Goal: Task Accomplishment & Management: Complete application form

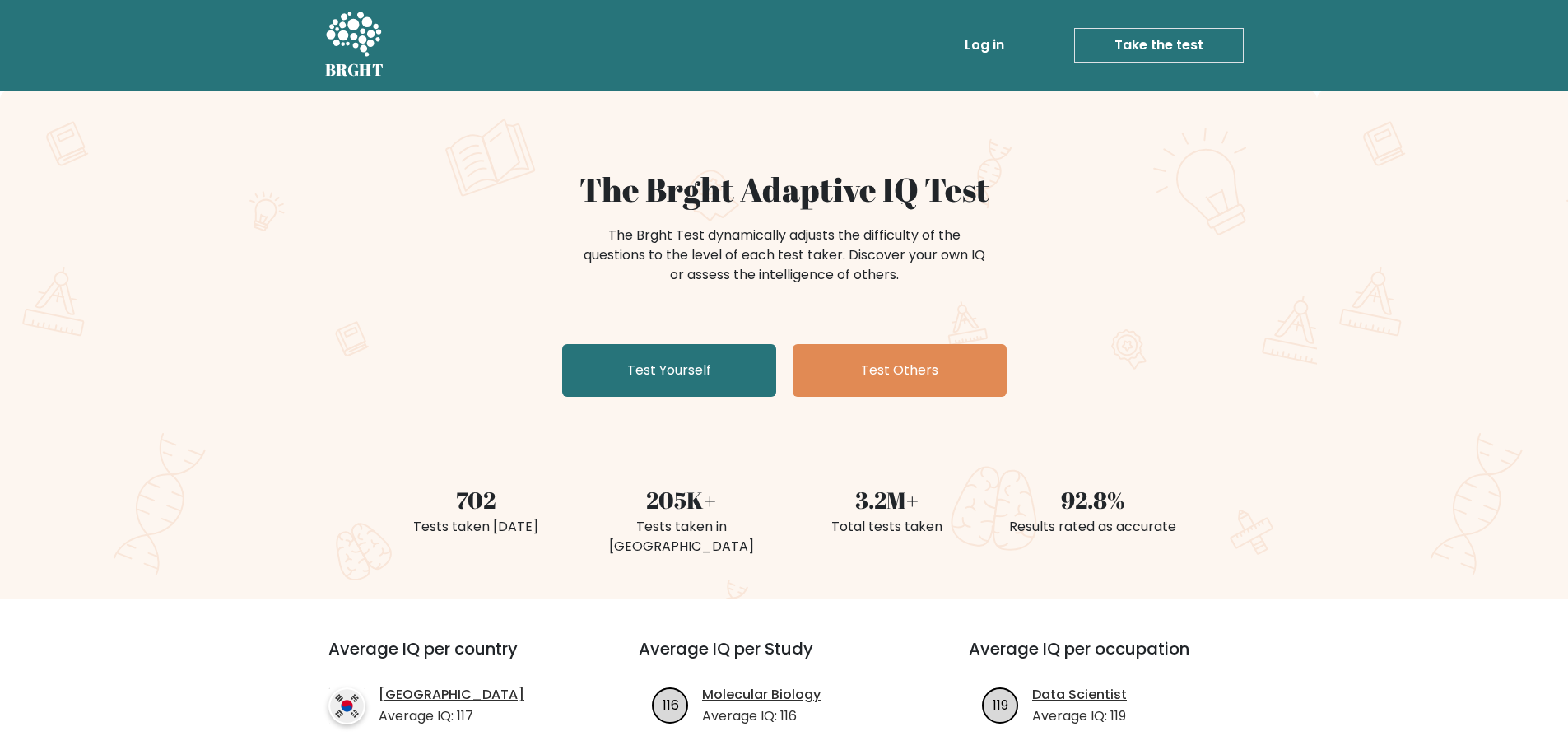
scroll to position [330, 0]
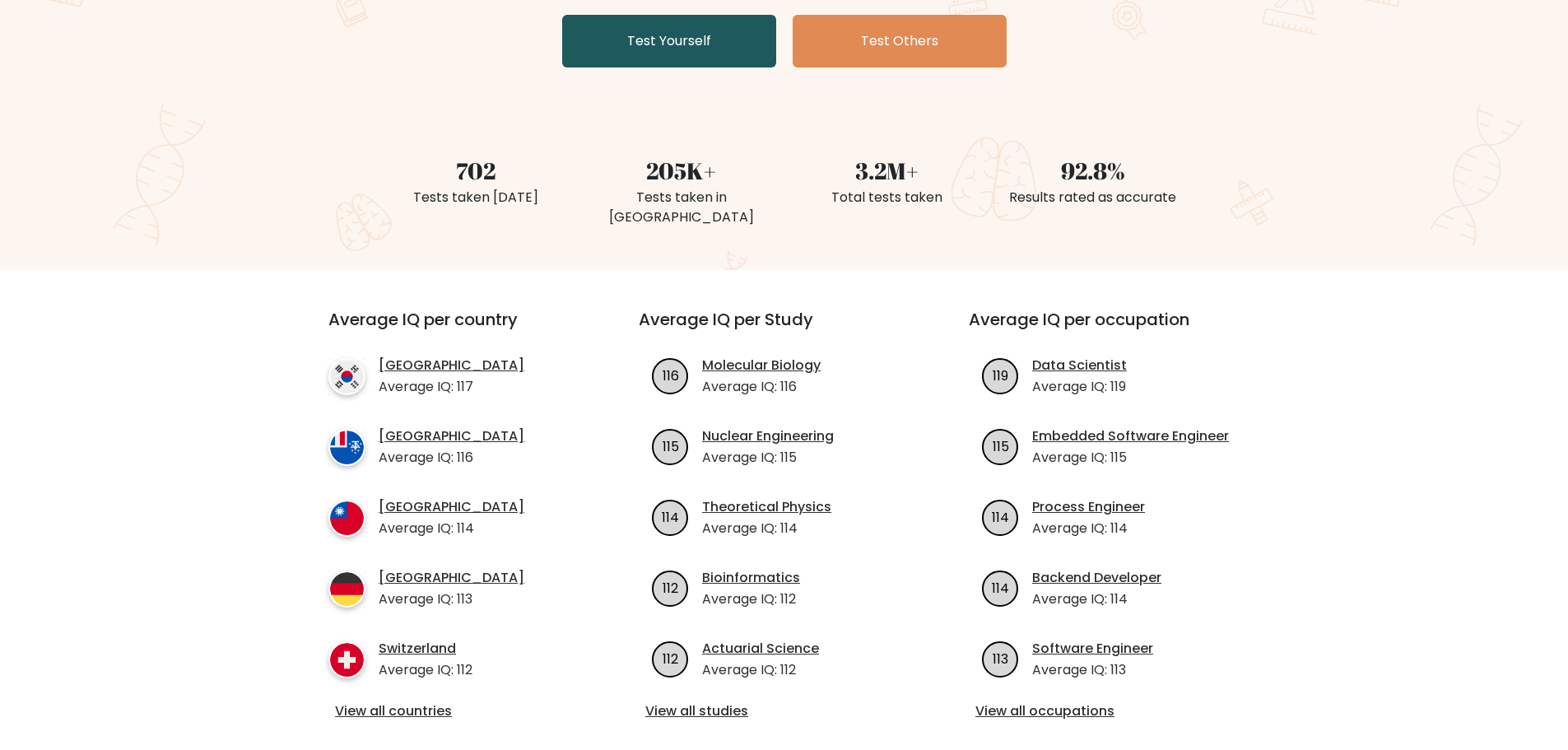
click at [697, 24] on link "Test Yourself" at bounding box center [669, 41] width 214 height 53
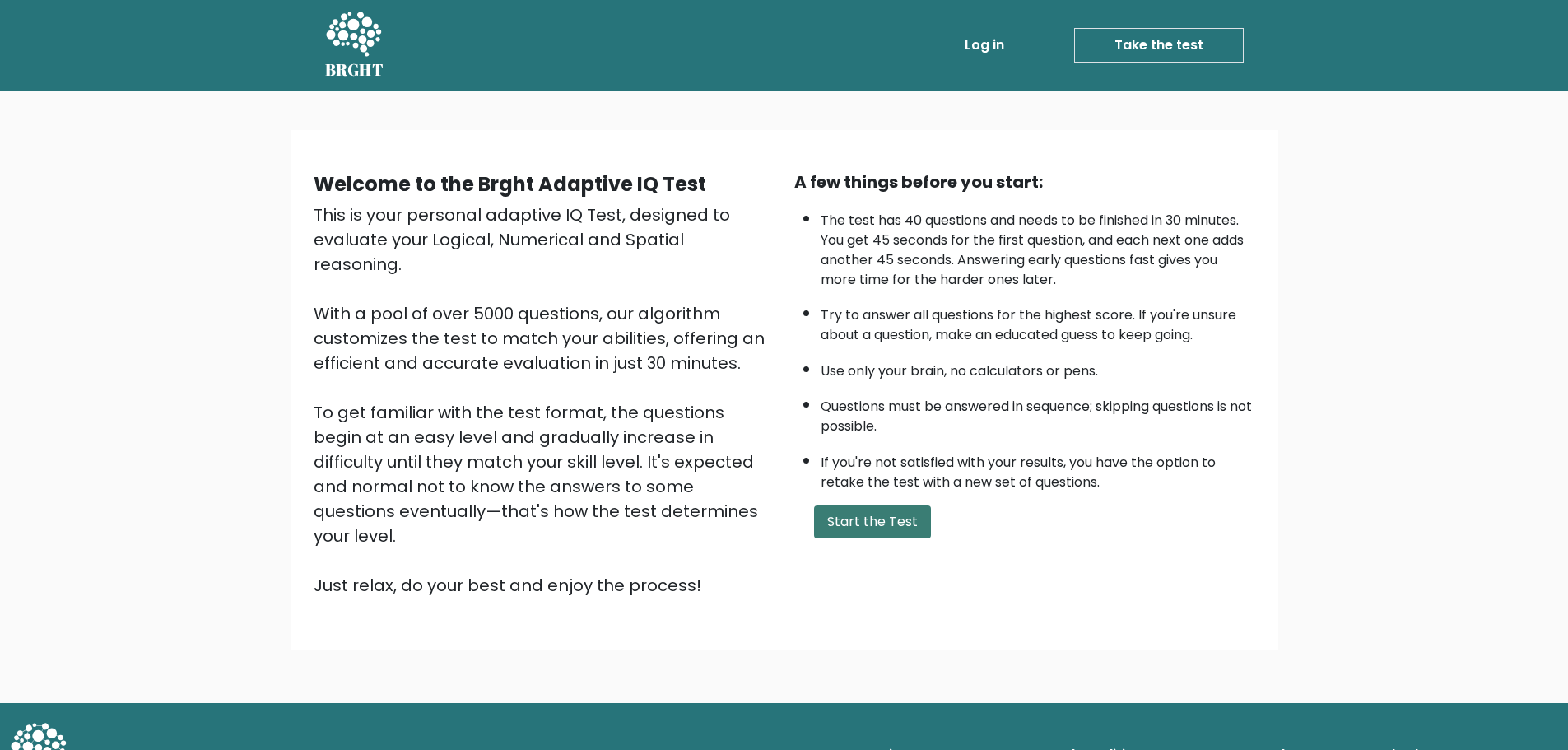
click at [883, 528] on button "Start the Test" at bounding box center [872, 521] width 117 height 33
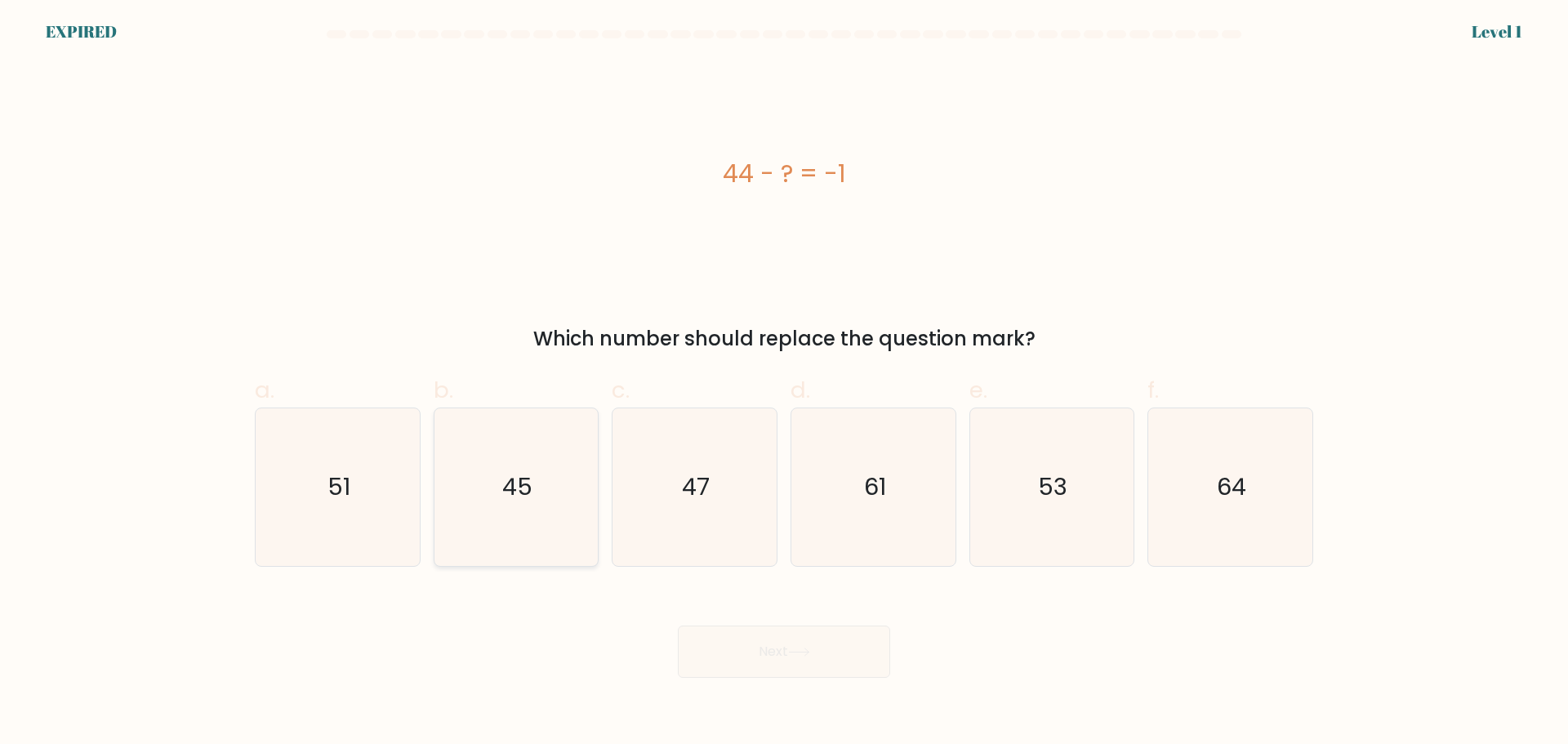
click at [518, 494] on text "45" at bounding box center [517, 487] width 30 height 33
click at [784, 383] on input "b. 45" at bounding box center [784, 378] width 1 height 11
radio input "true"
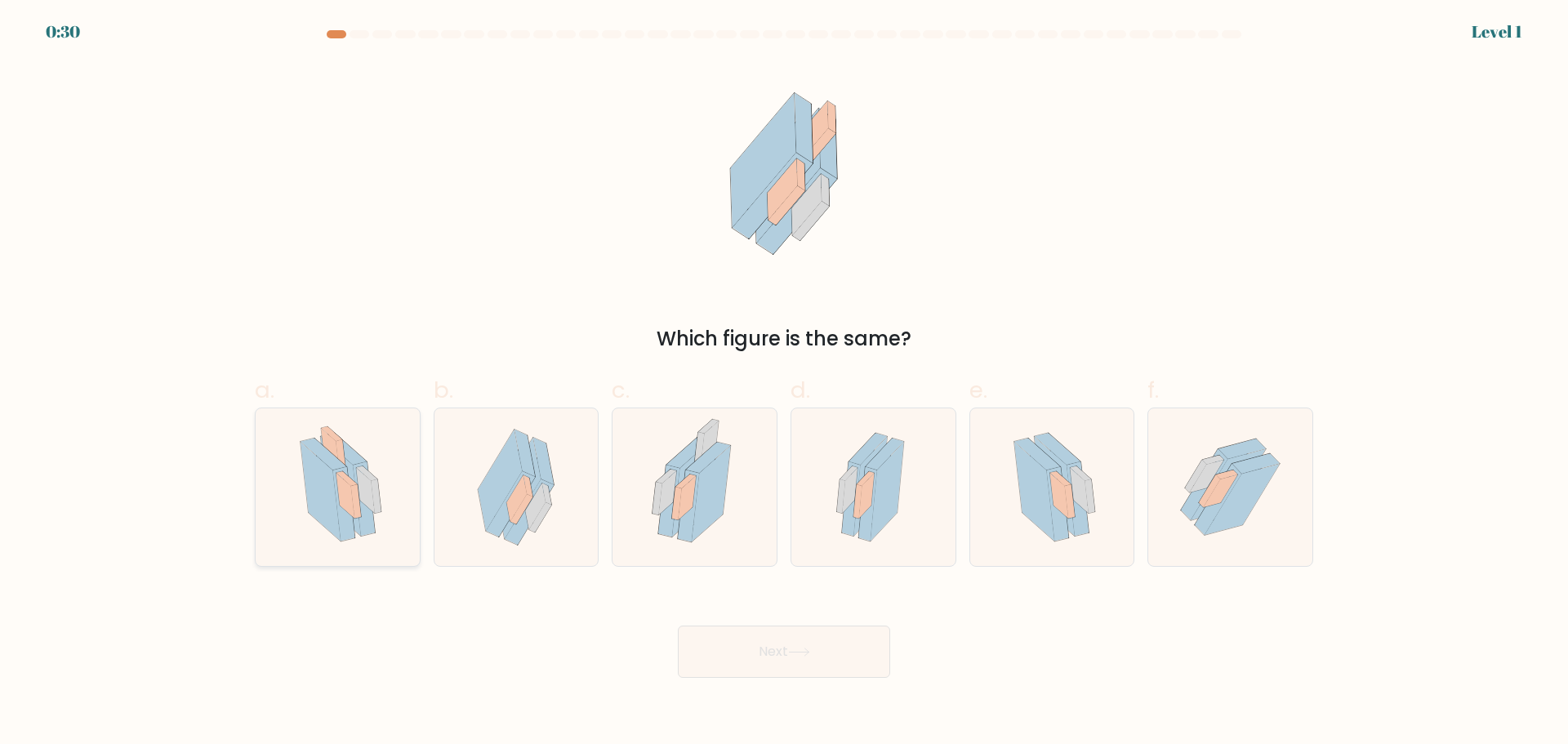
click at [343, 491] on icon at bounding box center [345, 495] width 18 height 45
click at [784, 383] on input "a." at bounding box center [784, 378] width 1 height 11
radio input "true"
click at [728, 647] on button "Next" at bounding box center [784, 651] width 213 height 53
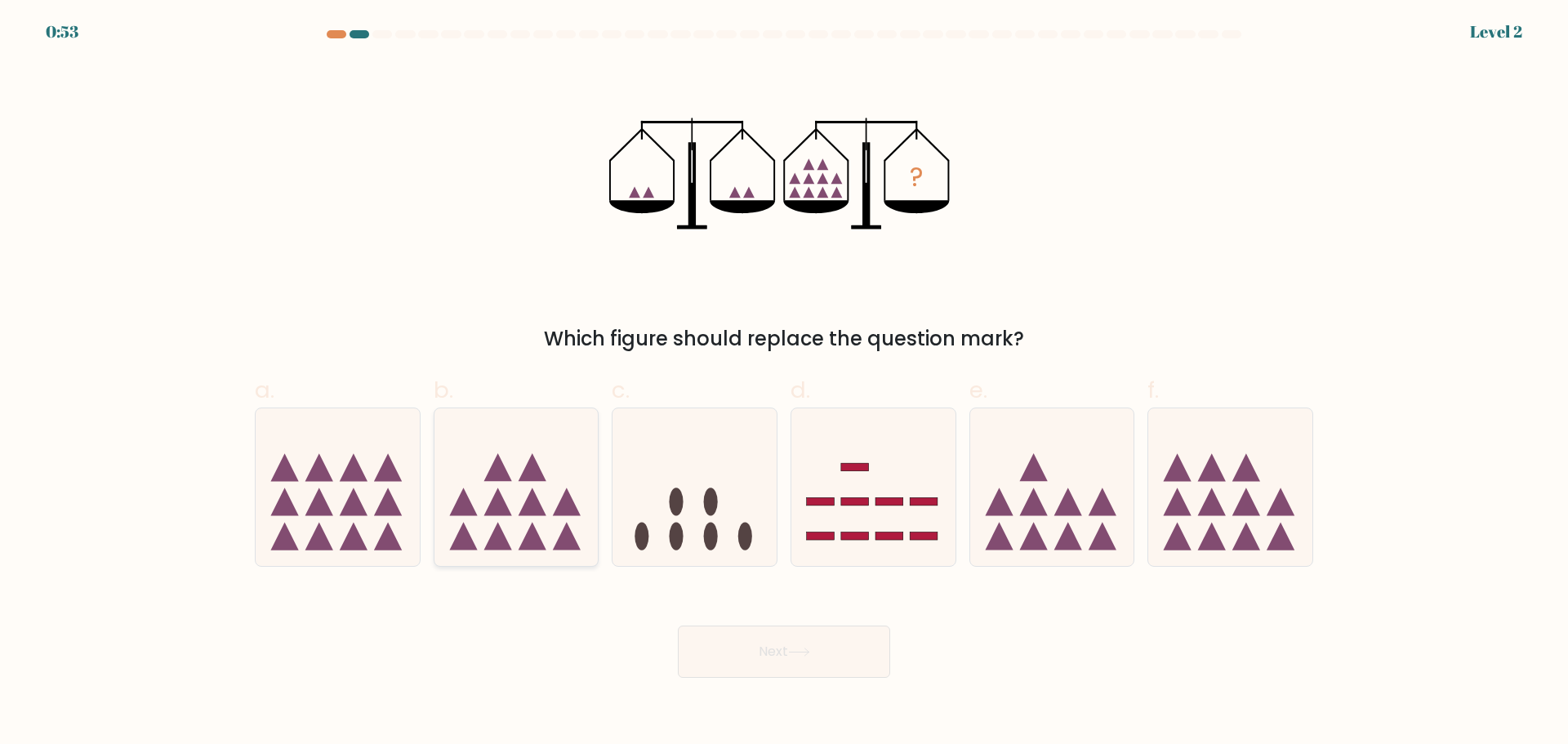
click at [494, 514] on icon at bounding box center [497, 501] width 28 height 28
click at [784, 383] on input "b." at bounding box center [784, 378] width 1 height 11
radio input "true"
drag, startPoint x: 832, startPoint y: 650, endPoint x: 827, endPoint y: 640, distance: 11.2
click at [832, 648] on button "Next" at bounding box center [784, 651] width 213 height 53
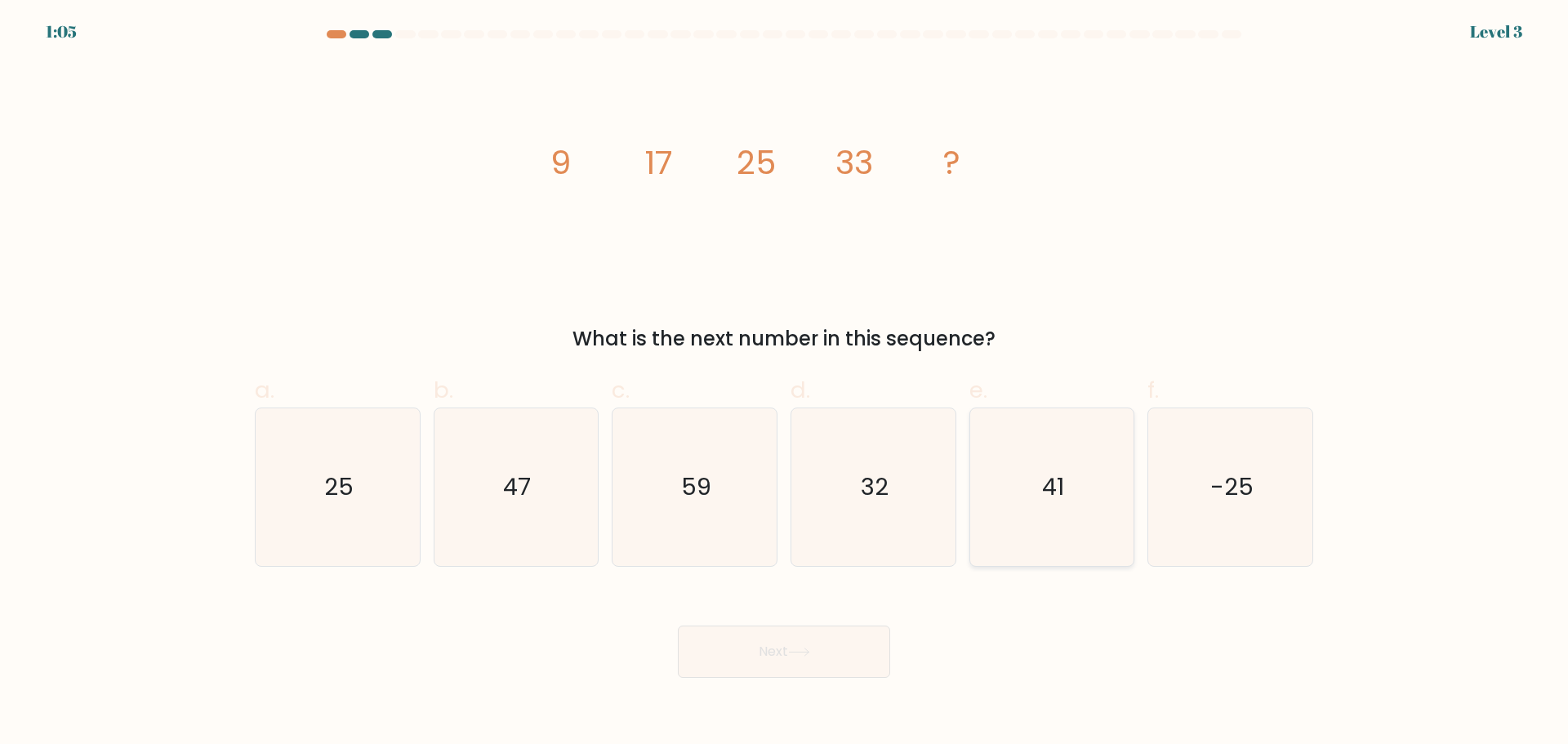
click at [991, 466] on icon "41" at bounding box center [1052, 487] width 157 height 157
click at [785, 383] on input "e. 41" at bounding box center [784, 378] width 1 height 11
radio input "true"
click at [767, 652] on button "Next" at bounding box center [784, 651] width 213 height 53
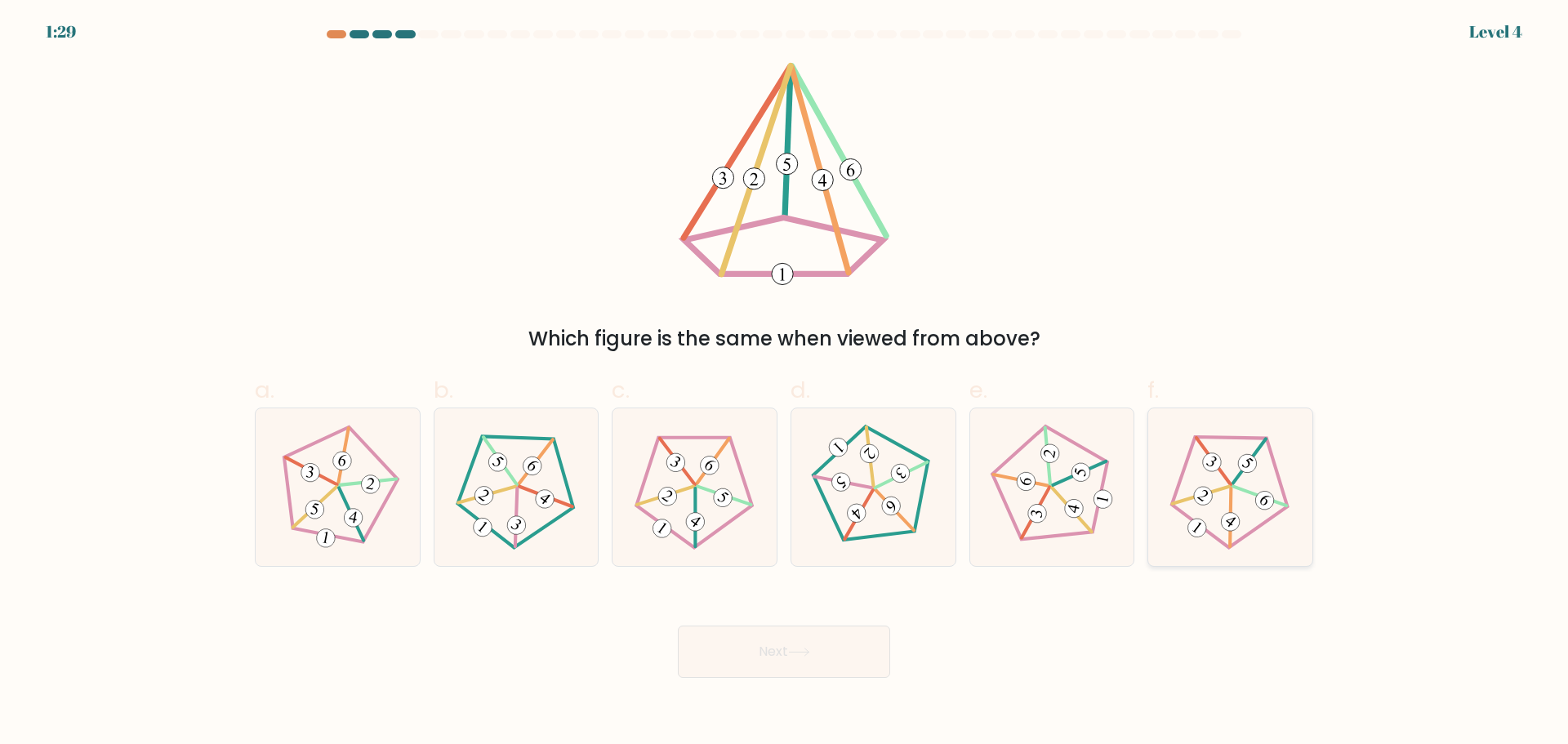
click at [1233, 532] on icon at bounding box center [1229, 486] width 126 height 126
click at [785, 383] on input "f." at bounding box center [784, 378] width 1 height 11
radio input "true"
drag, startPoint x: 788, startPoint y: 655, endPoint x: 782, endPoint y: 617, distance: 38.5
click at [799, 634] on button "Next" at bounding box center [784, 651] width 213 height 53
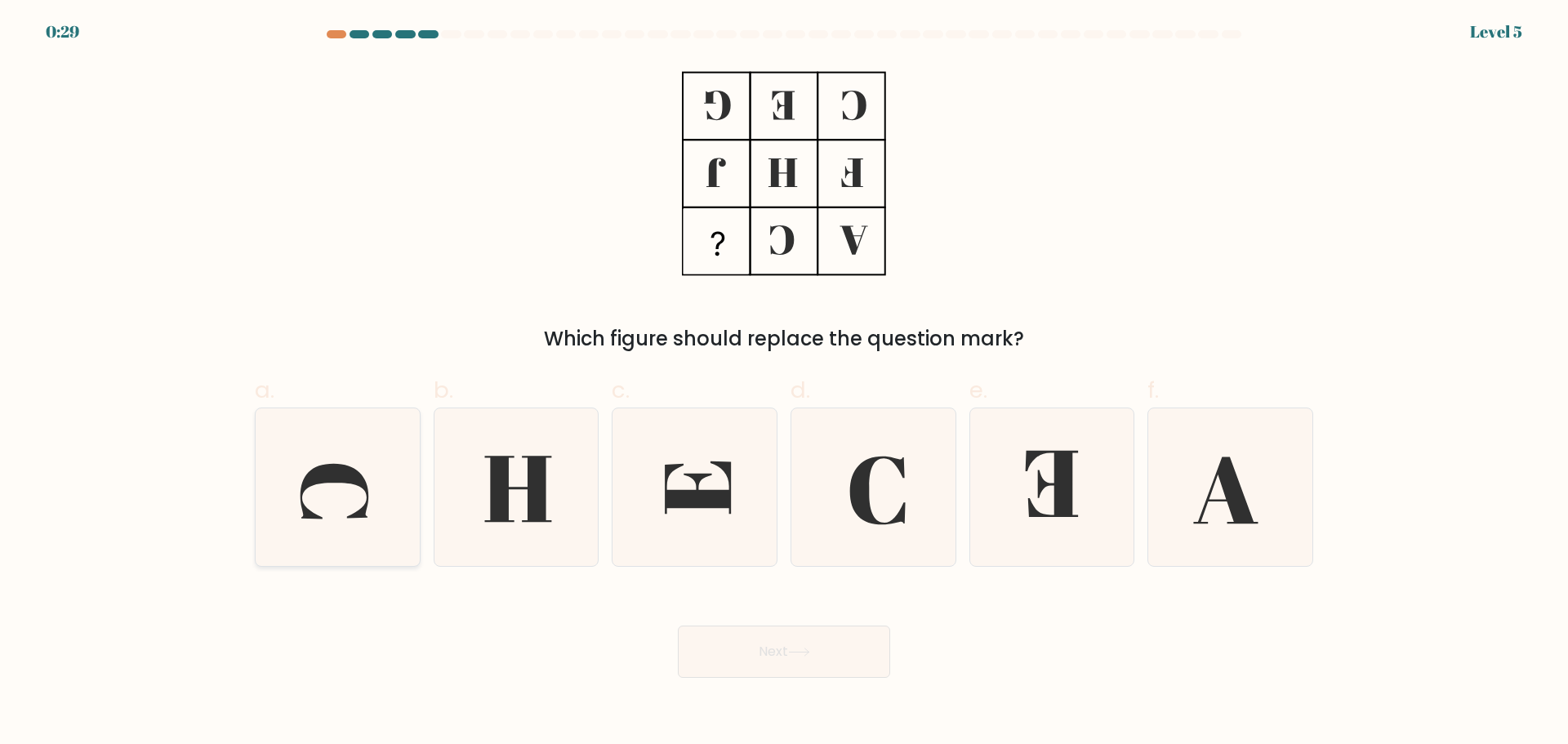
click at [358, 459] on icon at bounding box center [338, 487] width 157 height 157
click at [784, 383] on input "a." at bounding box center [784, 378] width 1 height 11
radio input "true"
click at [764, 656] on button "Next" at bounding box center [784, 651] width 213 height 53
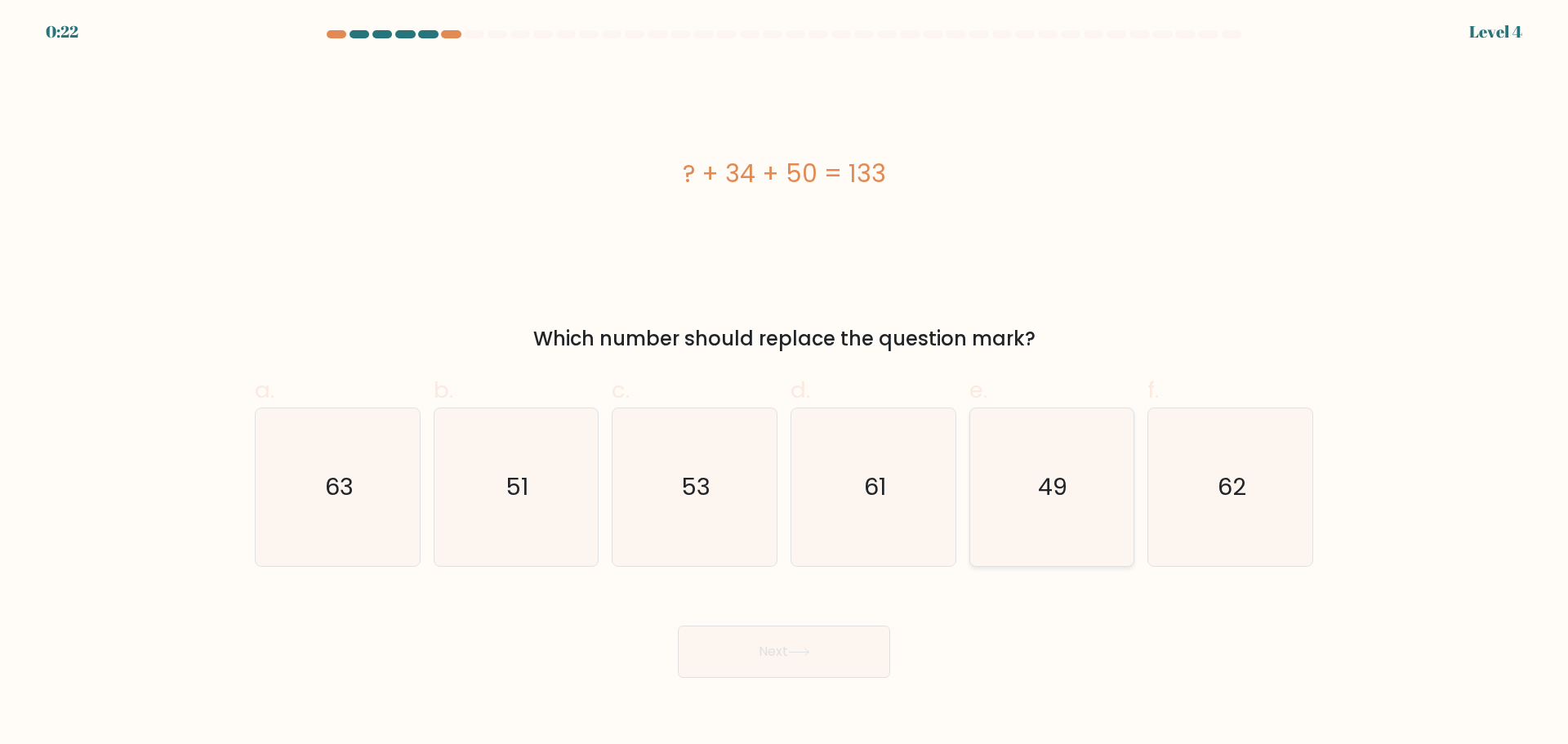
click at [1091, 498] on icon "49" at bounding box center [1052, 487] width 157 height 157
click at [785, 383] on input "e. 49" at bounding box center [784, 378] width 1 height 11
radio input "true"
click at [725, 648] on button "Next" at bounding box center [784, 651] width 213 height 53
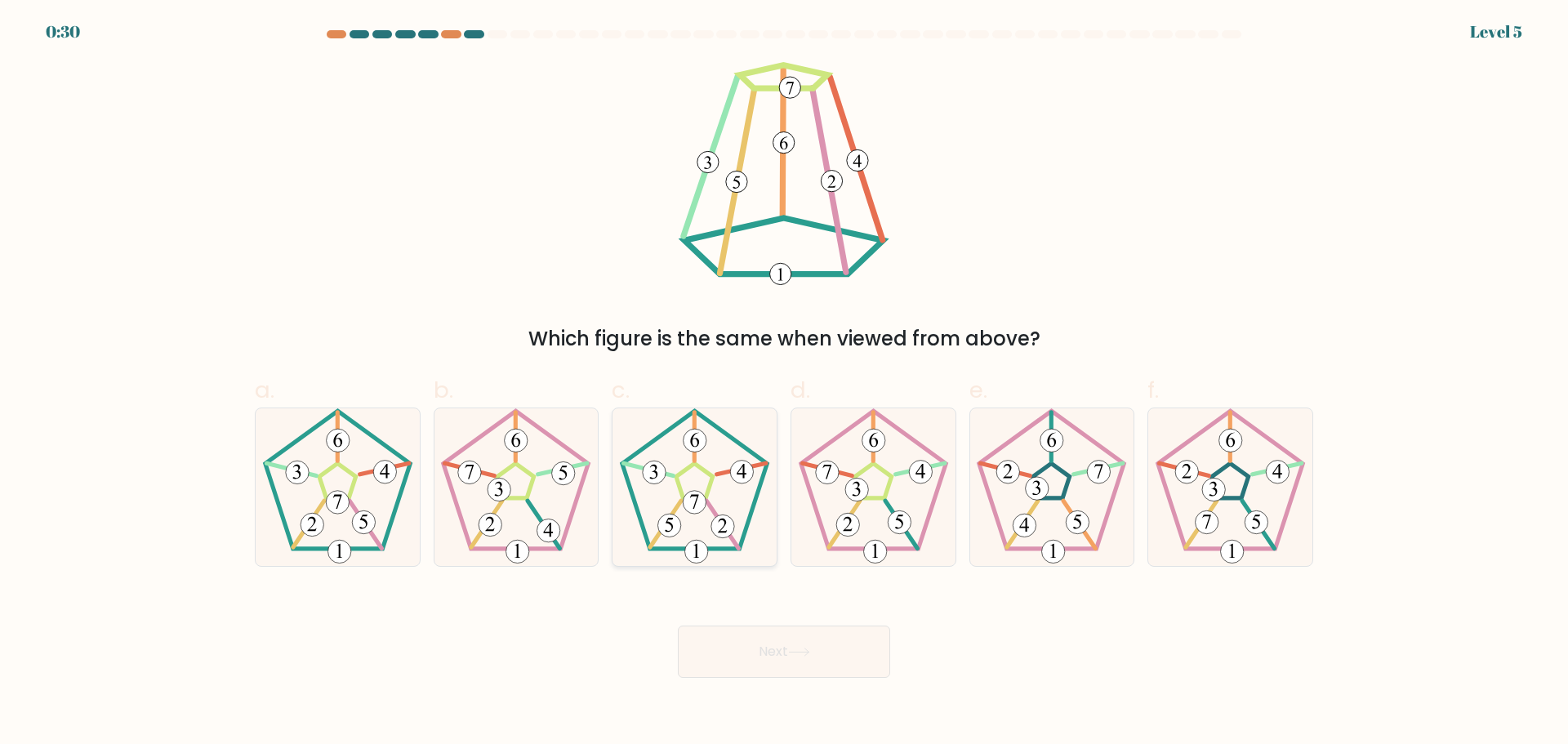
click at [673, 479] on icon at bounding box center [694, 487] width 157 height 157
click at [784, 383] on input "c." at bounding box center [784, 378] width 1 height 11
radio input "true"
drag, startPoint x: 814, startPoint y: 644, endPoint x: 851, endPoint y: 634, distance: 38.3
click at [814, 643] on button "Next" at bounding box center [784, 651] width 213 height 53
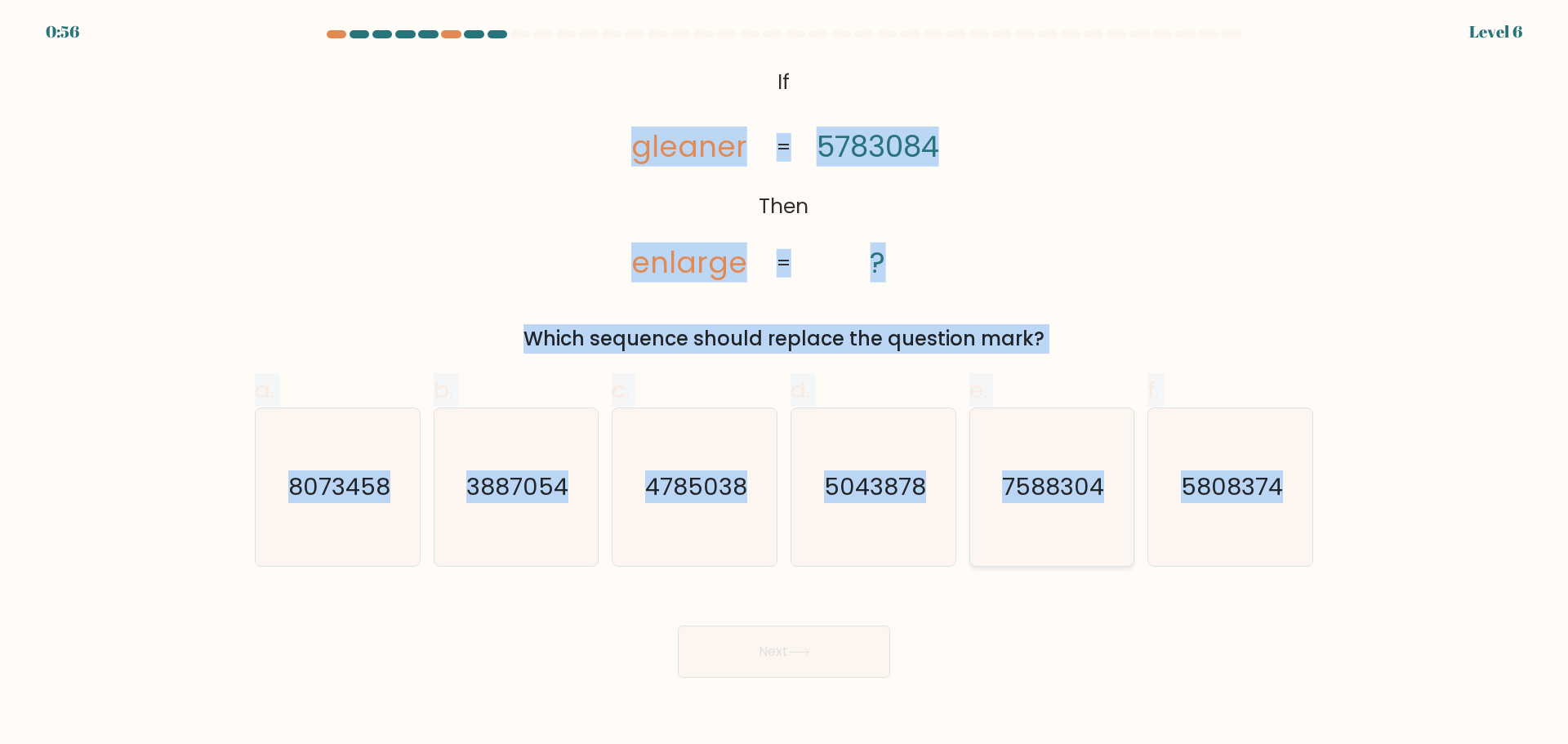
drag, startPoint x: 624, startPoint y: 137, endPoint x: 1043, endPoint y: 456, distance: 526.6
click at [1317, 553] on form "If ?" at bounding box center [784, 354] width 1568 height 648
copy form "gleaner enlarge 5783084 ? = = Which sequence should replace the question mark? …"
click at [626, 529] on icon "4785038" at bounding box center [694, 487] width 157 height 157
click at [784, 383] on input "c. 4785038" at bounding box center [784, 378] width 1 height 11
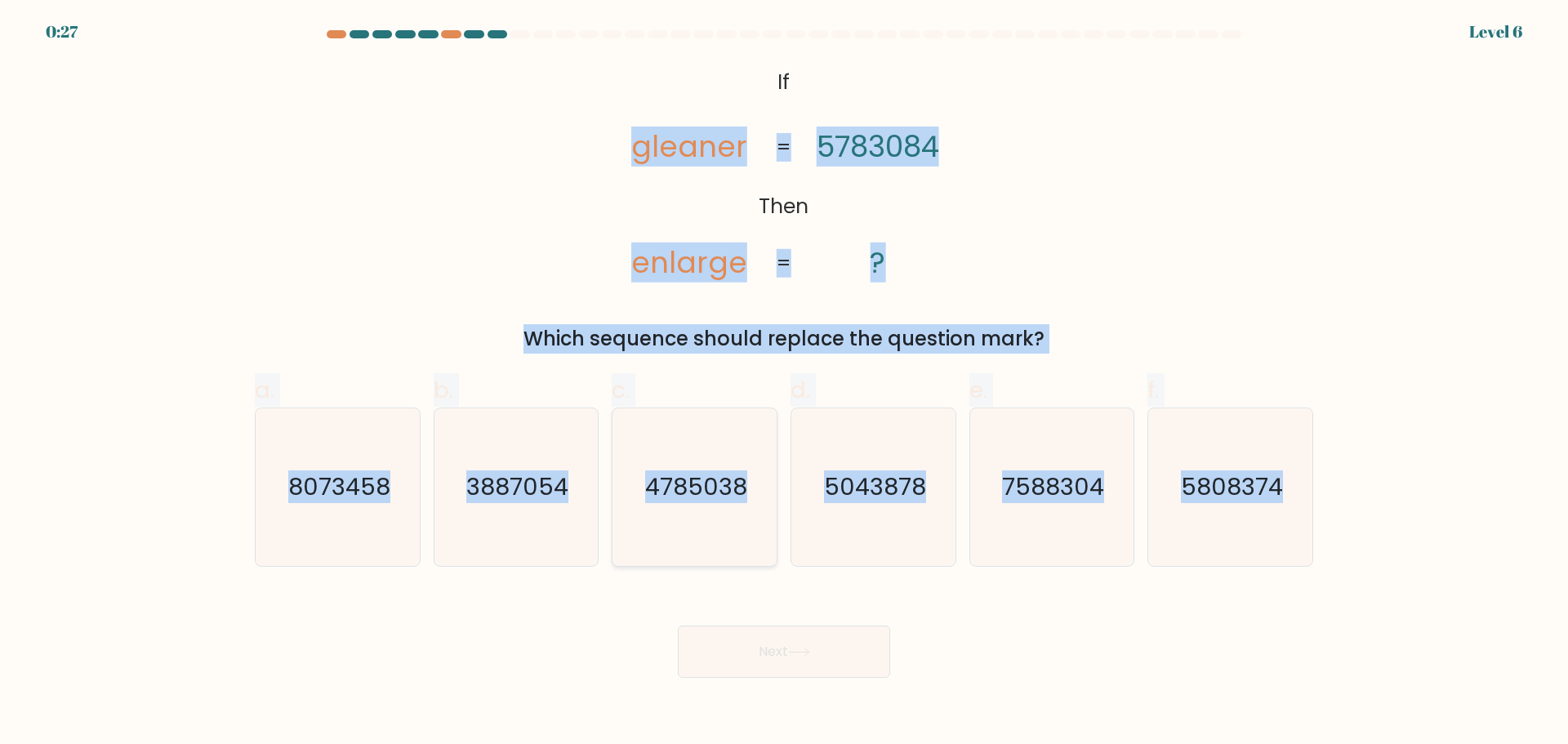
radio input "true"
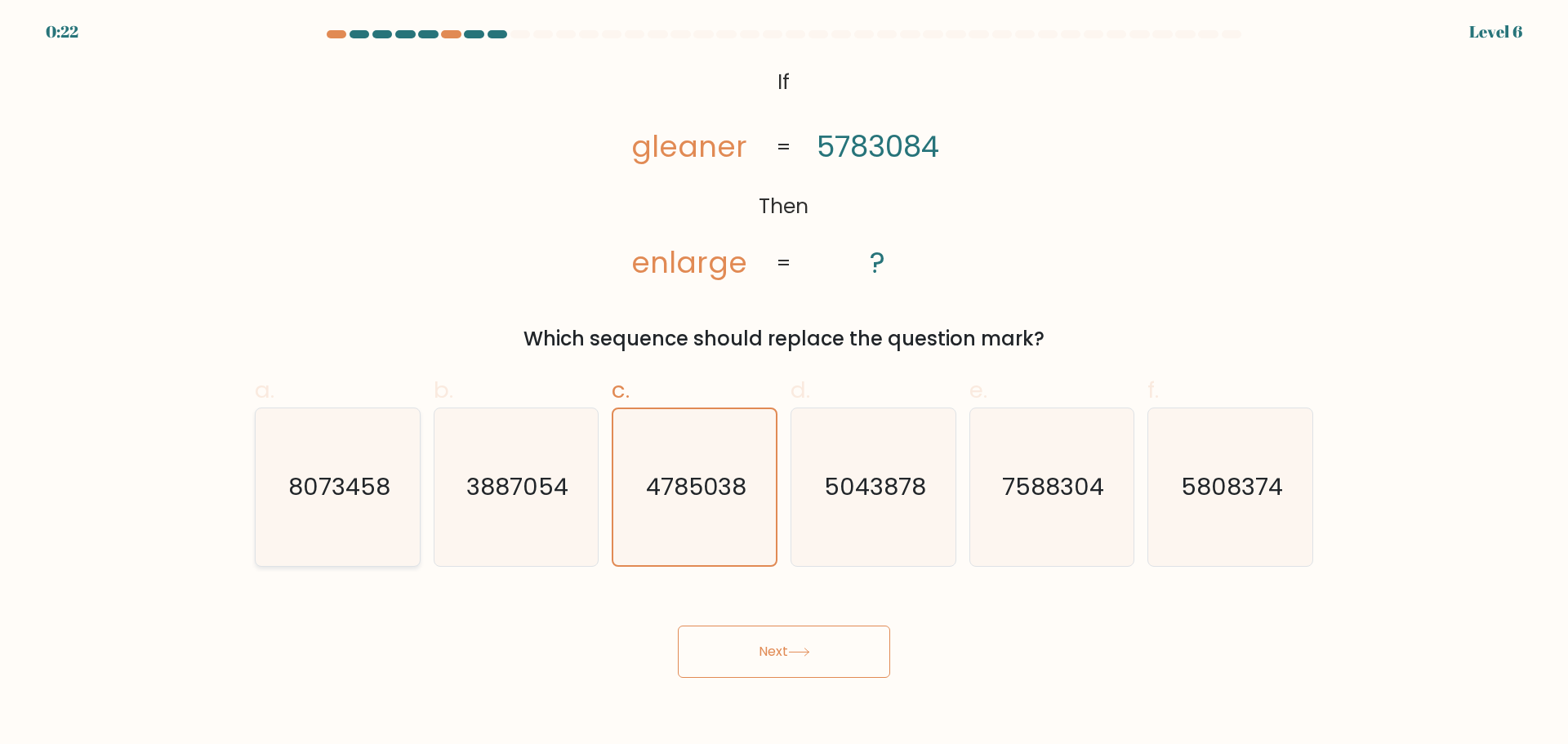
click at [323, 499] on text "8073458" at bounding box center [340, 487] width 102 height 33
click at [784, 383] on input "a. 8073458" at bounding box center [784, 378] width 1 height 11
radio input "true"
click at [834, 658] on button "Next" at bounding box center [784, 651] width 213 height 53
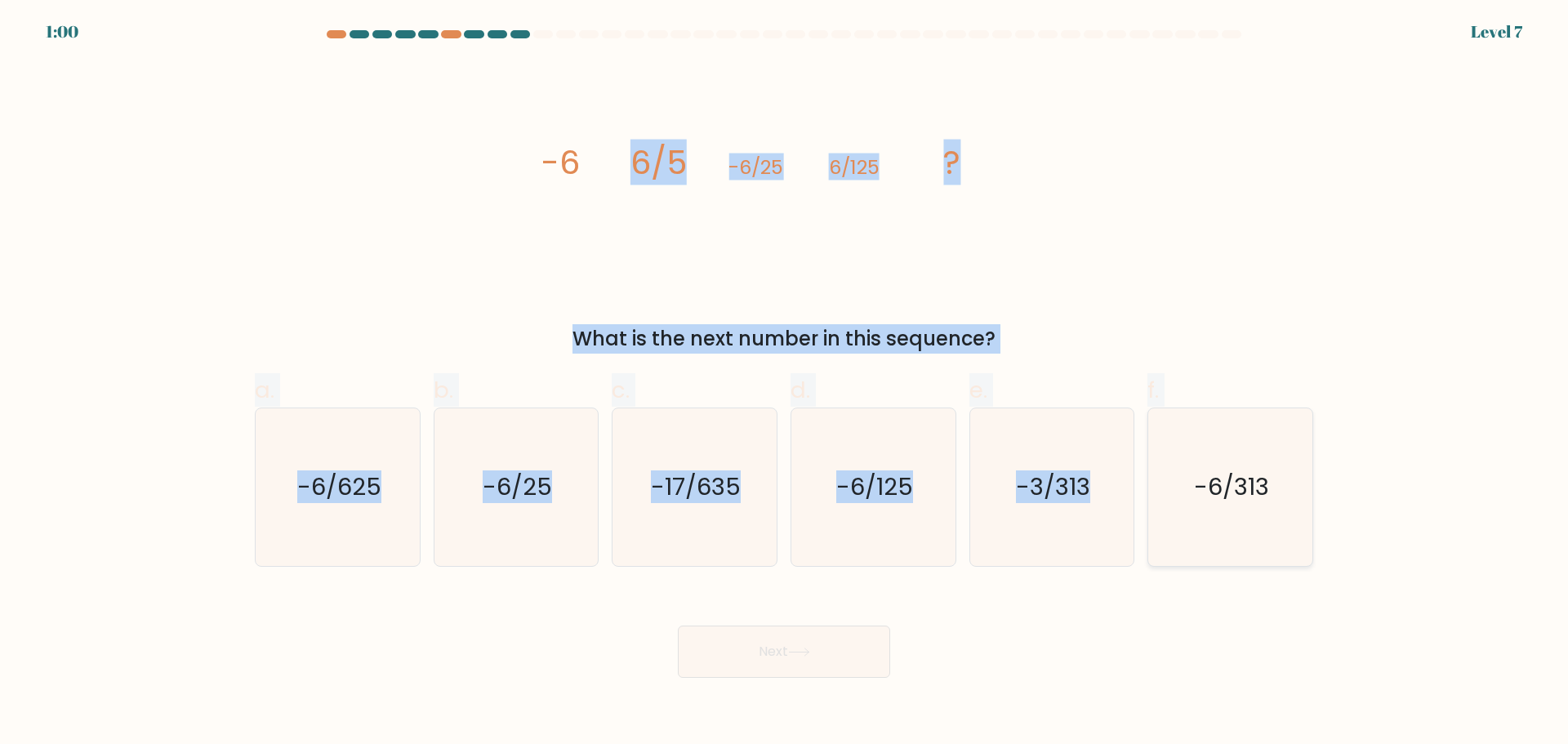
drag, startPoint x: 528, startPoint y: 104, endPoint x: 1153, endPoint y: 520, distance: 750.8
click at [1146, 514] on form at bounding box center [784, 354] width 1568 height 648
click at [1309, 273] on div "image/svg+xml -6 6/5 -6/25 6/125 ? What is the next number in this sequence?" at bounding box center [784, 207] width 1078 height 291
drag, startPoint x: 534, startPoint y: 138, endPoint x: 1049, endPoint y: 446, distance: 600.1
click at [1309, 521] on form at bounding box center [784, 354] width 1568 height 648
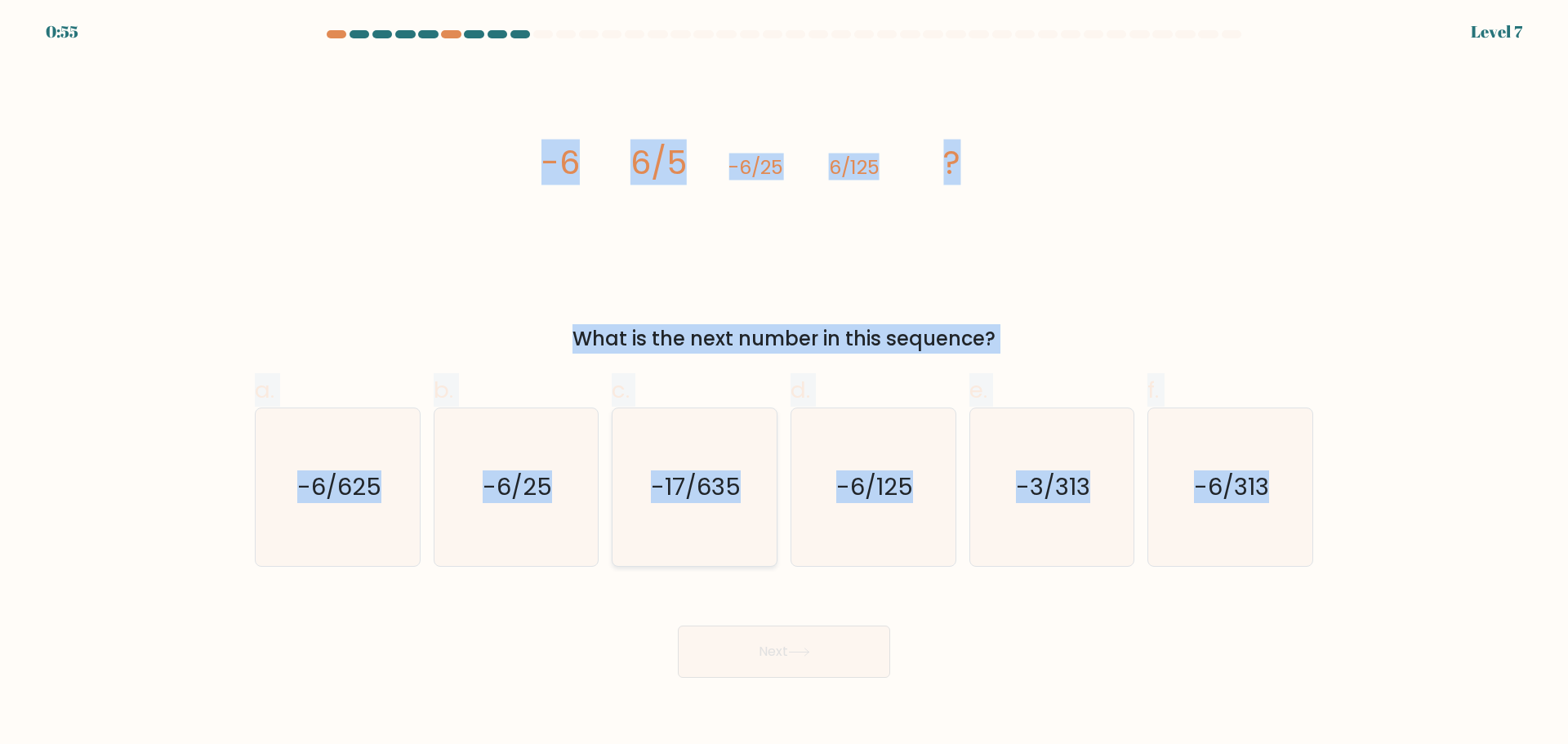
copy form "-6 6/5 -6/25 6/125 ? What is the next number in this sequence? a. -6/625 b. -6/…"
click at [377, 548] on icon "-6/625" at bounding box center [338, 487] width 157 height 157
click at [784, 383] on input "a. -6/625" at bounding box center [784, 378] width 1 height 11
radio input "true"
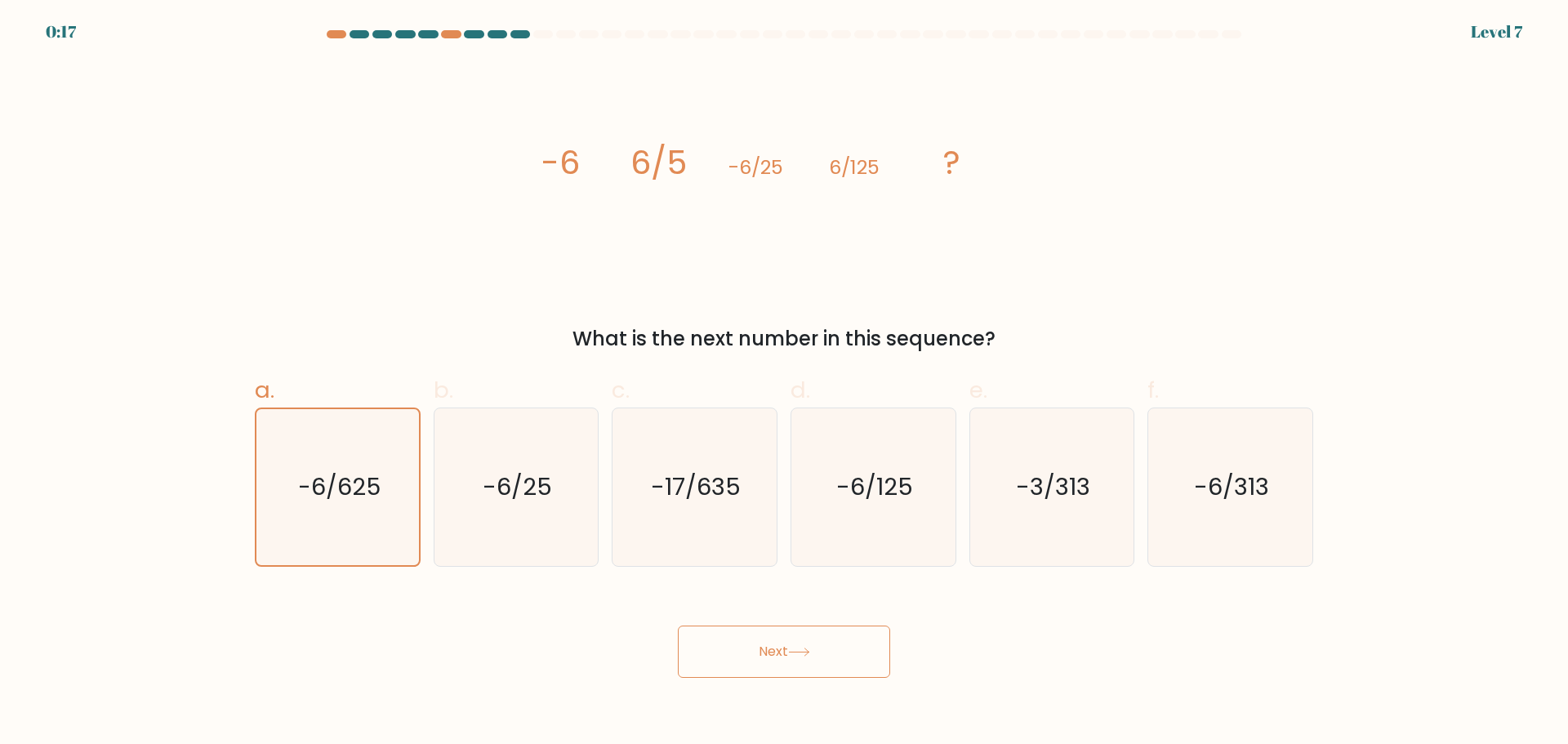
click at [596, 575] on form at bounding box center [784, 354] width 1568 height 648
click at [348, 509] on icon "-6/625" at bounding box center [338, 487] width 156 height 156
click at [784, 383] on input "a. -6/625" at bounding box center [784, 378] width 1 height 11
click at [798, 656] on icon at bounding box center [799, 652] width 22 height 9
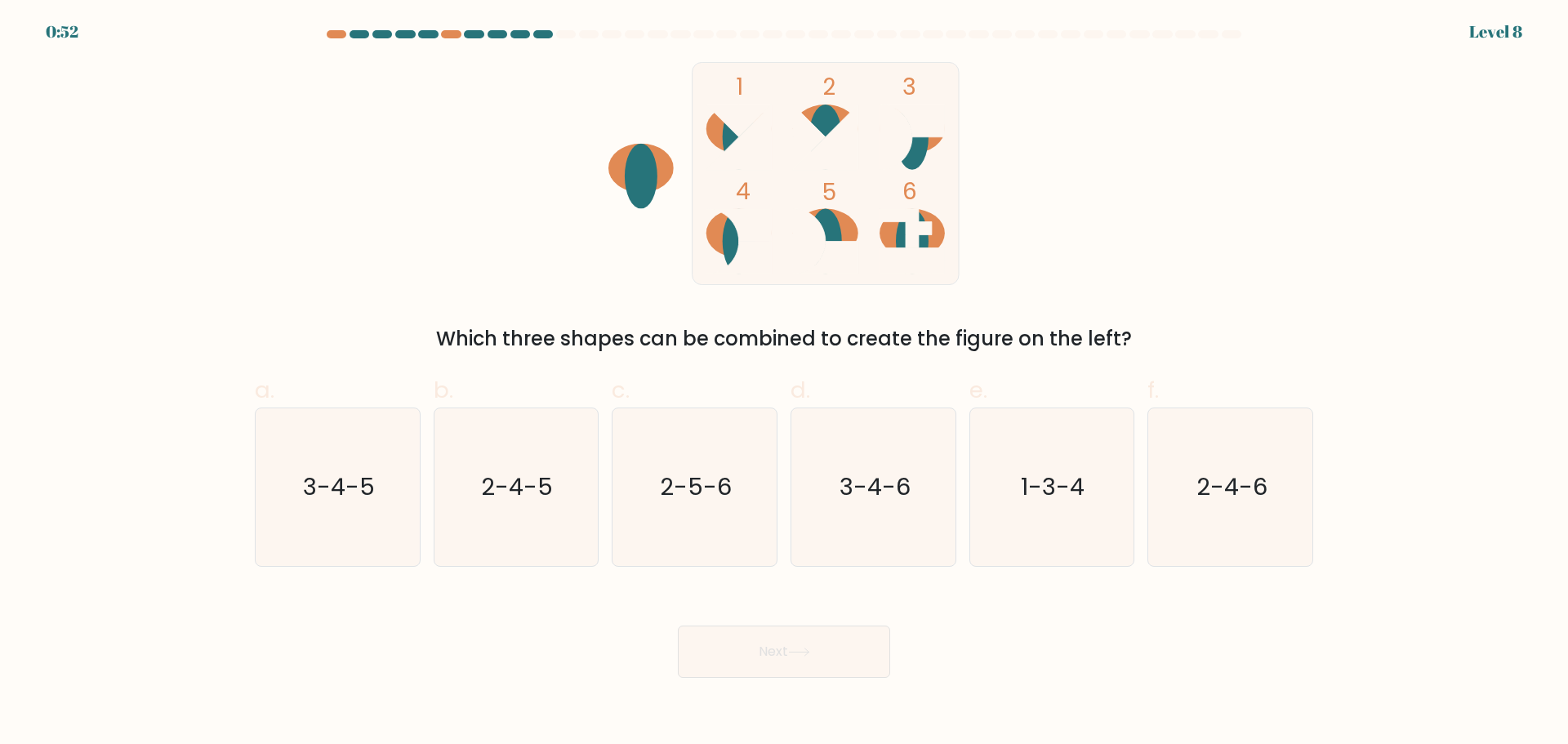
drag, startPoint x: 640, startPoint y: 65, endPoint x: 876, endPoint y: 272, distance: 313.9
click at [876, 272] on icon "1 2 3 4 5 6" at bounding box center [784, 173] width 440 height 223
drag, startPoint x: 687, startPoint y: 34, endPoint x: 699, endPoint y: 52, distance: 21.6
click at [699, 52] on form at bounding box center [784, 354] width 1568 height 648
click at [822, 170] on icon at bounding box center [826, 137] width 65 height 65
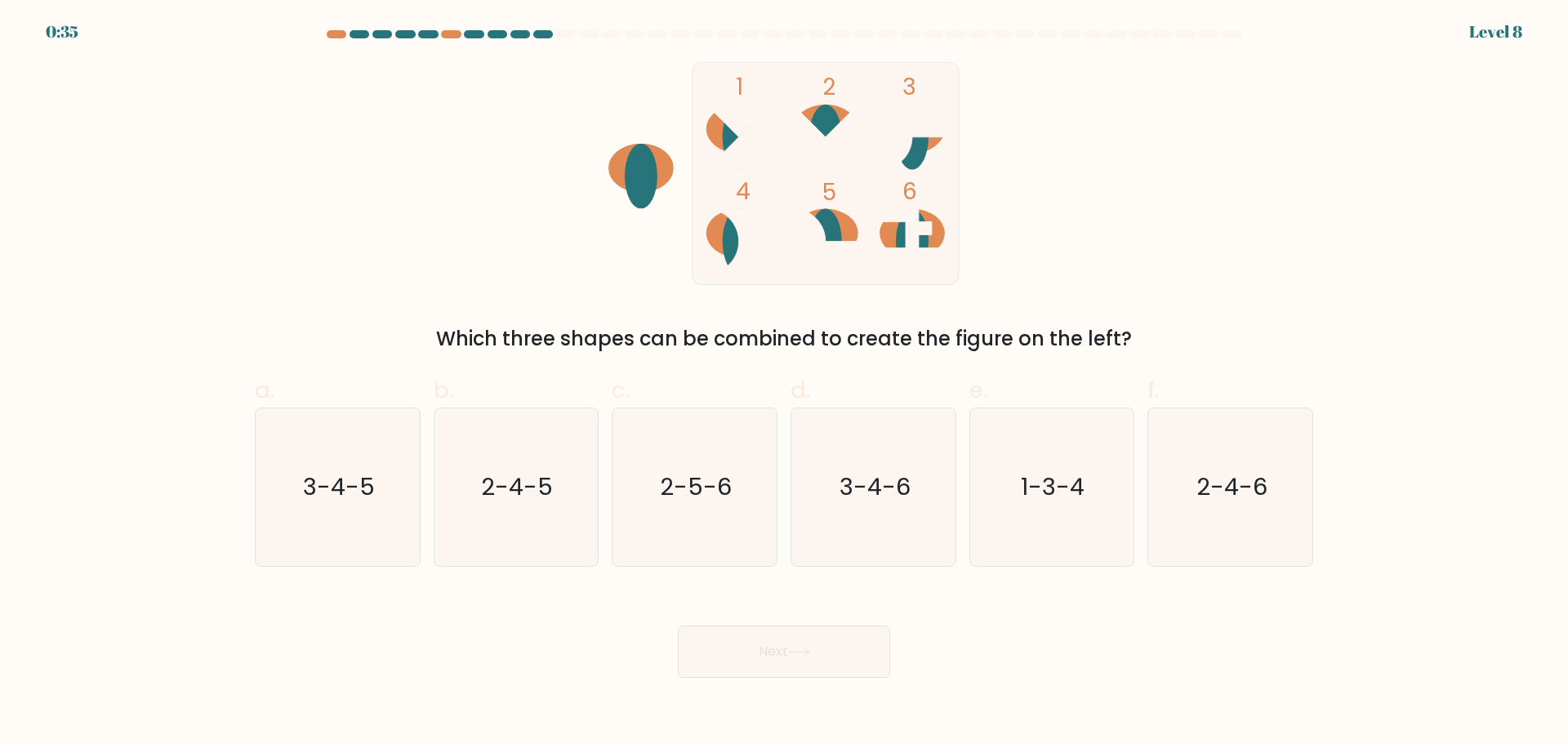
drag, startPoint x: 633, startPoint y: 54, endPoint x: 948, endPoint y: 195, distance: 345.1
click at [946, 183] on form at bounding box center [784, 354] width 1568 height 648
click at [329, 467] on icon "3-4-5" at bounding box center [338, 487] width 157 height 157
click at [784, 383] on input "a. 3-4-5" at bounding box center [784, 378] width 1 height 11
radio input "true"
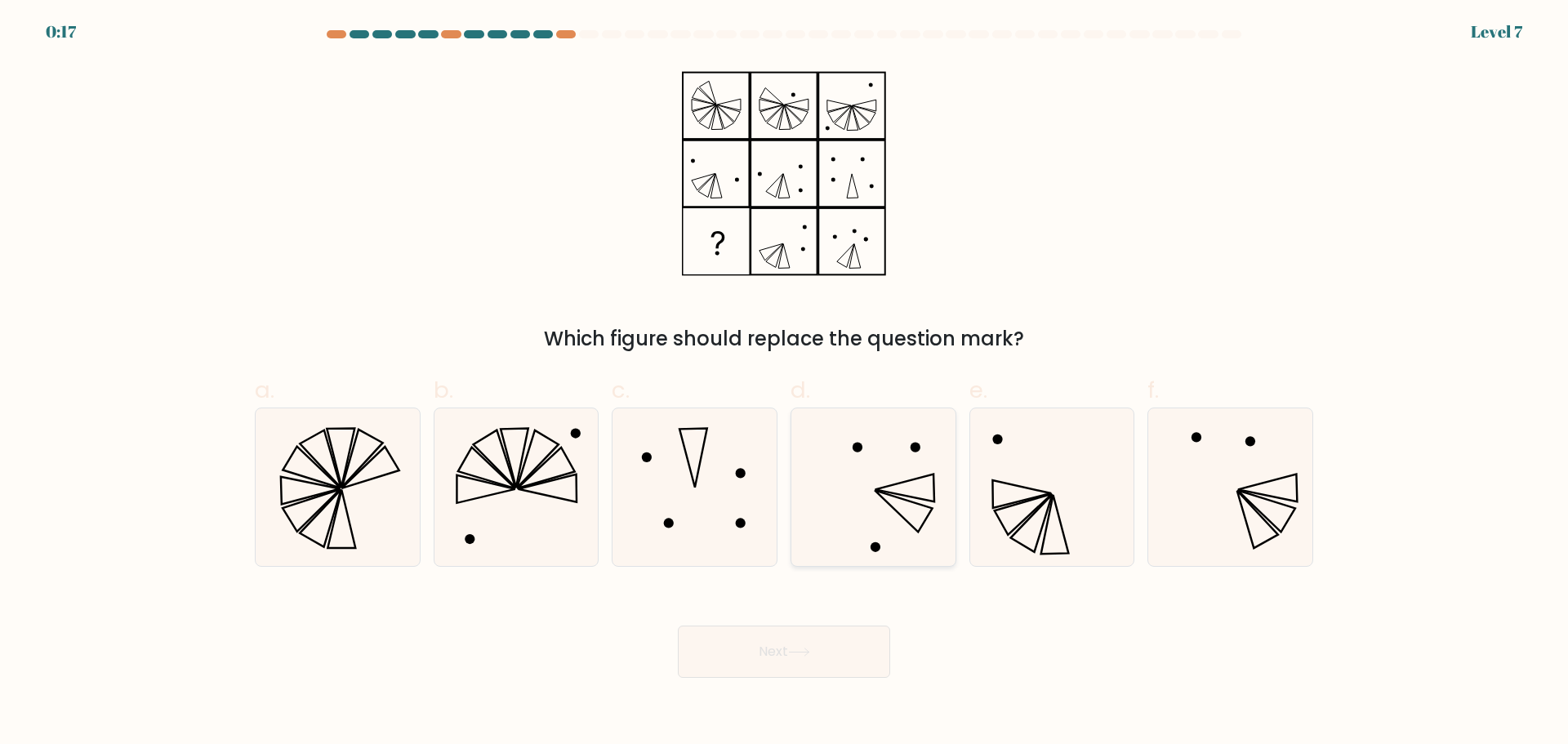
click at [884, 506] on icon at bounding box center [874, 487] width 157 height 157
click at [785, 383] on input "d." at bounding box center [784, 378] width 1 height 11
radio input "true"
click at [812, 647] on button "Next" at bounding box center [784, 651] width 213 height 53
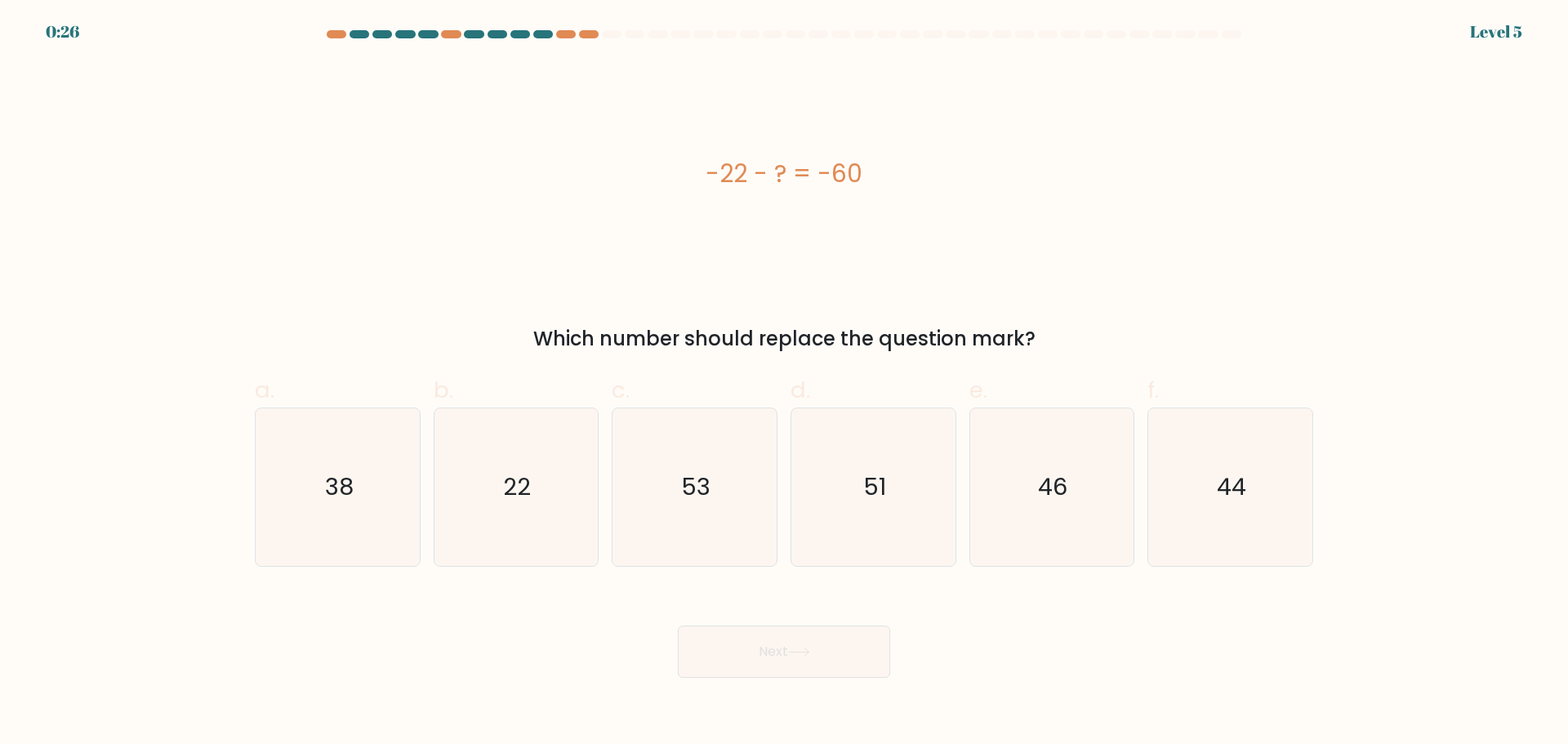
drag, startPoint x: 681, startPoint y: 163, endPoint x: 953, endPoint y: 230, distance: 280.1
click at [953, 230] on div "-22 - ? = -60" at bounding box center [784, 173] width 1059 height 223
copy div "-22 - ? = -60"
click at [342, 481] on text "38" at bounding box center [340, 487] width 29 height 33
click at [784, 383] on input "a. 38" at bounding box center [784, 378] width 1 height 11
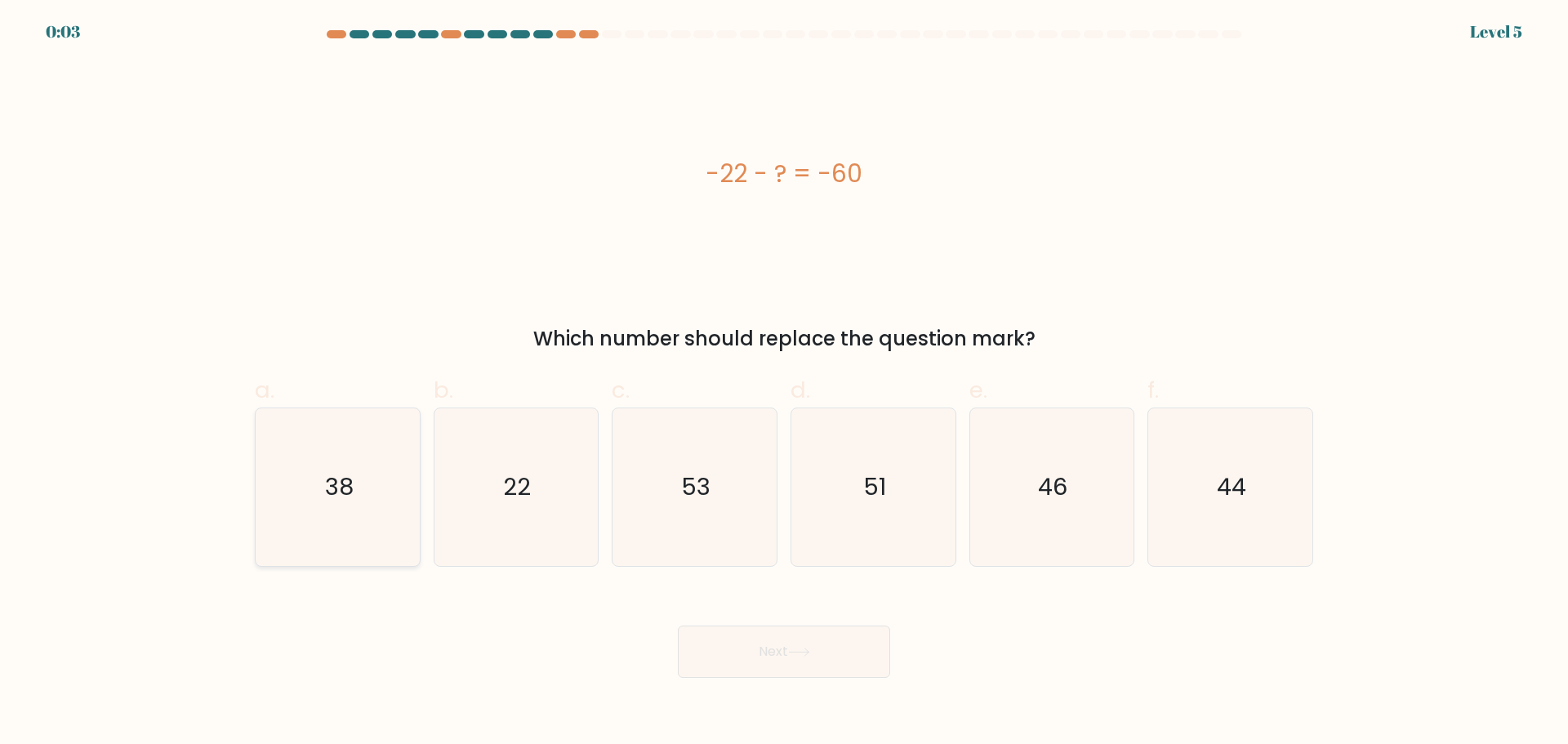
radio input "true"
click at [776, 656] on button "Next" at bounding box center [784, 651] width 213 height 53
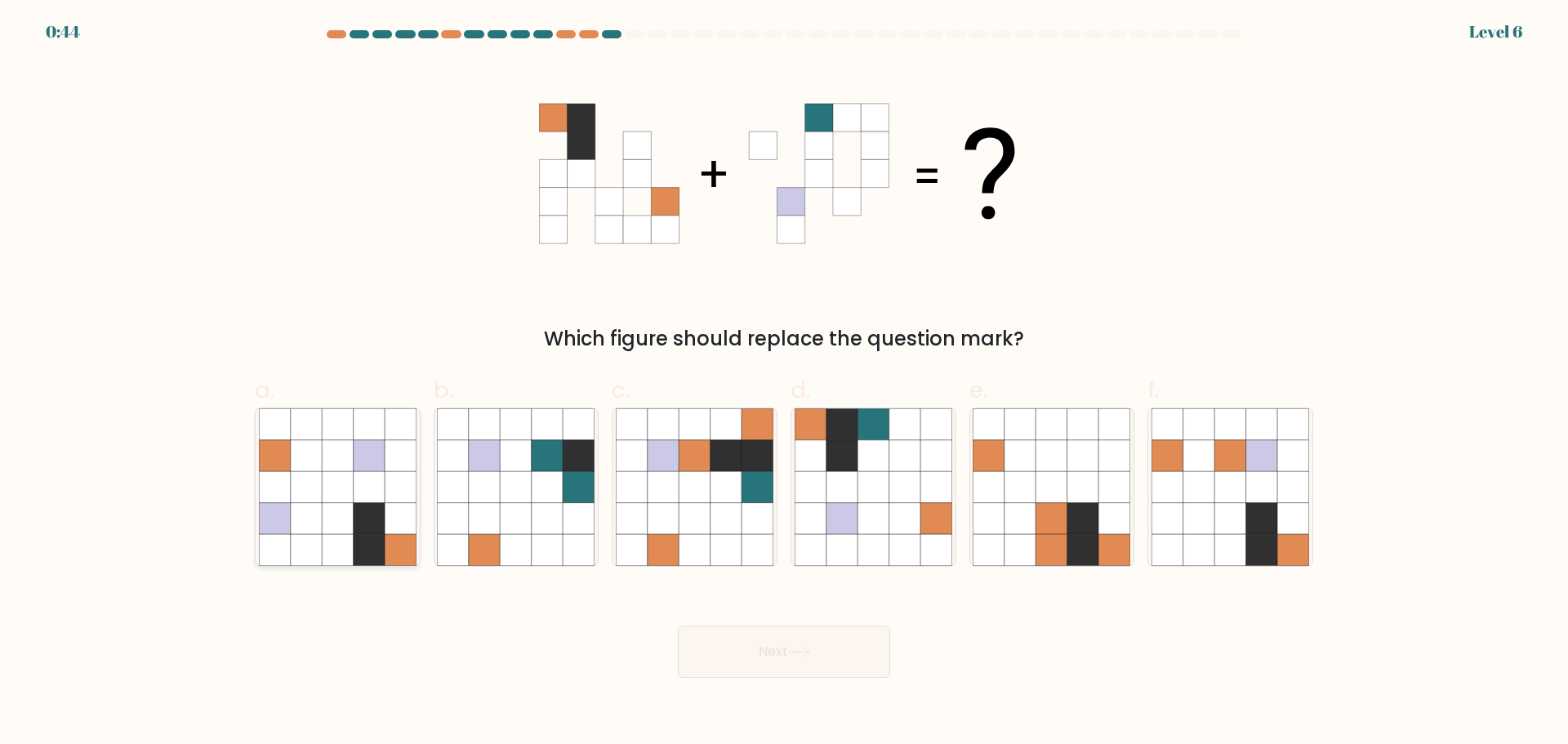
click at [323, 494] on icon at bounding box center [337, 486] width 31 height 31
click at [784, 383] on input "a." at bounding box center [784, 378] width 1 height 11
radio input "true"
click at [840, 526] on icon at bounding box center [842, 517] width 31 height 31
click at [785, 383] on input "d." at bounding box center [784, 378] width 1 height 11
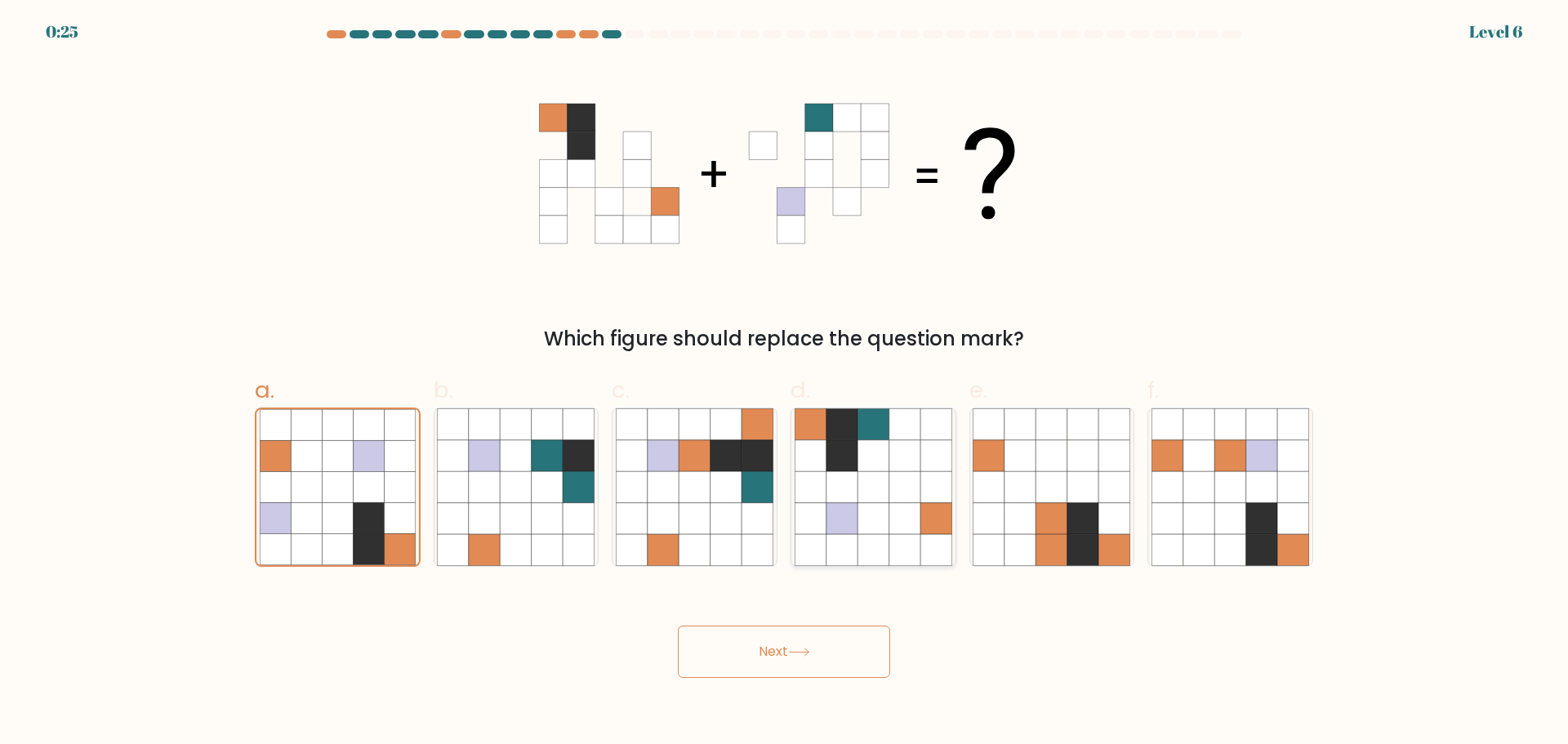
radio input "true"
click at [843, 653] on button "Next" at bounding box center [784, 651] width 213 height 53
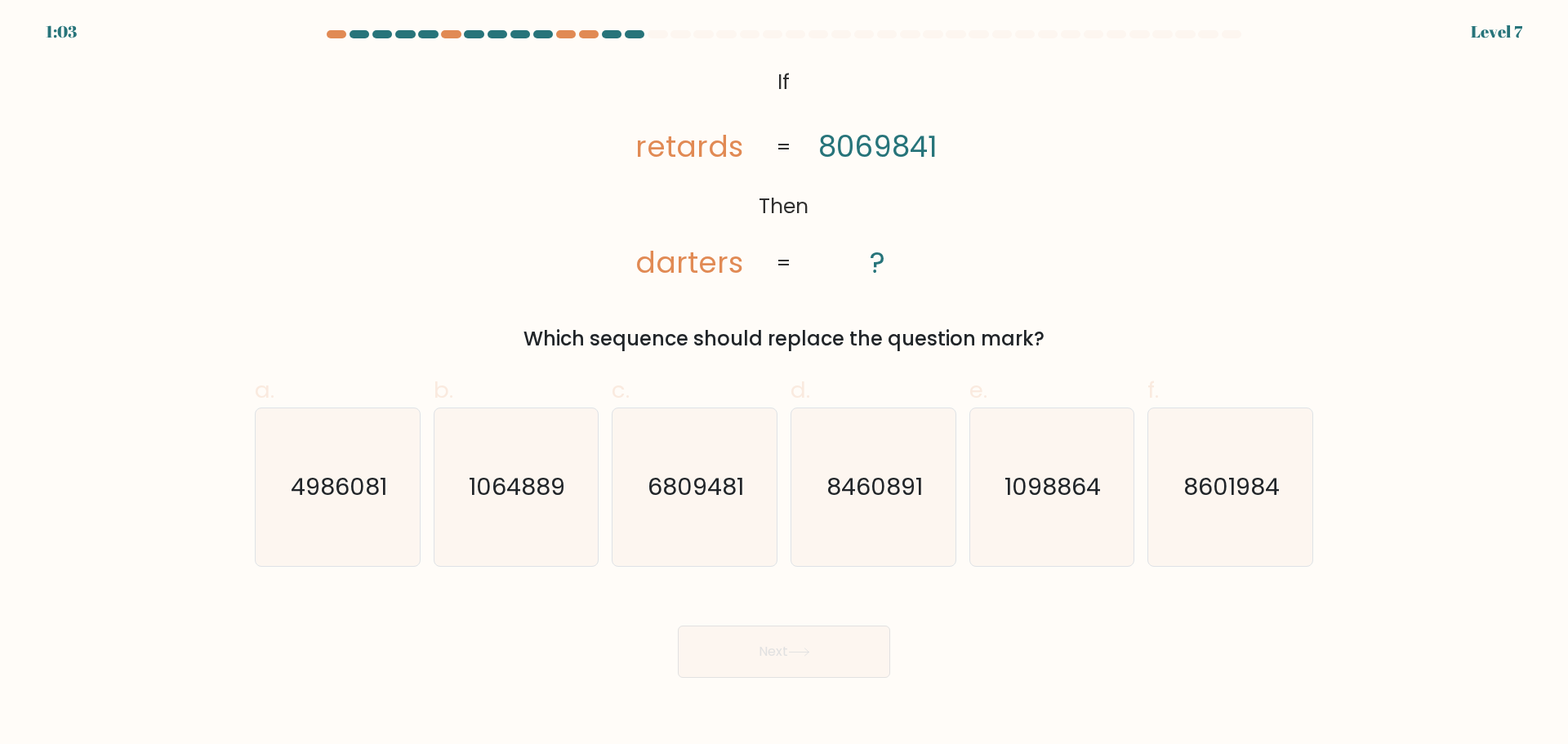
drag, startPoint x: 608, startPoint y: 121, endPoint x: 937, endPoint y: 287, distance: 368.5
click at [937, 287] on div "@import url('https://fonts.googleapis.com/css?family=Abril+Fatface:400,100,100i…" at bounding box center [784, 207] width 1078 height 291
click at [1027, 268] on div "@import url('https://fonts.googleapis.com/css?family=Abril+Fatface:400,100,100i…" at bounding box center [784, 207] width 1078 height 291
click at [557, 168] on div "@import url('https://fonts.googleapis.com/css?family=Abril+Fatface:400,100,100i…" at bounding box center [784, 207] width 1078 height 291
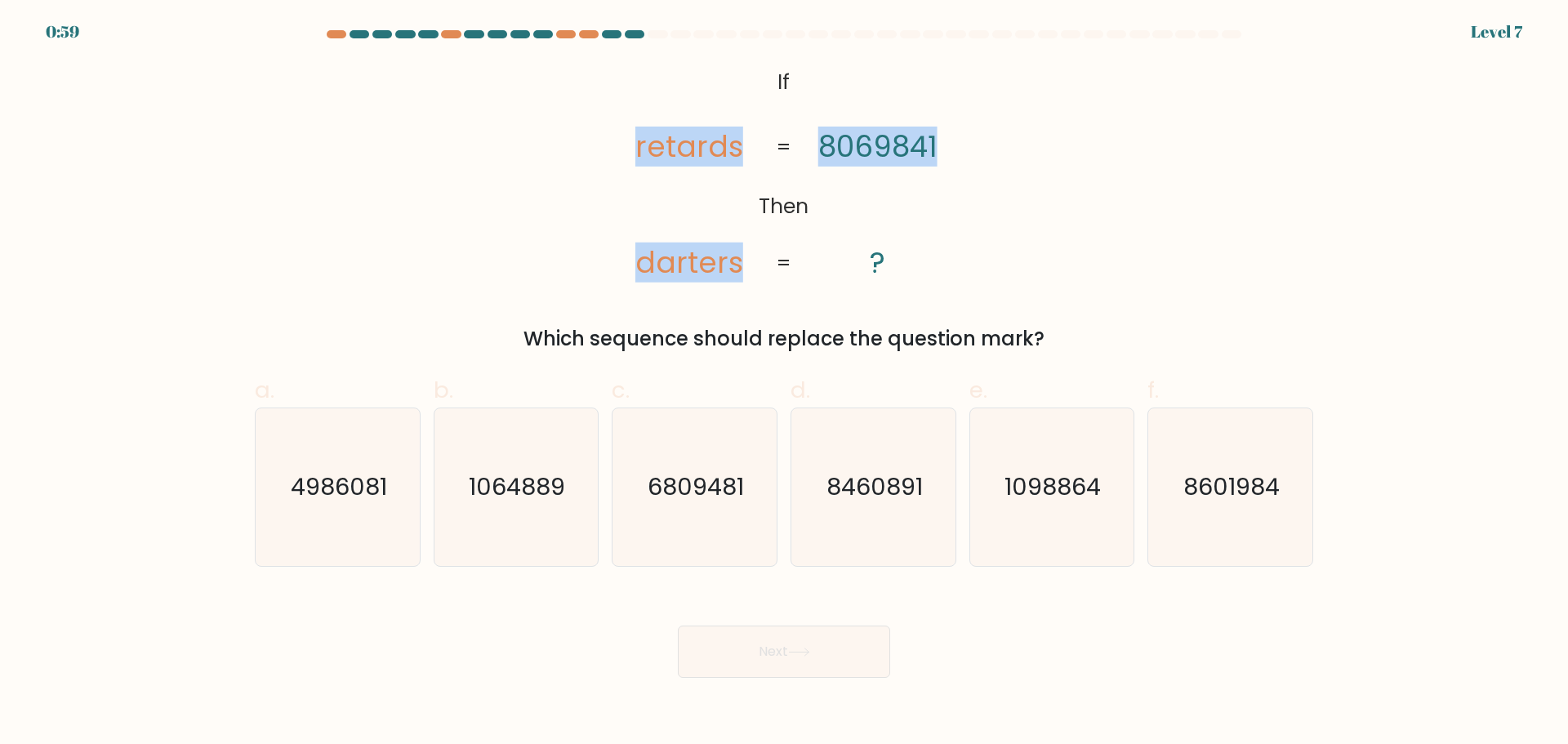
drag, startPoint x: 621, startPoint y: 137, endPoint x: 722, endPoint y: 169, distance: 105.9
click at [1001, 222] on div "@import url('https://fonts.googleapis.com/css?family=Abril+Fatface:400,100,100i…" at bounding box center [784, 207] width 1078 height 291
copy icon "retards darters 8069841"
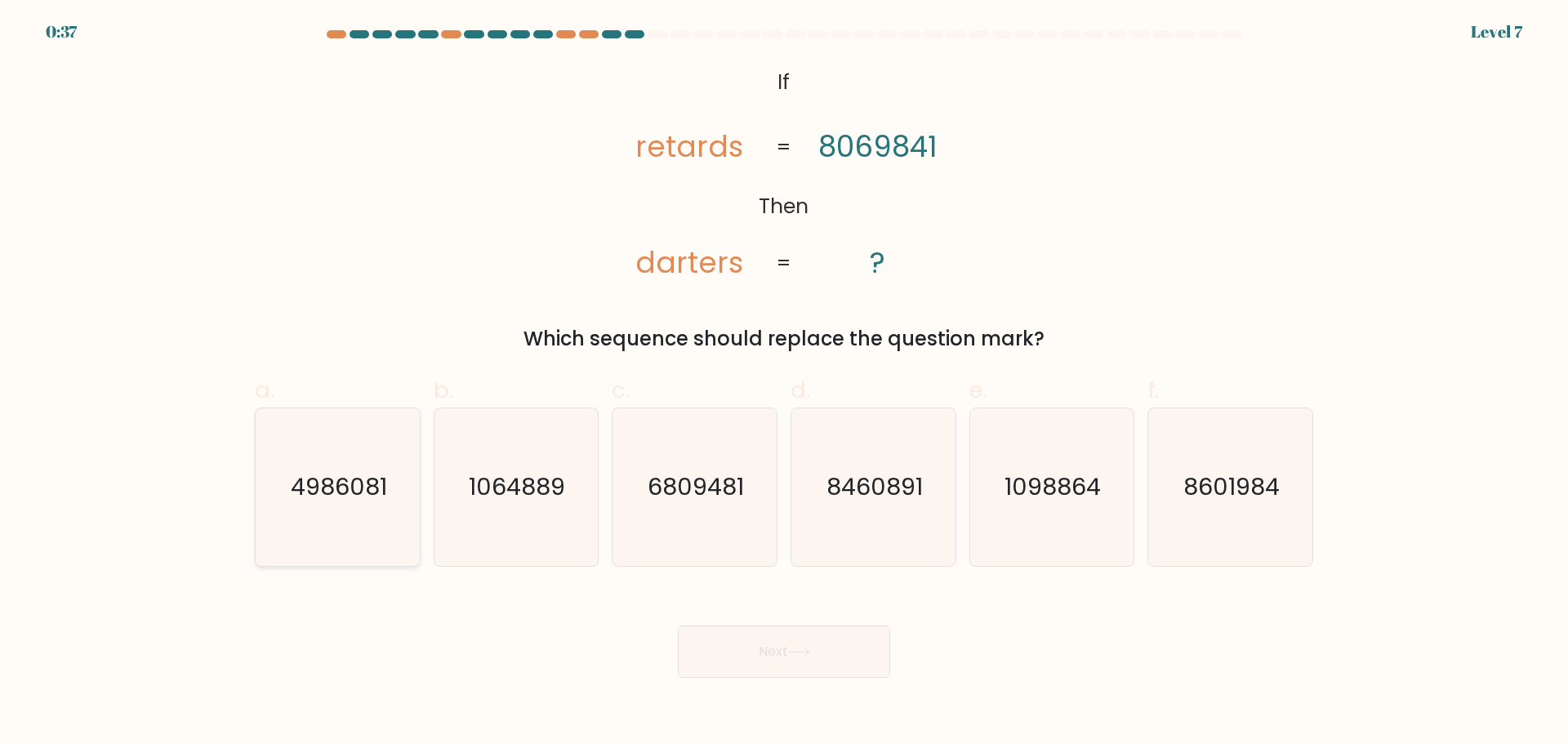
click at [360, 497] on text "4986081" at bounding box center [339, 487] width 96 height 33
click at [784, 383] on input "a. 4986081" at bounding box center [784, 378] width 1 height 11
radio input "true"
click at [833, 651] on button "Next" at bounding box center [784, 651] width 213 height 53
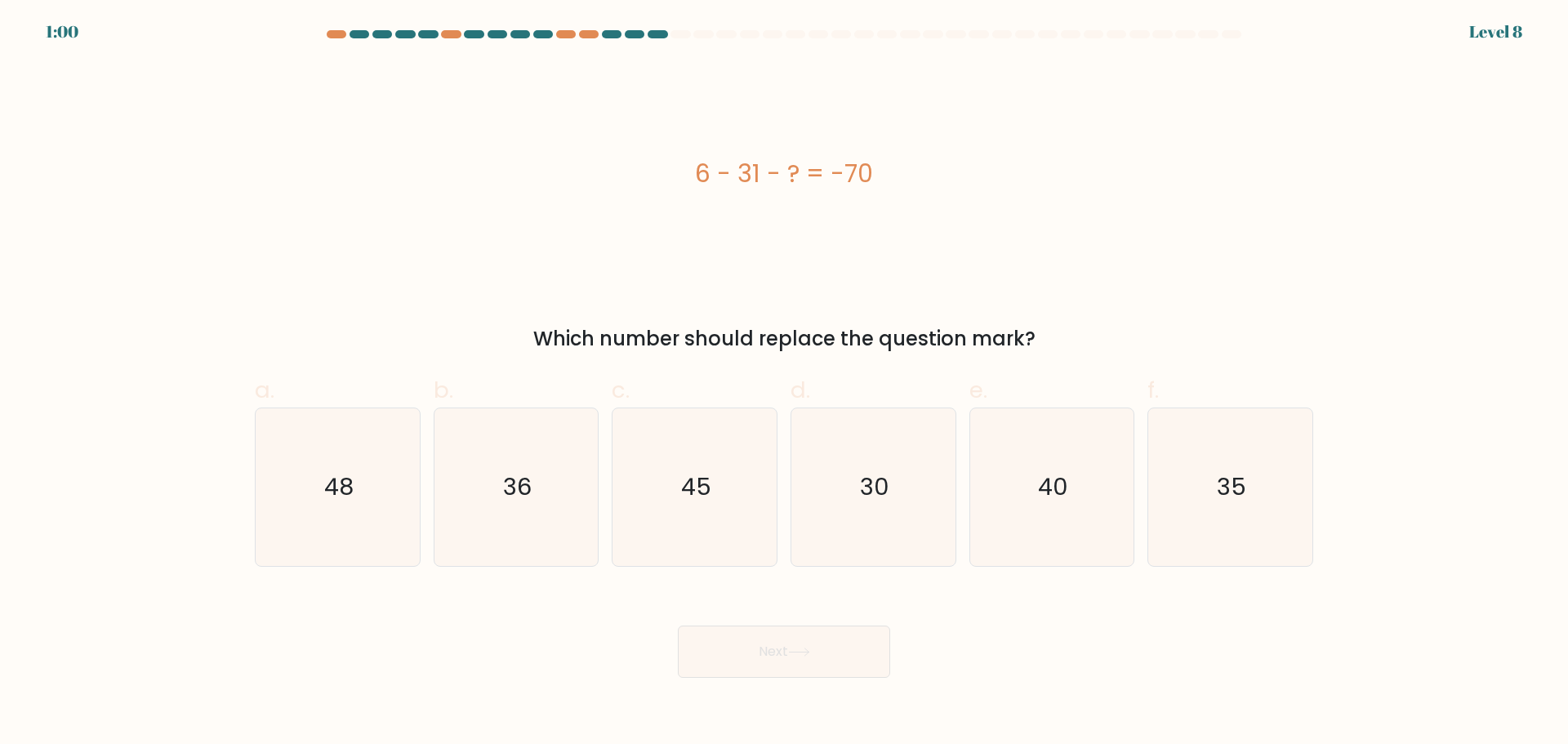
drag, startPoint x: 680, startPoint y: 164, endPoint x: 890, endPoint y: 186, distance: 211.1
click at [890, 186] on div "6 - 31 - ? = -70" at bounding box center [784, 173] width 1059 height 37
copy div "6 - 31 - ? = -70"
click at [1065, 214] on div "6 - 31 - ? = -70" at bounding box center [784, 173] width 1059 height 223
drag, startPoint x: 283, startPoint y: 471, endPoint x: 343, endPoint y: 532, distance: 85.6
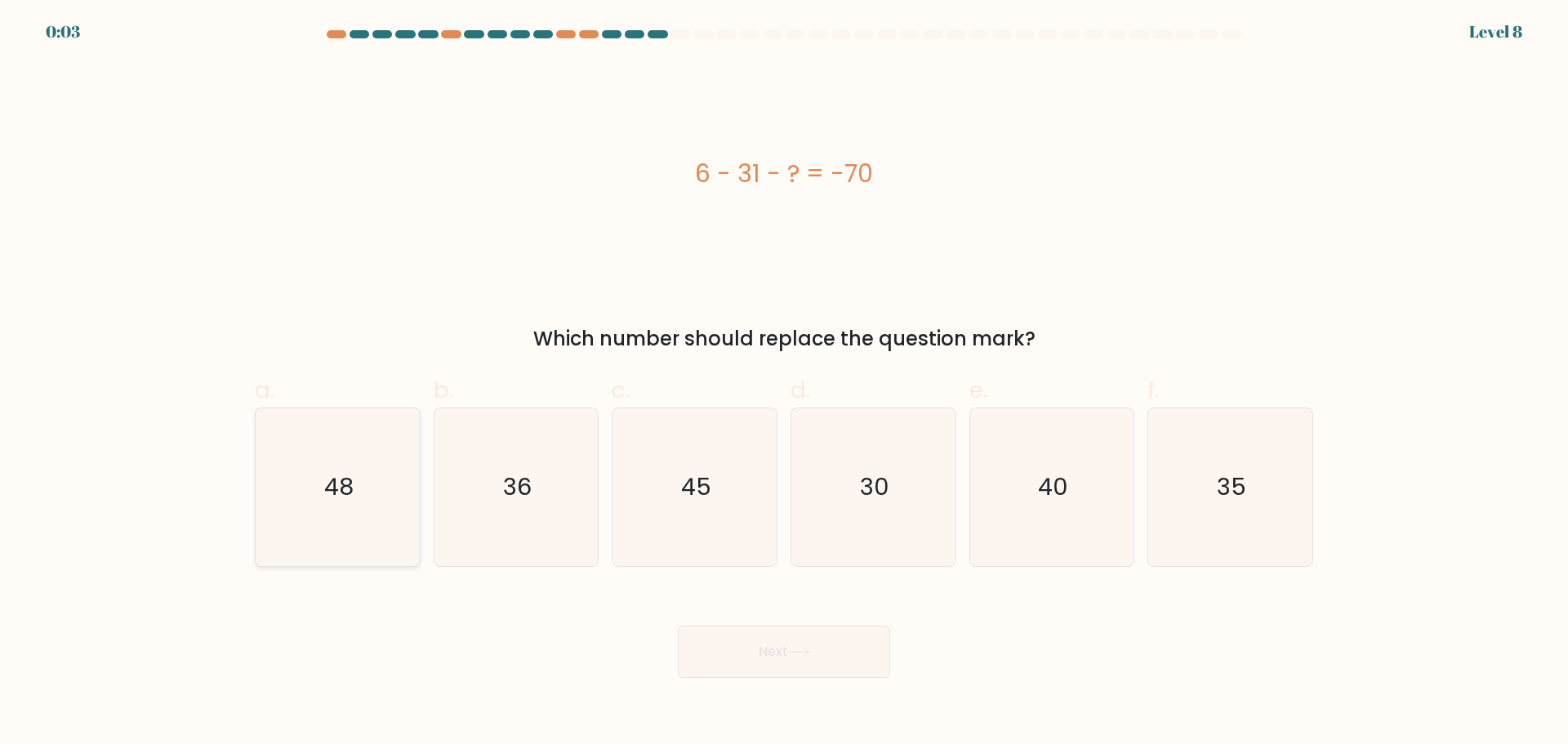
click at [287, 471] on icon "48" at bounding box center [338, 487] width 157 height 157
click at [784, 383] on input "a. 48" at bounding box center [784, 378] width 1 height 11
radio input "true"
click at [796, 658] on button "Next" at bounding box center [784, 651] width 213 height 53
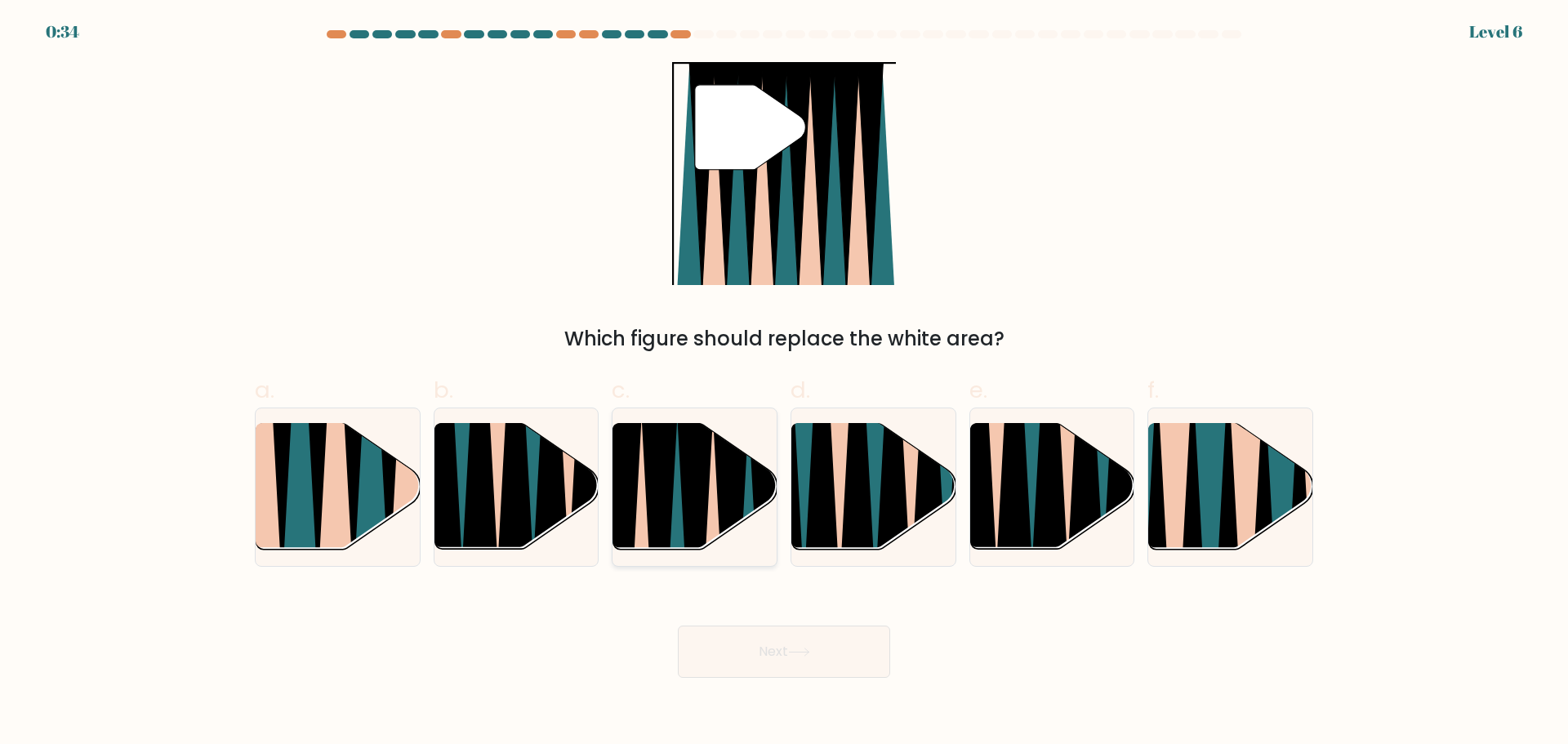
click at [733, 471] on icon at bounding box center [730, 556] width 37 height 329
click at [784, 383] on input "c." at bounding box center [784, 378] width 1 height 11
radio input "true"
click at [761, 636] on button "Next" at bounding box center [784, 651] width 213 height 53
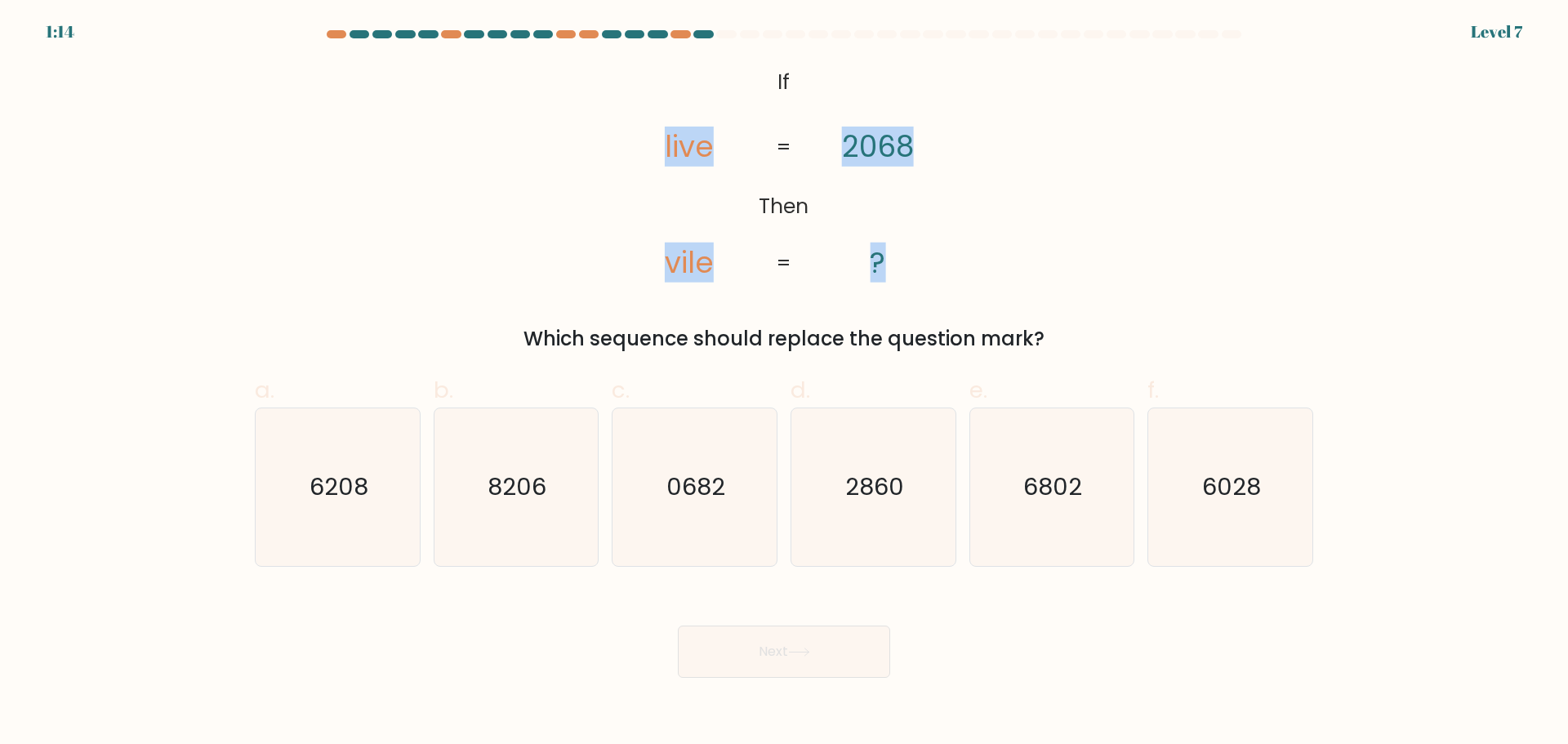
drag, startPoint x: 616, startPoint y: 81, endPoint x: 907, endPoint y: 259, distance: 341.1
click at [907, 259] on icon "@import url('https://fonts.googleapis.com/css?family=Abril+Fatface:400,100,100i…" at bounding box center [784, 173] width 363 height 223
copy icon "live vile 2068 ?"
click at [1240, 519] on icon "6028" at bounding box center [1230, 487] width 157 height 157
click at [785, 383] on input "f. 6028" at bounding box center [784, 378] width 1 height 11
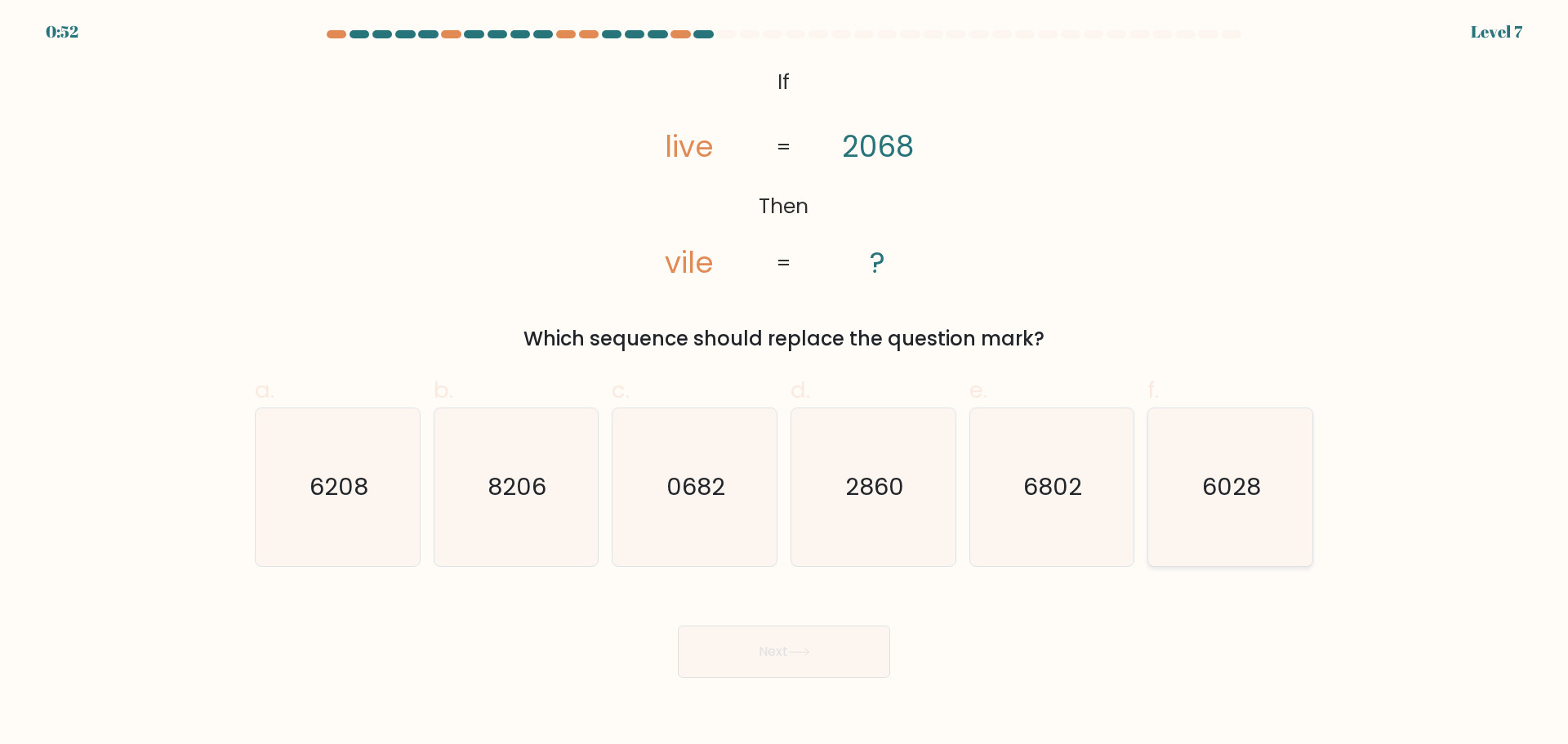
radio input "true"
click at [749, 644] on button "Next" at bounding box center [784, 651] width 213 height 53
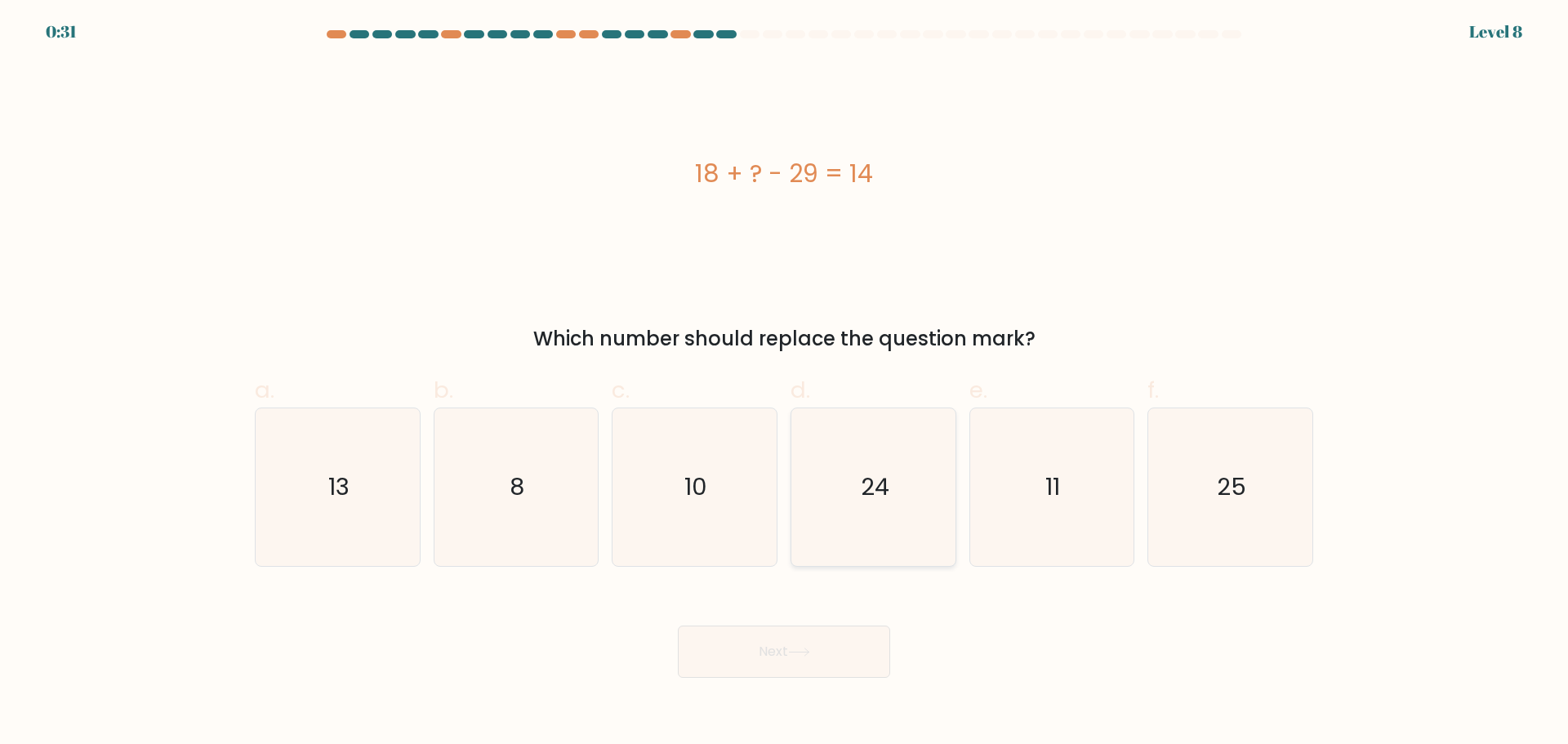
click at [893, 524] on icon "24" at bounding box center [874, 487] width 157 height 157
click at [785, 383] on input "d. 24" at bounding box center [784, 378] width 1 height 11
radio input "true"
click at [840, 641] on button "Next" at bounding box center [784, 651] width 213 height 53
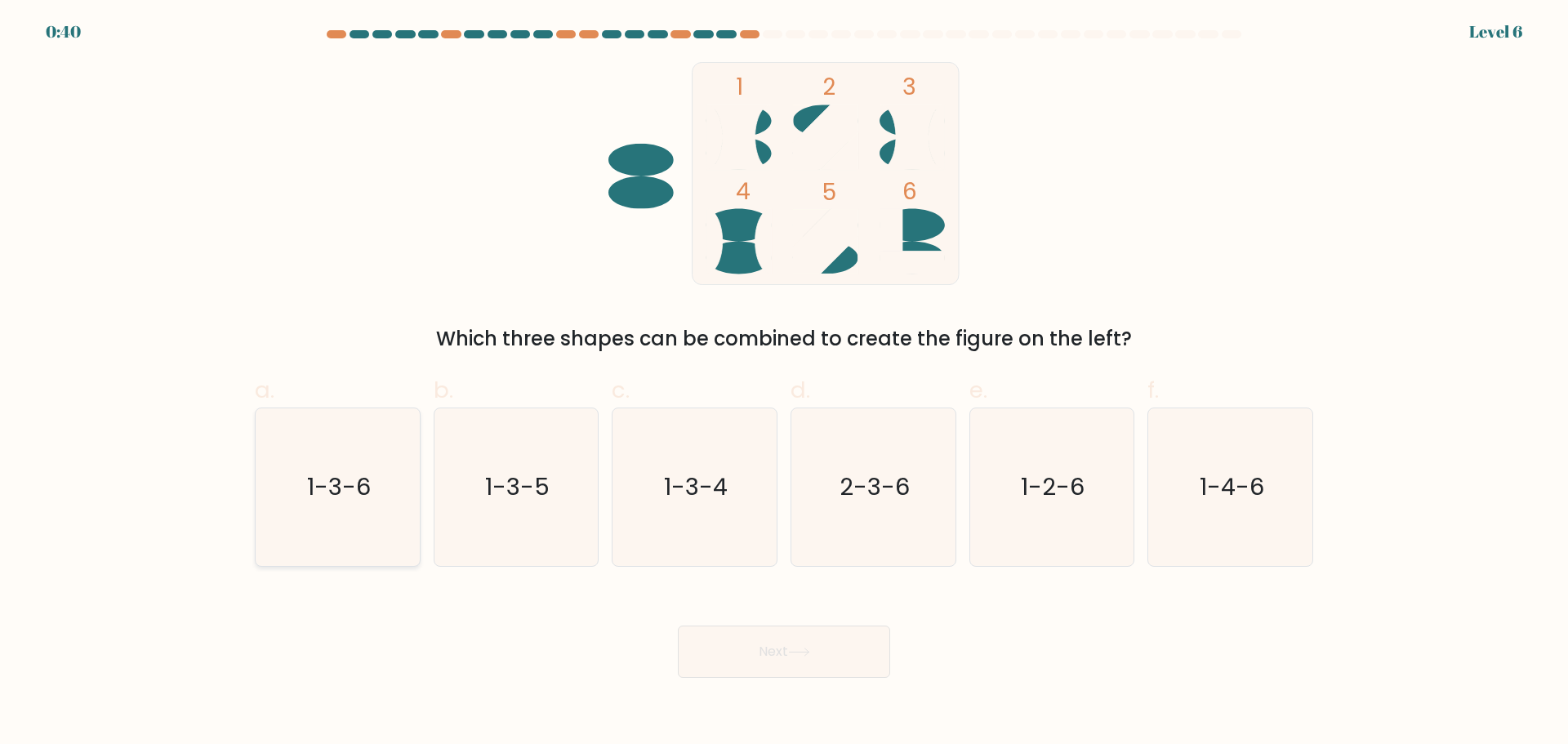
click at [329, 486] on text "1-3-6" at bounding box center [339, 487] width 63 height 33
click at [784, 383] on input "a. 1-3-6" at bounding box center [784, 378] width 1 height 11
radio input "true"
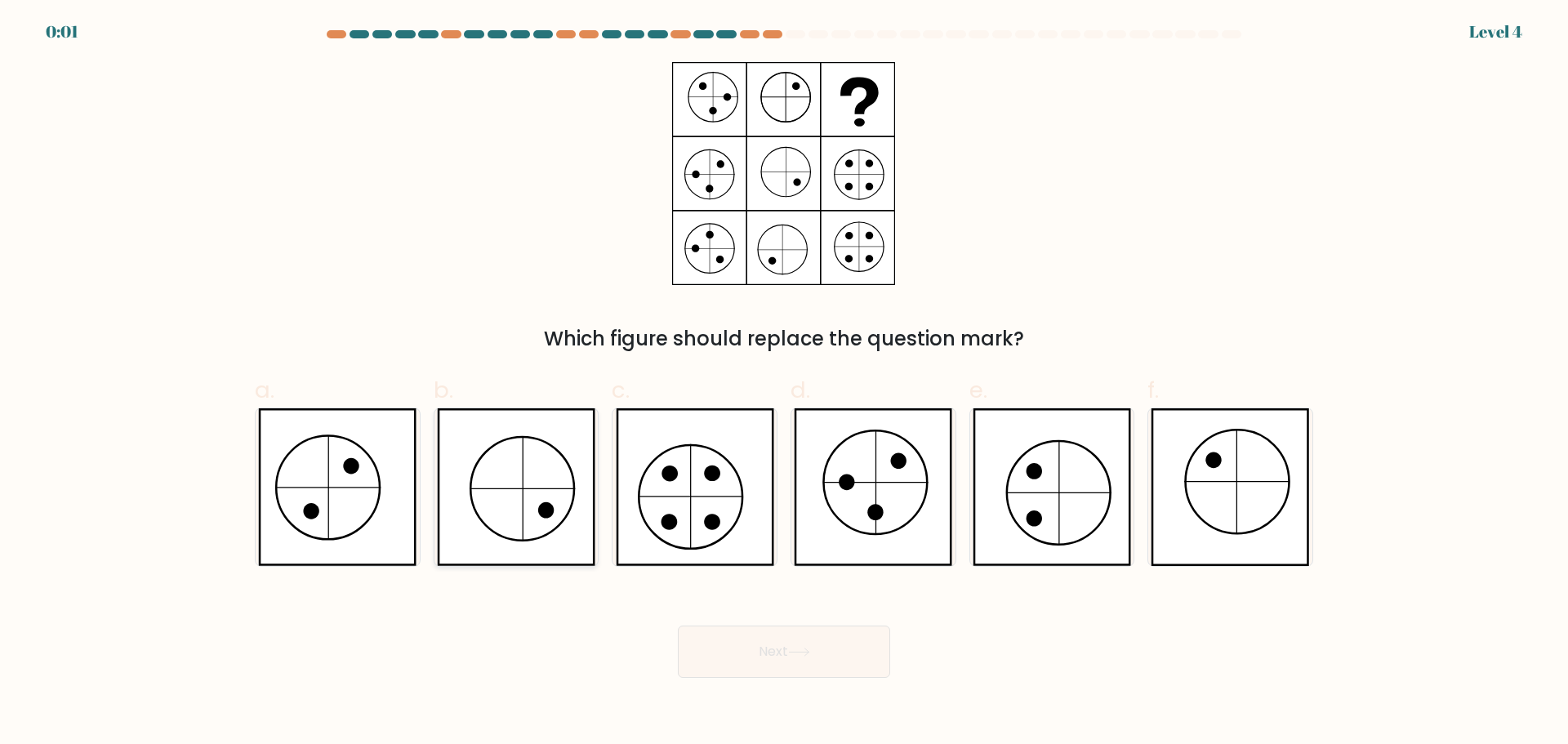
drag, startPoint x: 557, startPoint y: 505, endPoint x: 558, endPoint y: 495, distance: 10.0
click at [559, 502] on icon at bounding box center [516, 487] width 158 height 157
click at [784, 383] on input "b." at bounding box center [784, 378] width 1 height 11
radio input "true"
click at [754, 643] on div "Next" at bounding box center [784, 631] width 1078 height 91
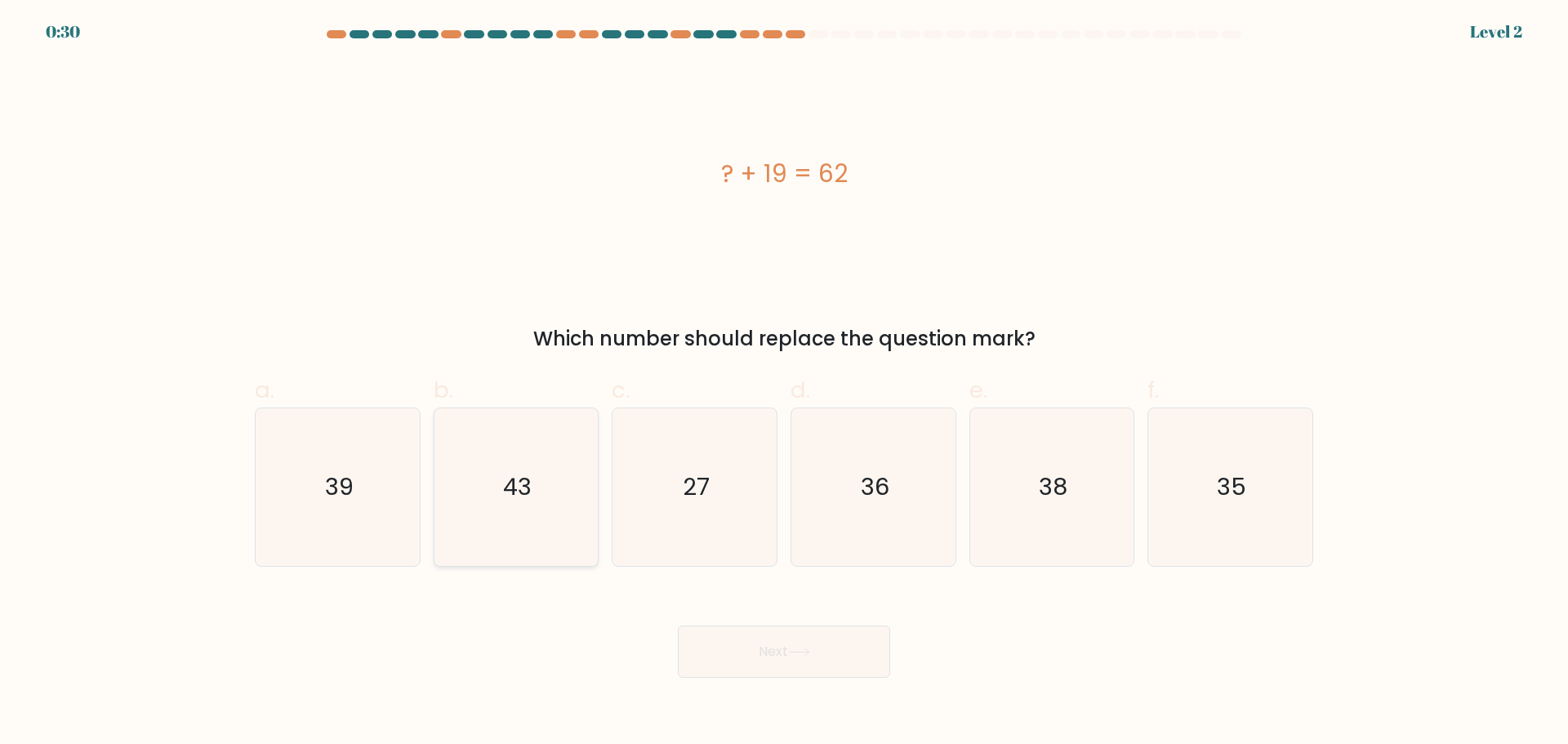
click at [531, 474] on text "43" at bounding box center [517, 487] width 29 height 33
click at [784, 383] on input "b. 43" at bounding box center [784, 378] width 1 height 11
radio input "true"
click at [778, 662] on button "Next" at bounding box center [784, 651] width 213 height 53
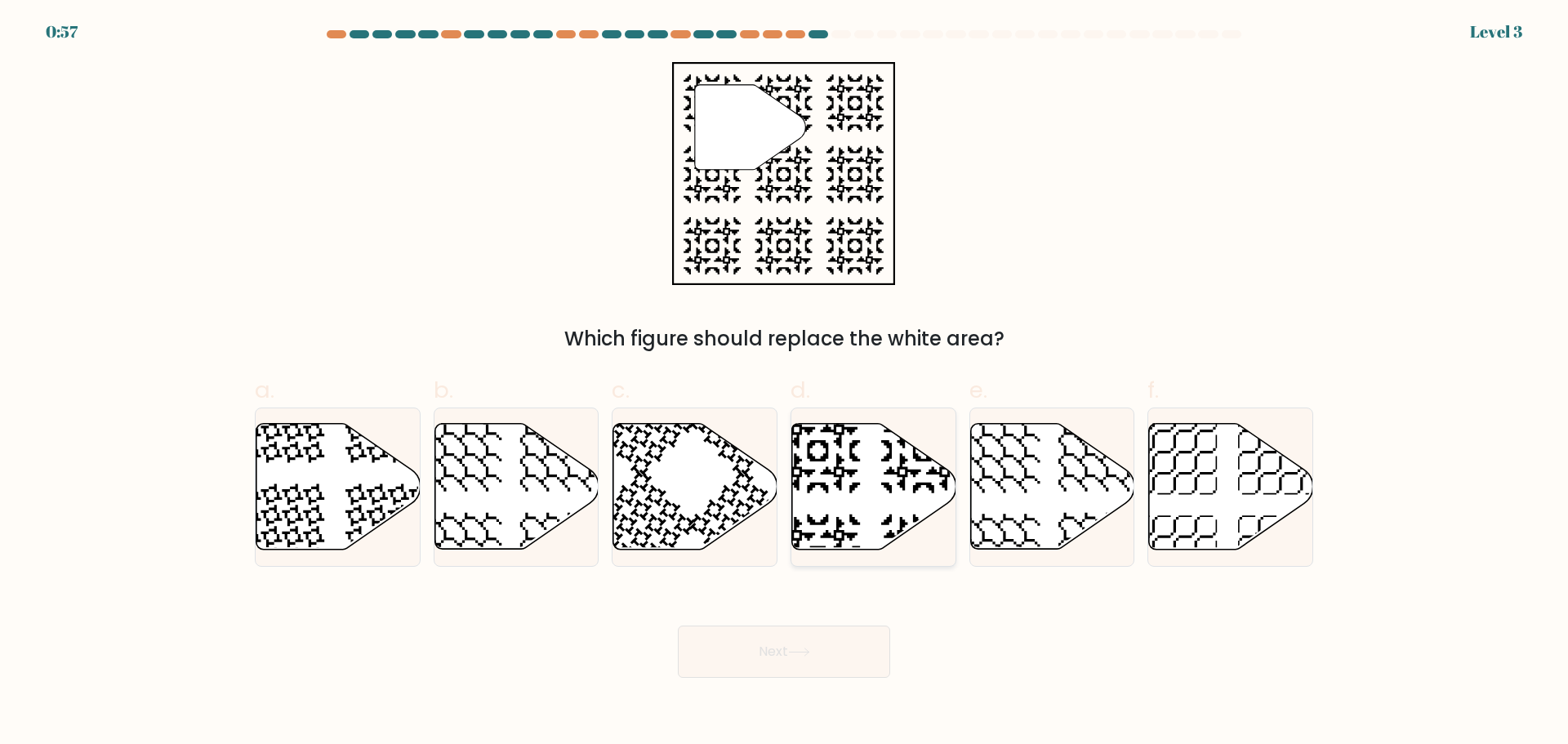
click at [841, 522] on icon at bounding box center [818, 556] width 85 height 85
click at [785, 383] on input "d." at bounding box center [784, 378] width 1 height 11
radio input "true"
click at [793, 644] on button "Next" at bounding box center [784, 651] width 213 height 53
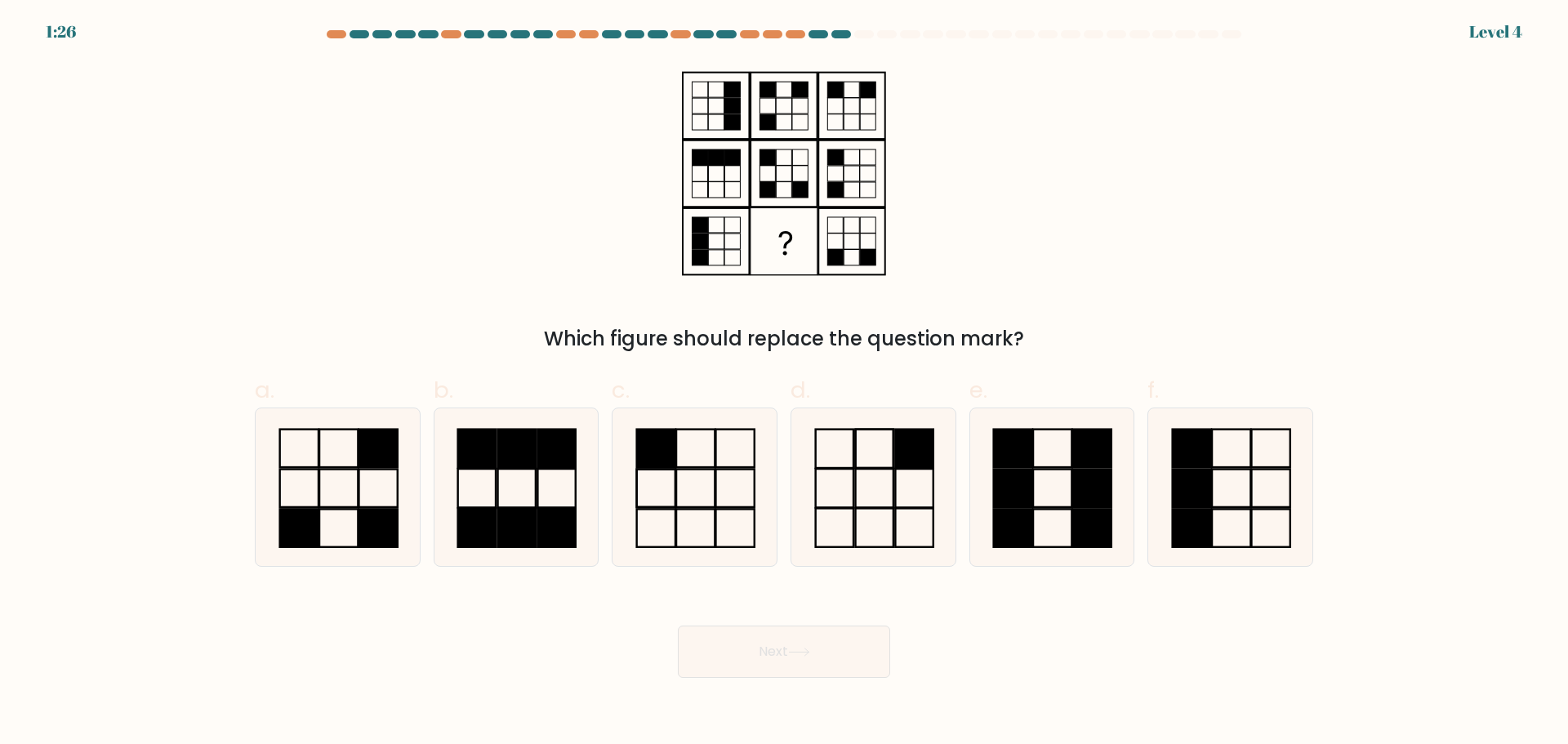
click at [647, 632] on div "Next" at bounding box center [784, 631] width 1078 height 91
drag, startPoint x: 658, startPoint y: 33, endPoint x: 900, endPoint y: 275, distance: 342.2
click at [900, 274] on form at bounding box center [784, 354] width 1568 height 648
click at [365, 533] on rect at bounding box center [377, 528] width 38 height 38
click at [784, 383] on input "a." at bounding box center [784, 378] width 1 height 11
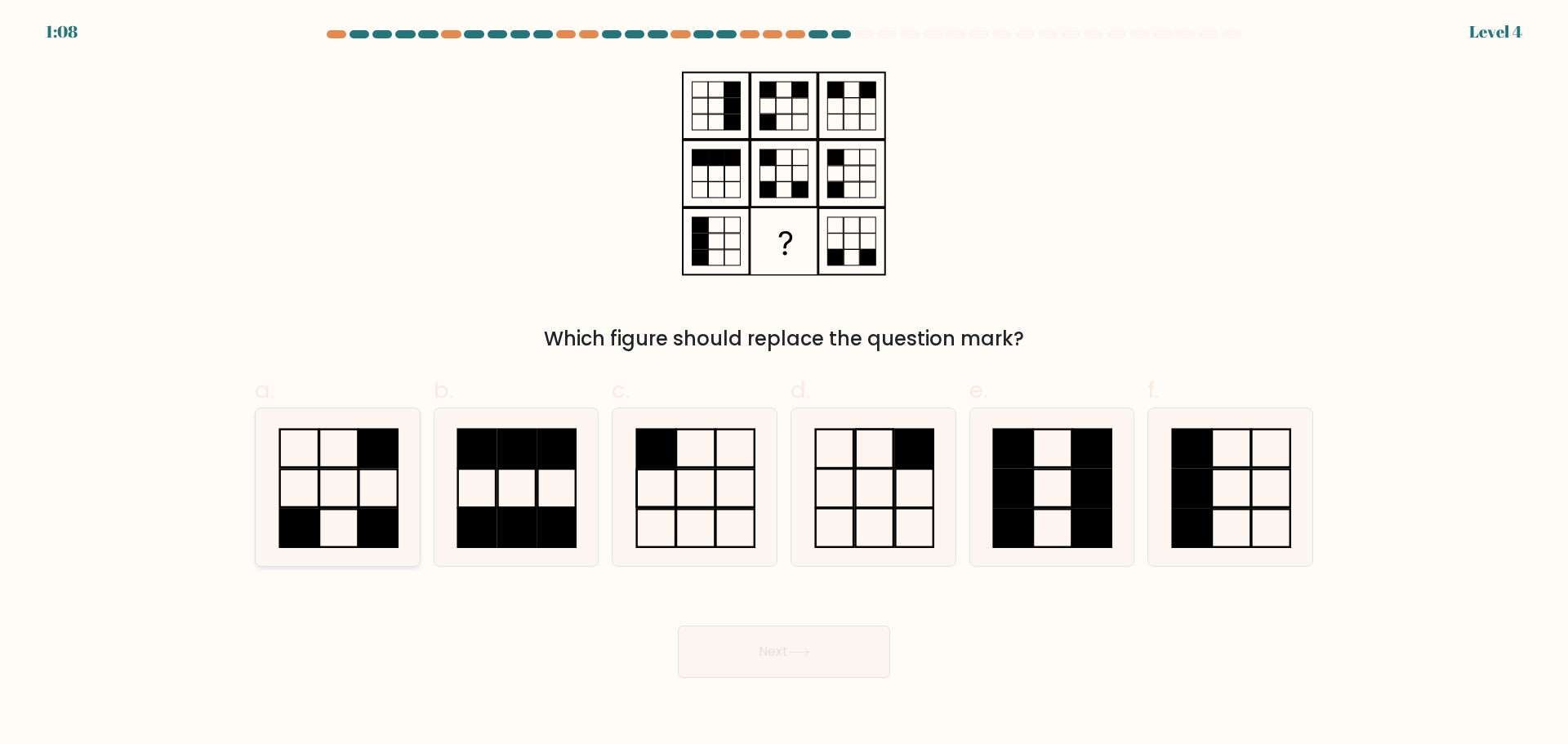
radio input "true"
click at [565, 522] on rect at bounding box center [557, 527] width 38 height 38
click at [784, 383] on input "b." at bounding box center [784, 378] width 1 height 11
radio input "true"
drag, startPoint x: 527, startPoint y: 532, endPoint x: 531, endPoint y: 621, distance: 89.1
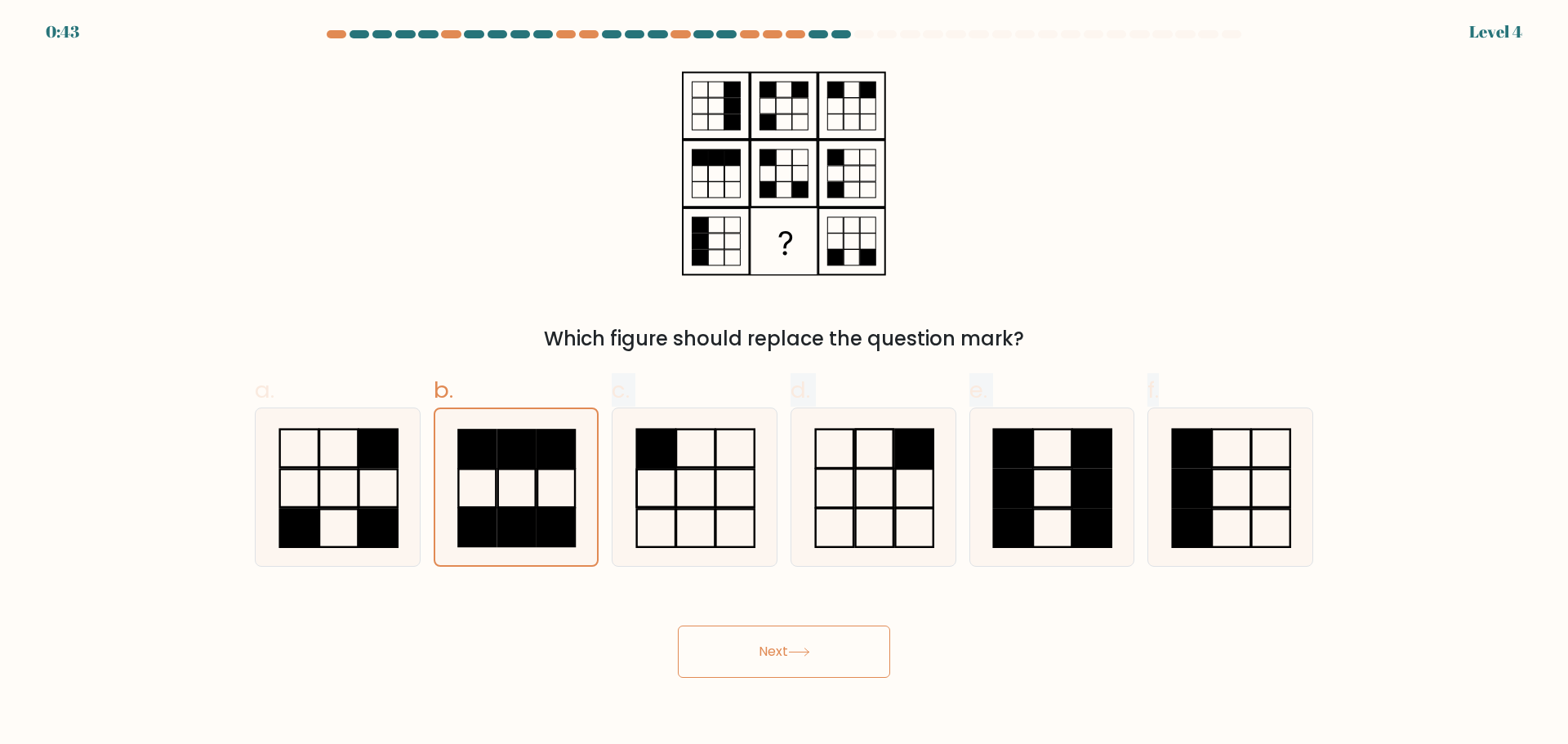
click at [531, 621] on form at bounding box center [784, 354] width 1568 height 648
click at [524, 538] on rect at bounding box center [517, 527] width 38 height 38
click at [784, 383] on input "b." at bounding box center [784, 378] width 1 height 11
click at [325, 492] on icon at bounding box center [338, 487] width 157 height 157
click at [784, 383] on input "a." at bounding box center [784, 378] width 1 height 11
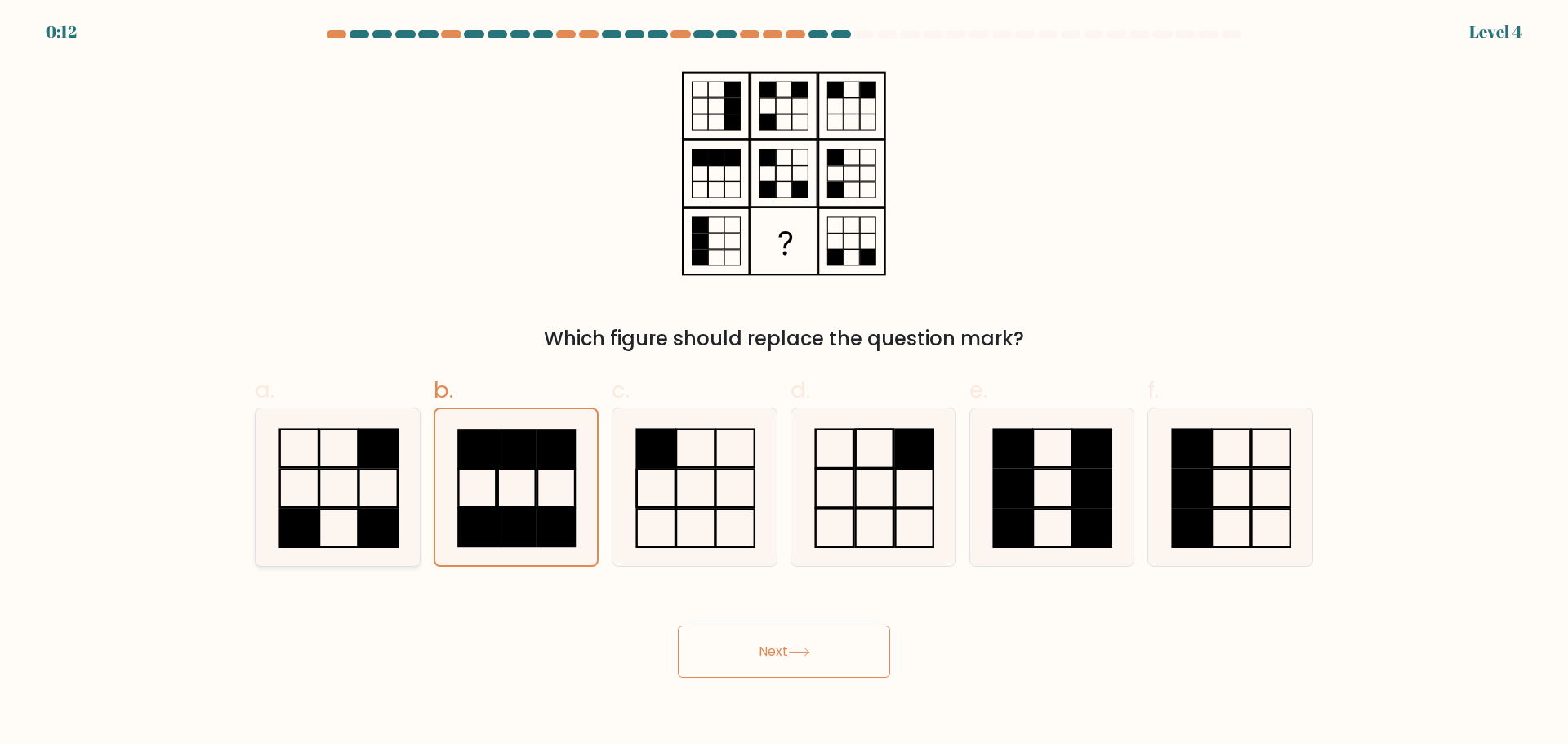
radio input "true"
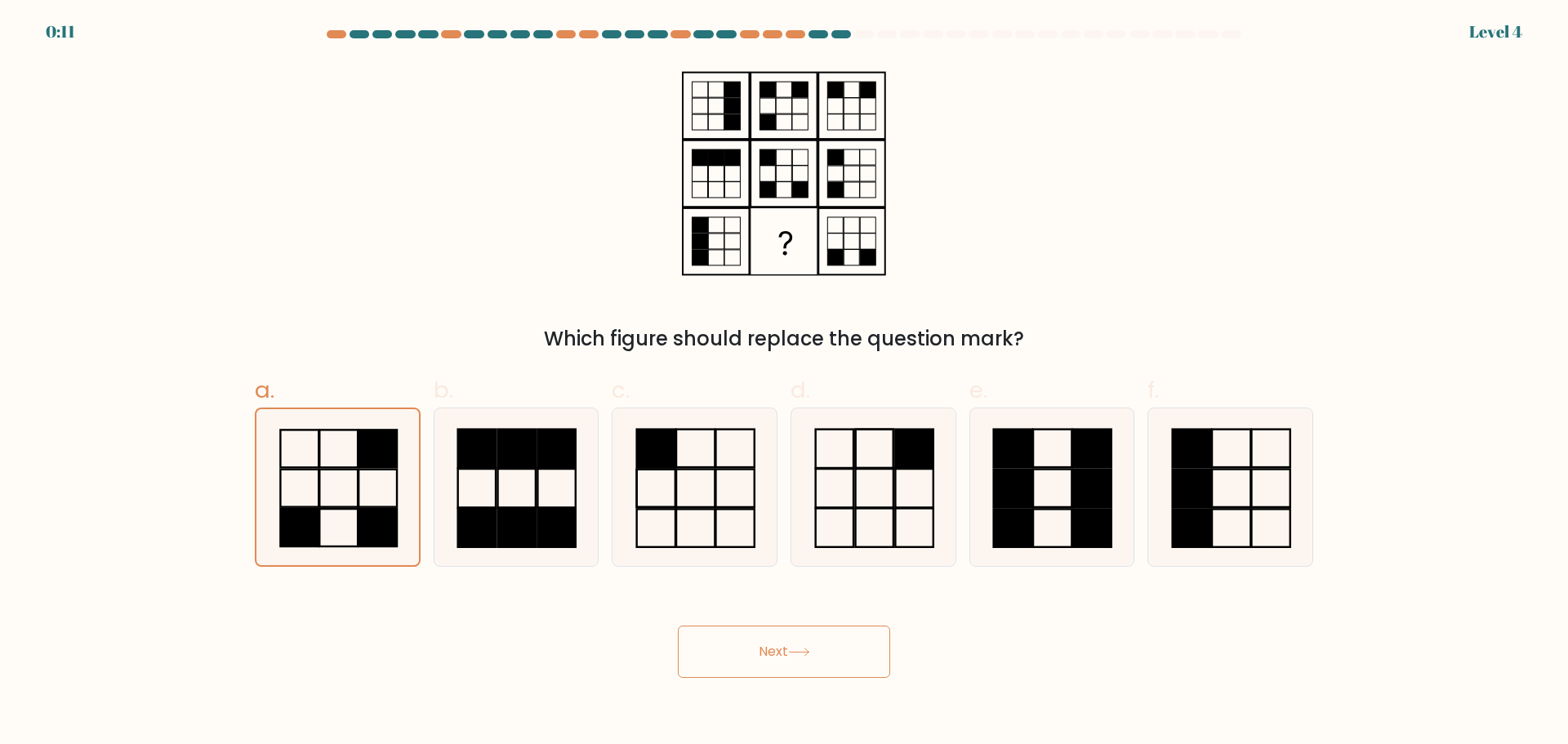
click at [796, 656] on button "Next" at bounding box center [784, 651] width 213 height 53
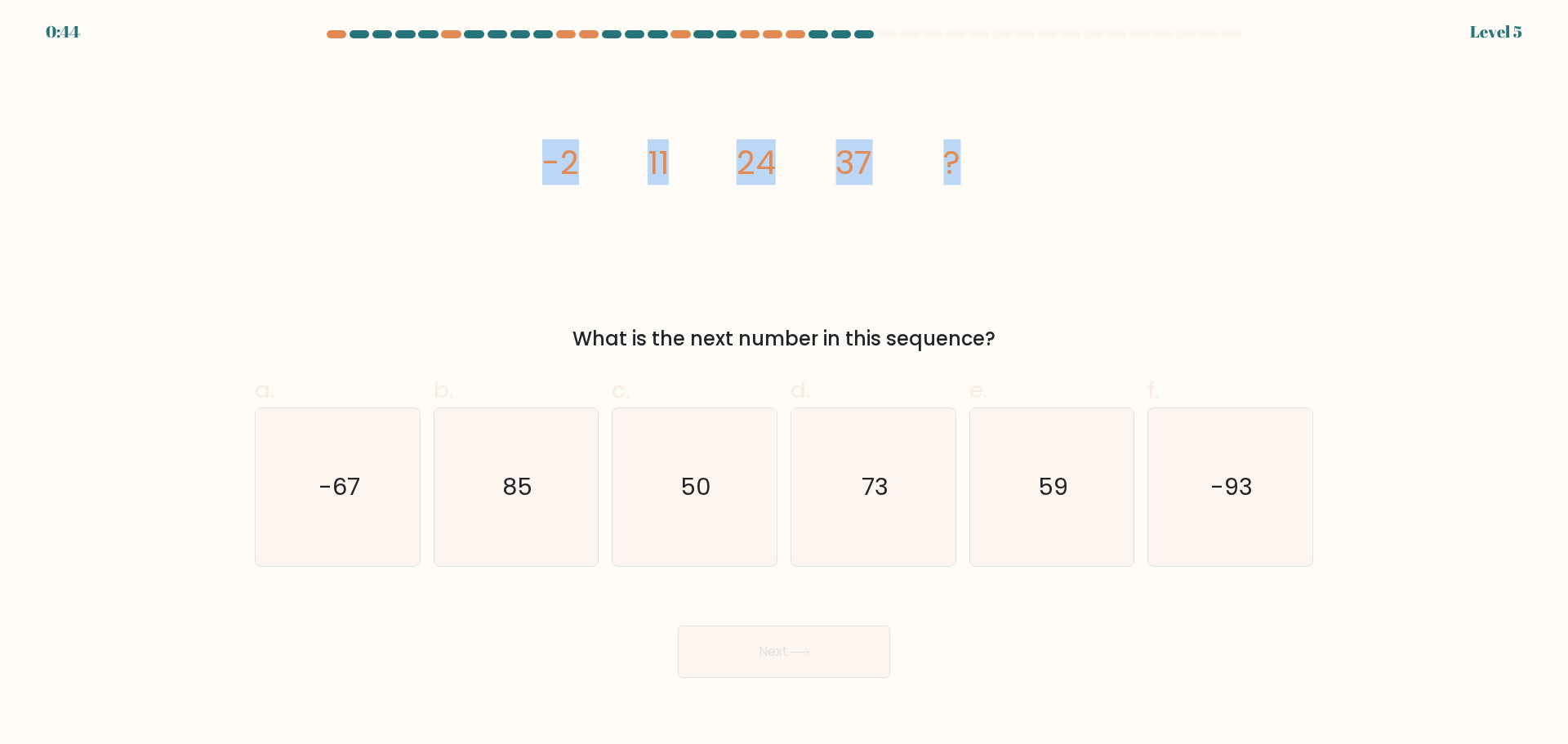
drag, startPoint x: 541, startPoint y: 149, endPoint x: 1042, endPoint y: 230, distance: 507.5
click at [1042, 230] on div "image/svg+xml -2 11 24 37 ? What is the next number in this sequence?" at bounding box center [784, 207] width 1078 height 291
copy g "-2 11 24 37 ?"
drag, startPoint x: 734, startPoint y: 472, endPoint x: 731, endPoint y: 509, distance: 37.1
click at [733, 472] on icon "50" at bounding box center [694, 487] width 157 height 157
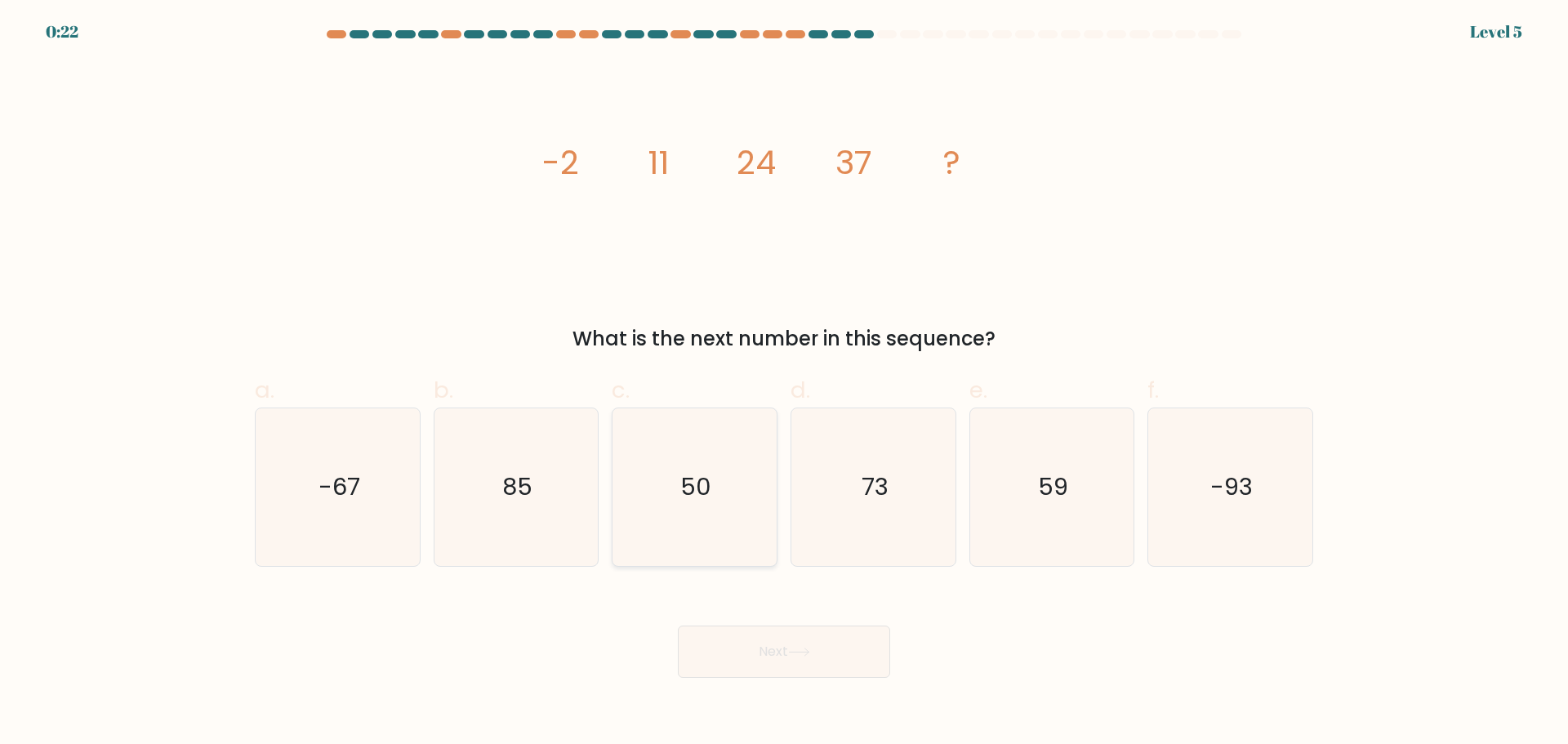
click at [784, 383] on input "c. 50" at bounding box center [784, 378] width 1 height 11
radio input "true"
click at [826, 661] on button "Next" at bounding box center [784, 651] width 213 height 53
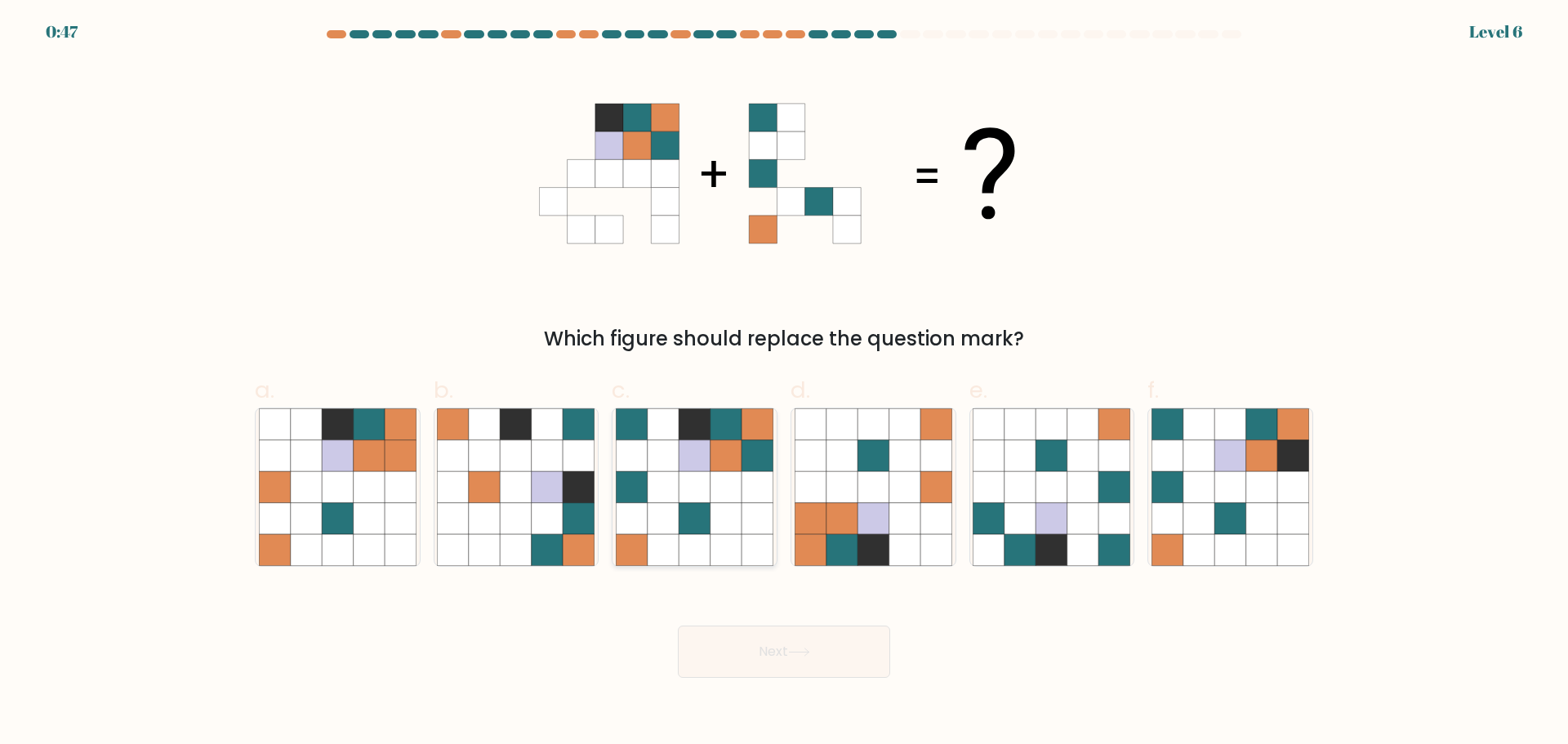
click at [712, 486] on icon at bounding box center [694, 487] width 157 height 157
click at [784, 383] on input "c." at bounding box center [784, 378] width 1 height 11
radio input "true"
click at [824, 646] on button "Next" at bounding box center [784, 651] width 213 height 53
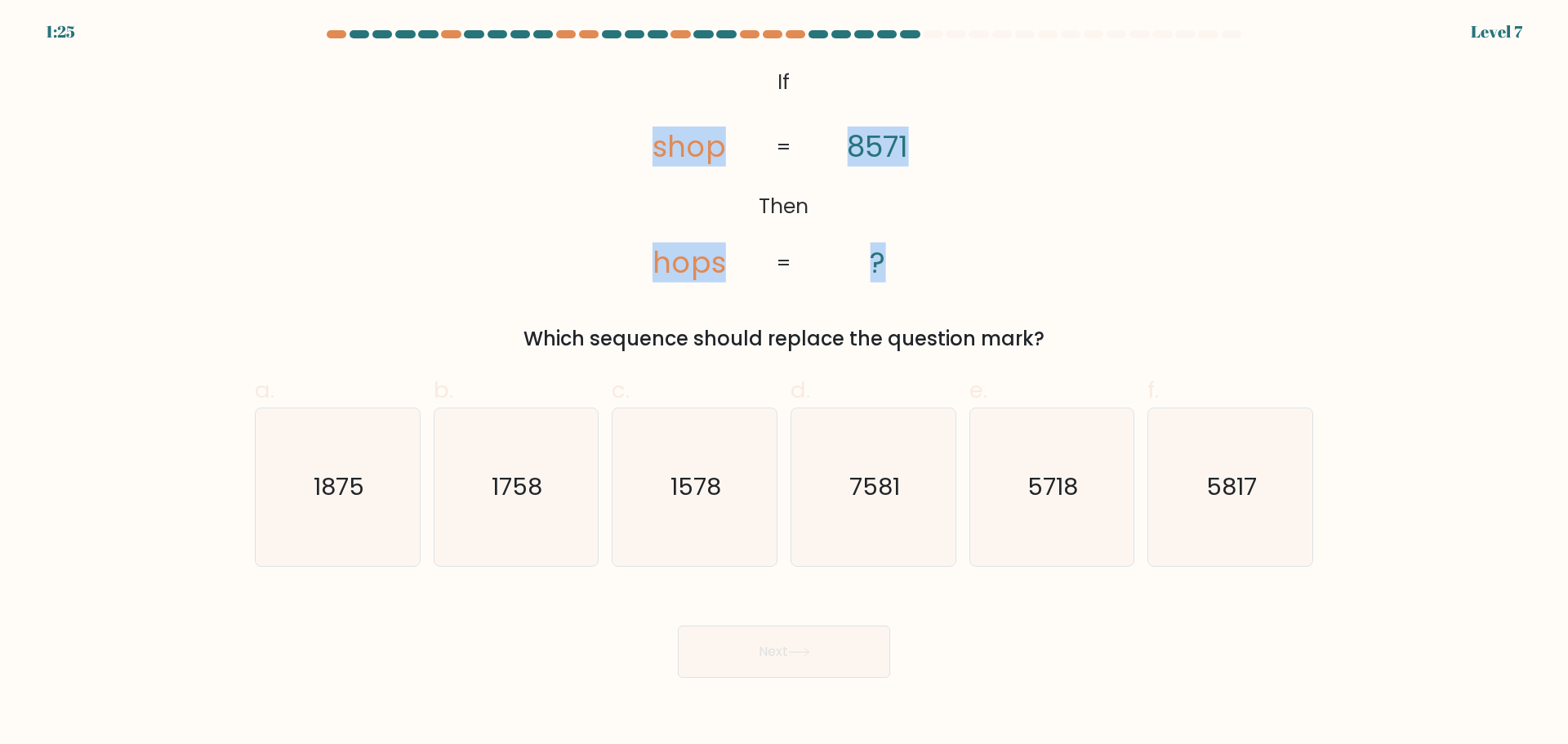
drag, startPoint x: 649, startPoint y: 90, endPoint x: 930, endPoint y: 240, distance: 318.5
click at [930, 240] on icon "@import url('https://fonts.googleapis.com/css?family=Abril+Fatface:400,100,100i…" at bounding box center [784, 173] width 363 height 223
copy icon "shop hops 8571 ?"
click at [1082, 522] on icon "5718" at bounding box center [1052, 487] width 157 height 157
click at [785, 383] on input "e. 5718" at bounding box center [784, 378] width 1 height 11
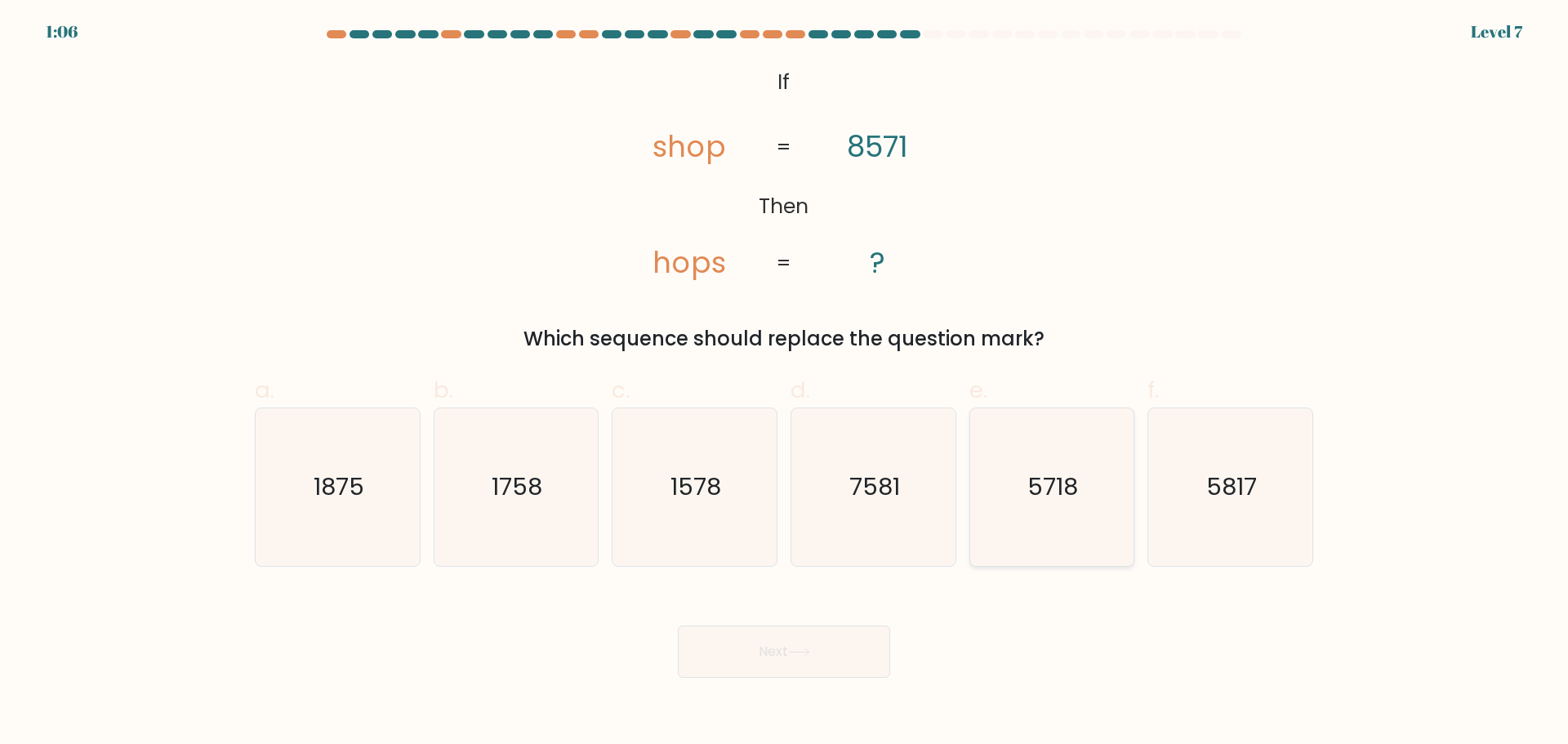
radio input "true"
click at [784, 654] on button "Next" at bounding box center [784, 651] width 213 height 53
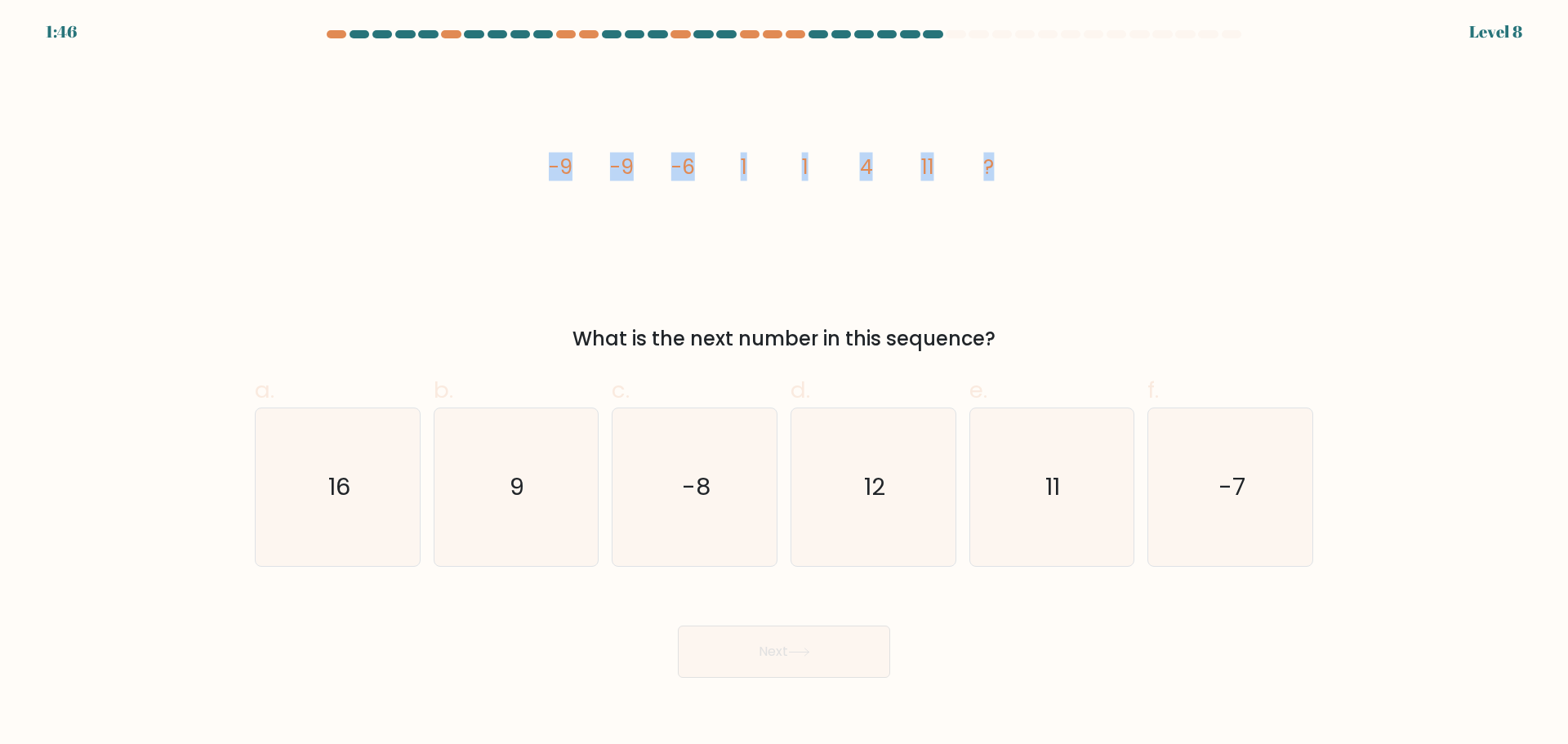
drag, startPoint x: 532, startPoint y: 160, endPoint x: 1058, endPoint y: 195, distance: 527.2
click at [1058, 195] on div "image/svg+xml -9 -9 -6 1 1 4 11 ? What is the next number in this sequence?" at bounding box center [784, 207] width 1078 height 291
copy g "-9 -9 -6 1 1 4 11 ?"
click at [1016, 473] on icon "11" at bounding box center [1052, 487] width 157 height 157
click at [785, 383] on input "e. 11" at bounding box center [784, 378] width 1 height 11
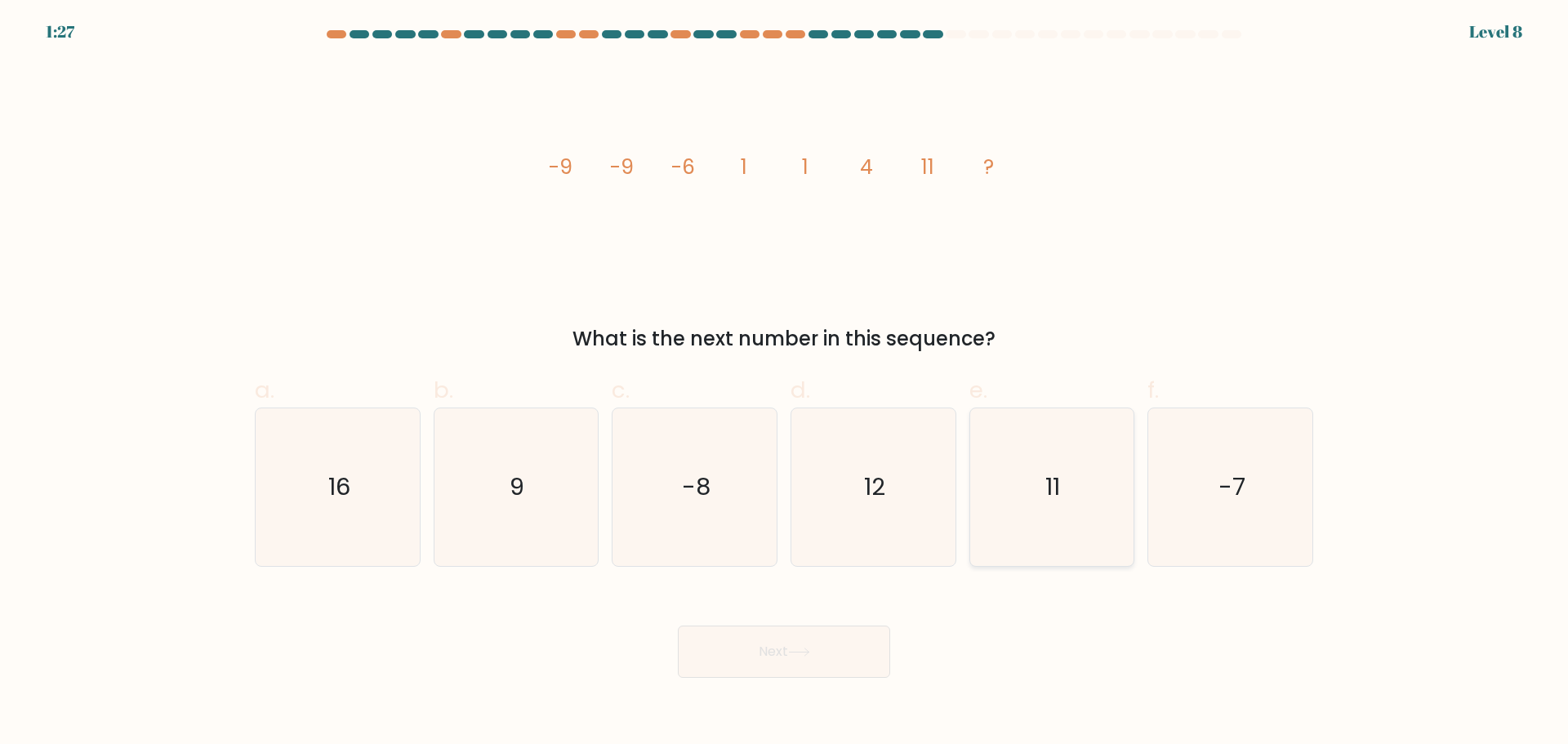
radio input "true"
click at [834, 650] on button "Next" at bounding box center [784, 651] width 213 height 53
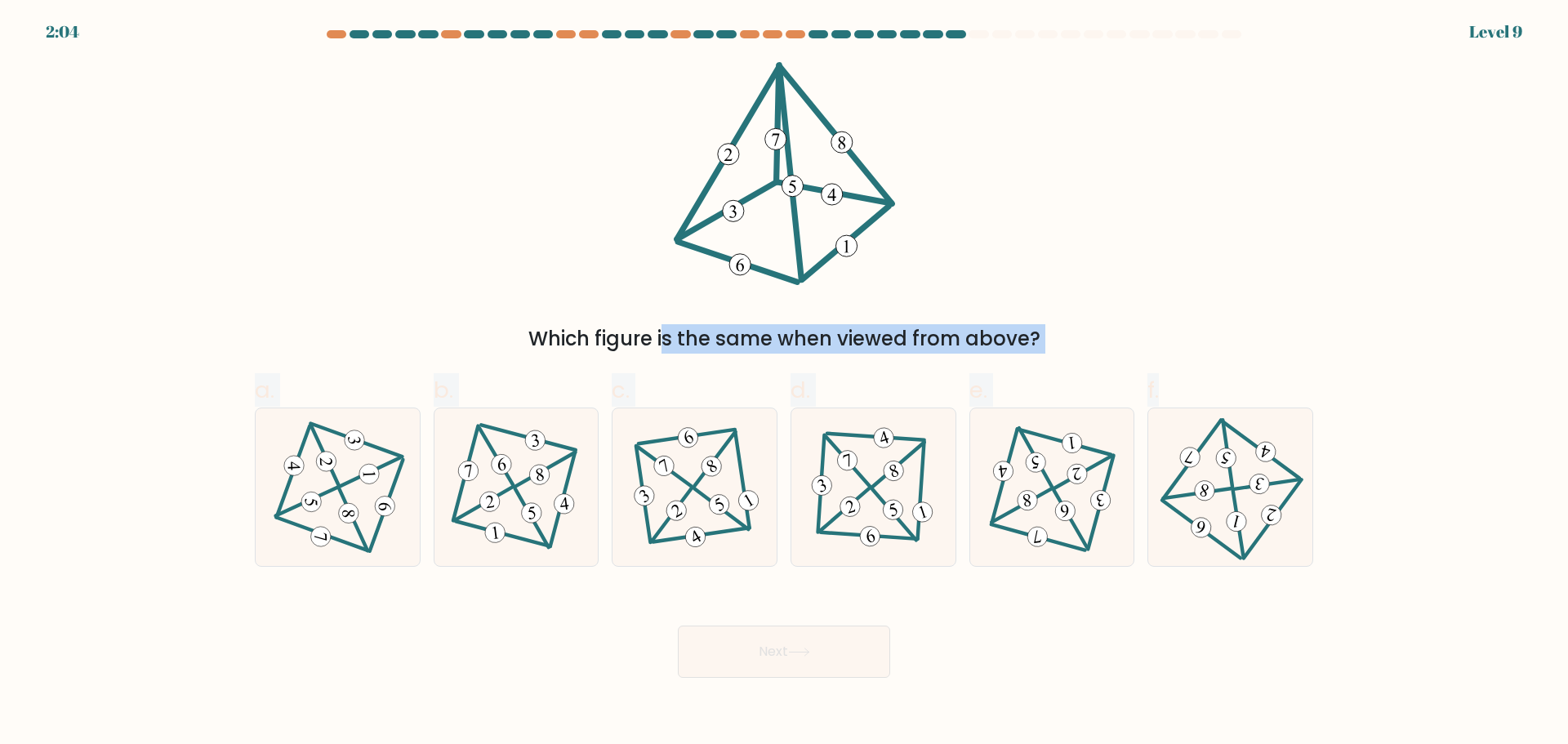
drag, startPoint x: 698, startPoint y: 88, endPoint x: 1302, endPoint y: 591, distance: 786.0
click at [1300, 598] on form at bounding box center [784, 354] width 1568 height 648
click at [539, 606] on div "Next" at bounding box center [784, 631] width 1078 height 91
click at [851, 464] on 586 at bounding box center [848, 460] width 25 height 25
click at [785, 383] on input "d." at bounding box center [784, 378] width 1 height 11
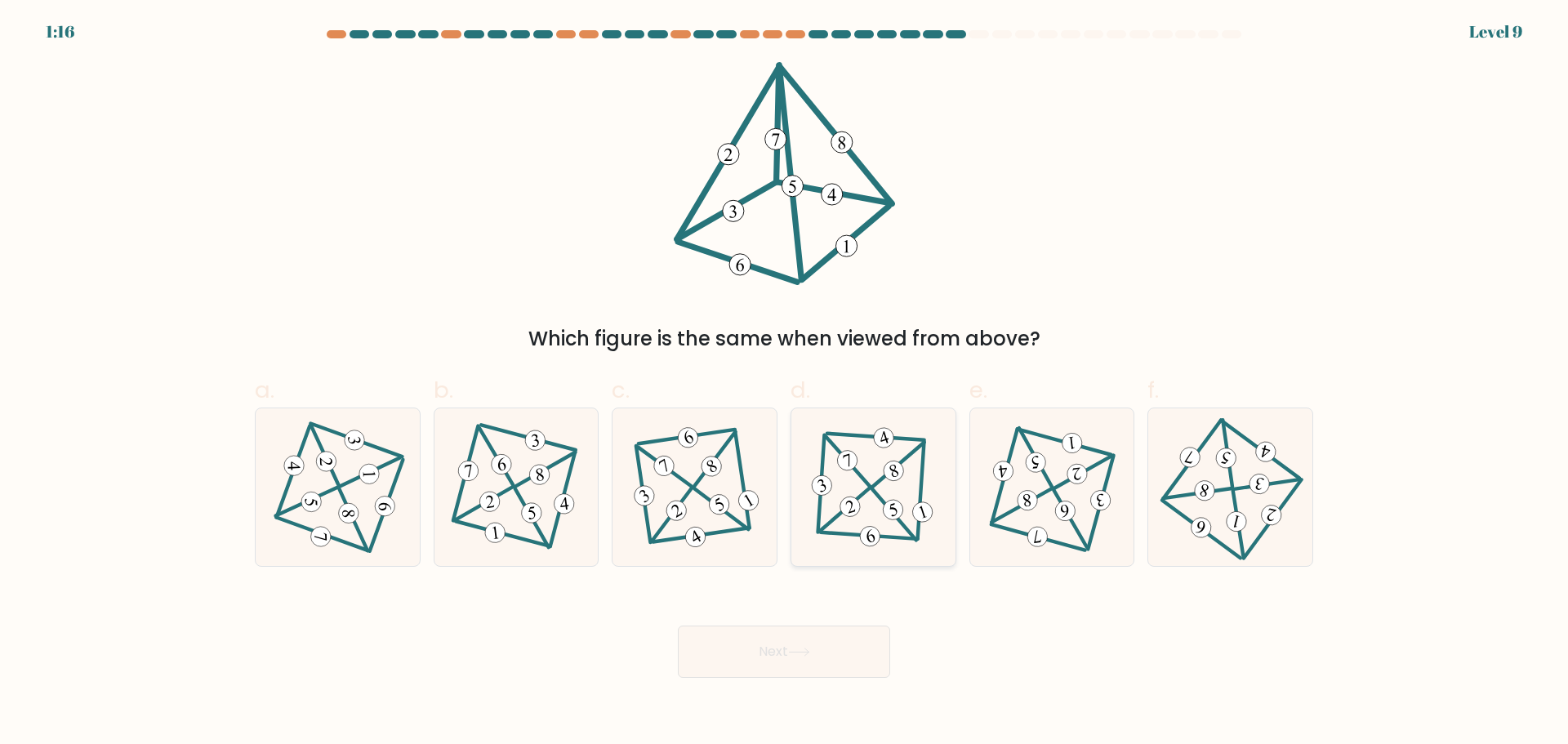
radio input "true"
drag, startPoint x: 795, startPoint y: 652, endPoint x: 804, endPoint y: 643, distance: 12.7
click at [796, 651] on icon at bounding box center [799, 652] width 22 height 9
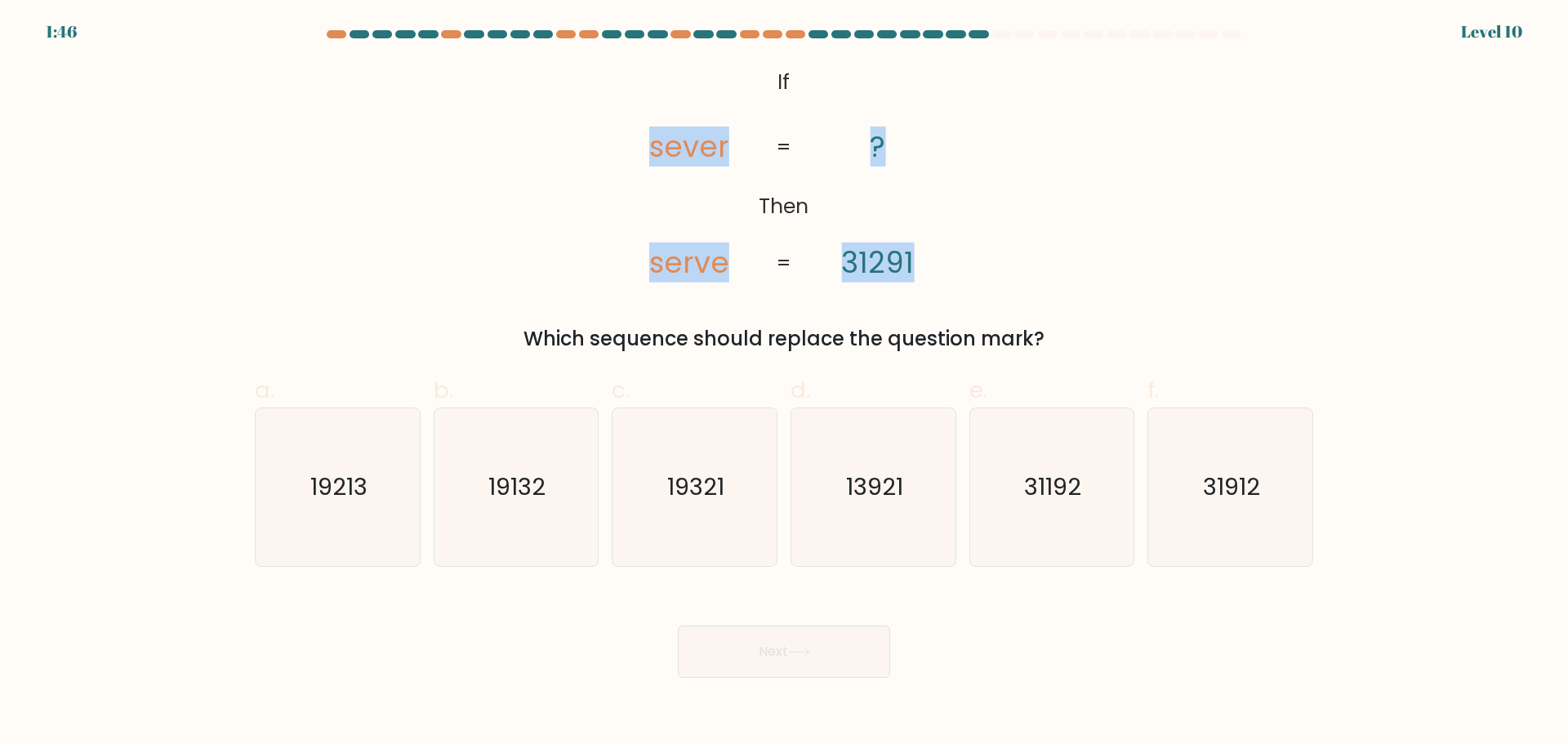
drag, startPoint x: 639, startPoint y: 116, endPoint x: 947, endPoint y: 244, distance: 333.5
click at [947, 244] on icon "@import url('https://fonts.googleapis.com/css?family=Abril+Fatface:400,100,100i…" at bounding box center [784, 173] width 363 height 223
drag, startPoint x: 795, startPoint y: 250, endPoint x: 926, endPoint y: 249, distance: 131.0
click at [926, 249] on div "@import url('https://fonts.googleapis.com/css?family=Abril+Fatface:400,100,100i…" at bounding box center [784, 207] width 1078 height 291
drag, startPoint x: 768, startPoint y: 191, endPoint x: 934, endPoint y: 238, distance: 172.5
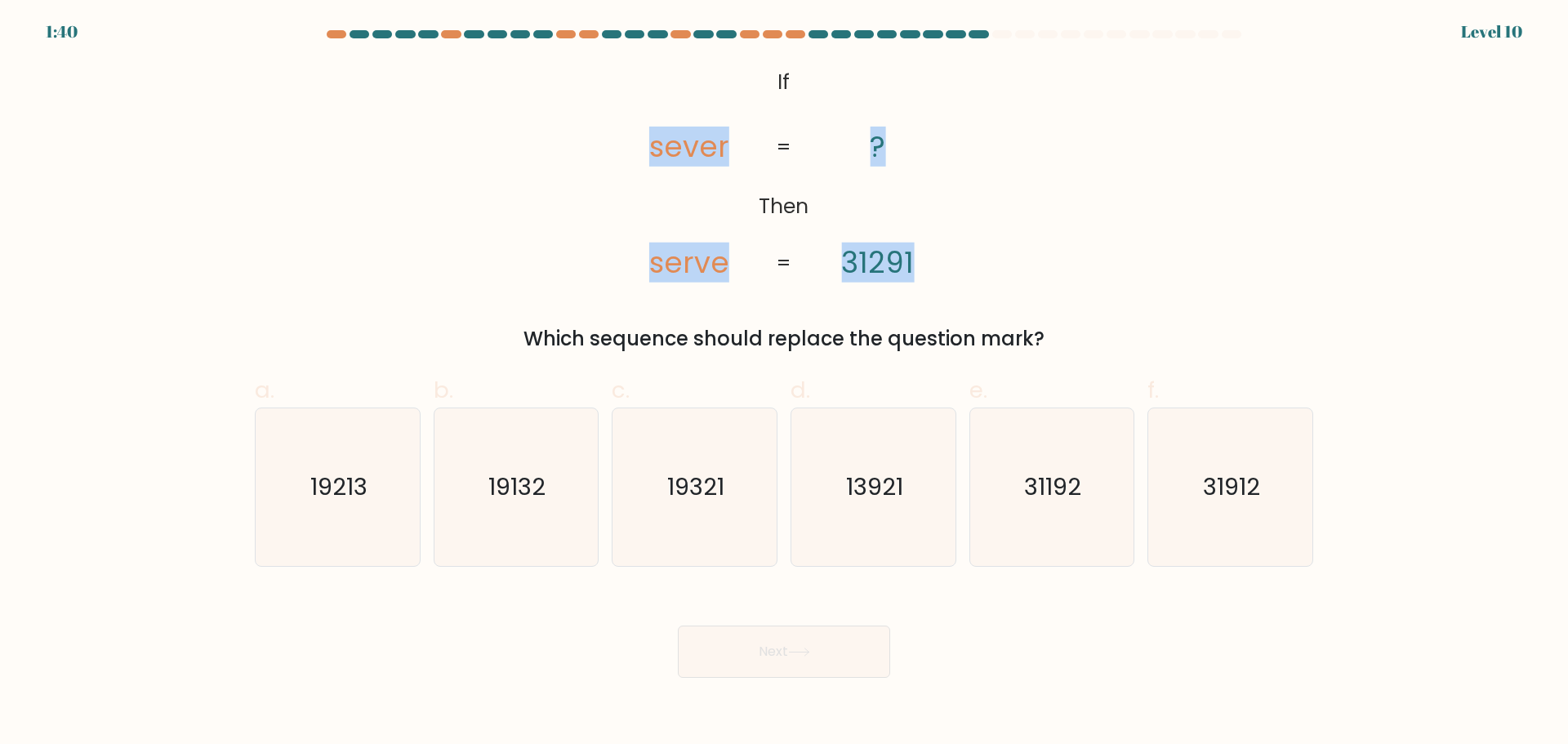
click at [934, 238] on icon "@import url('https://fonts.googleapis.com/css?family=Abril+Fatface:400,100,100i…" at bounding box center [784, 173] width 363 height 223
copy icon "sever serve ? 31291"
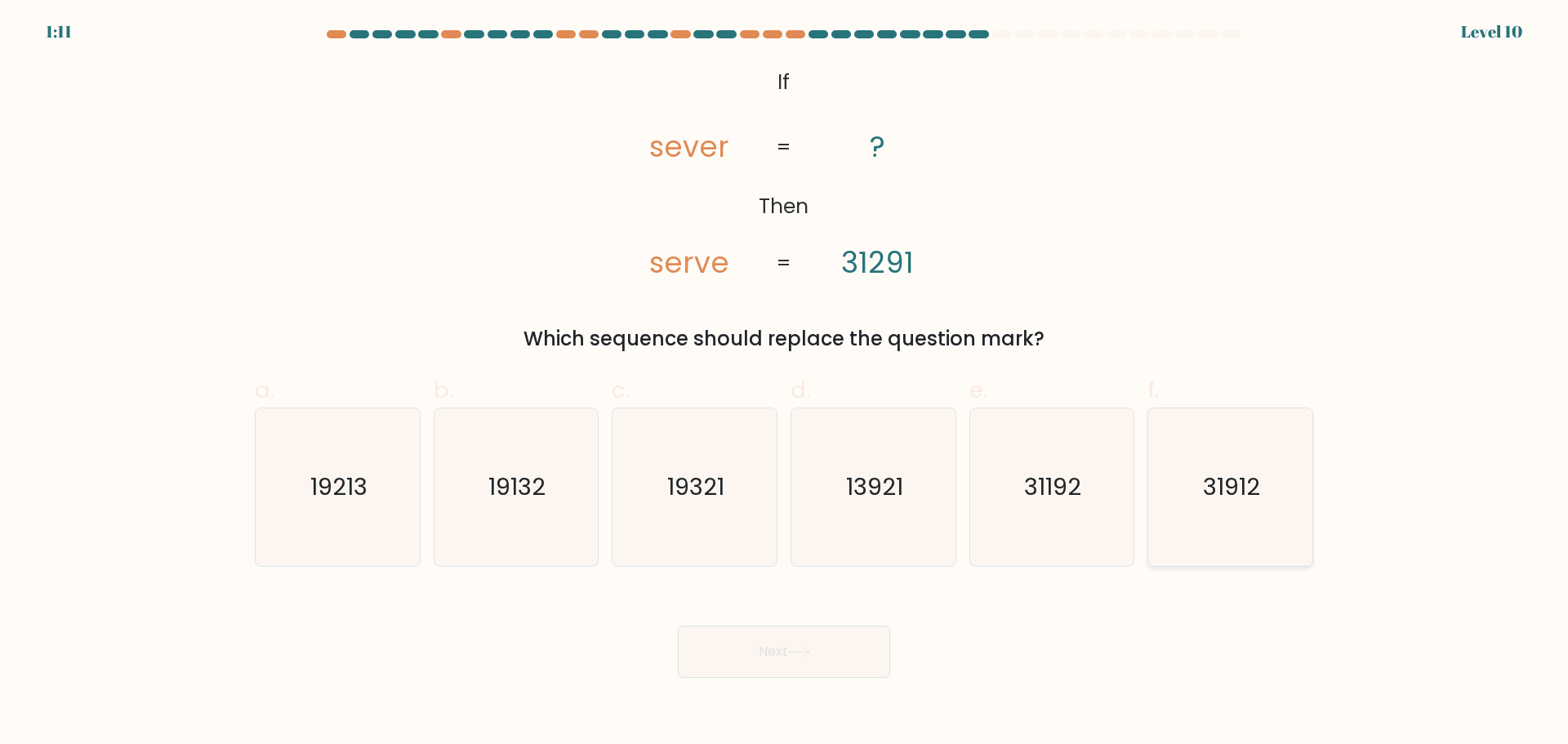
click at [1240, 499] on text "31912" at bounding box center [1233, 487] width 57 height 33
click at [785, 383] on input "f. 31912" at bounding box center [784, 378] width 1 height 11
radio input "true"
click at [773, 638] on button "Next" at bounding box center [784, 651] width 213 height 53
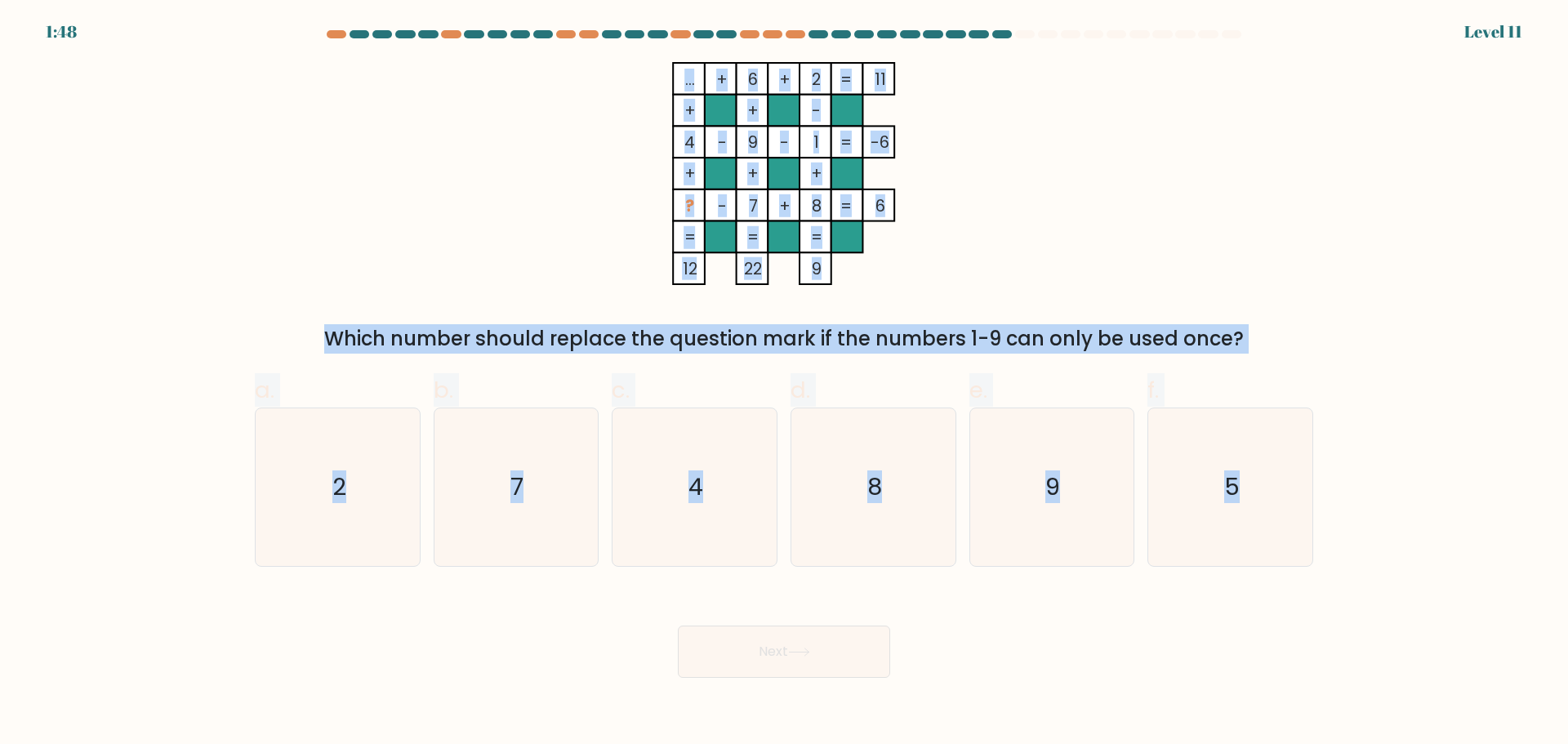
drag, startPoint x: 635, startPoint y: 61, endPoint x: 1348, endPoint y: 444, distance: 809.4
click at [1351, 442] on form at bounding box center [784, 354] width 1568 height 648
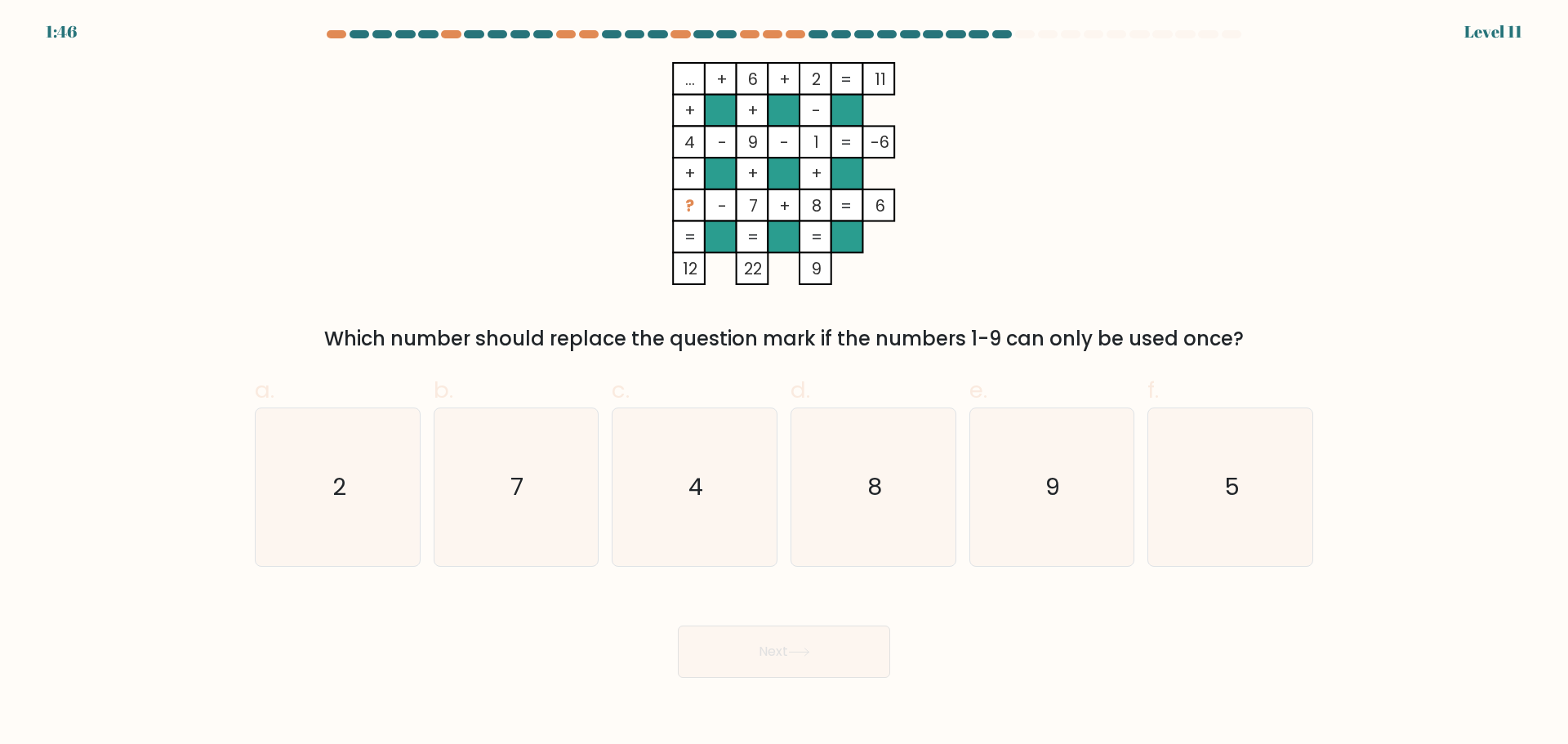
drag, startPoint x: 765, startPoint y: 144, endPoint x: 1129, endPoint y: 109, distance: 365.7
click at [1129, 109] on div "... + 6 + 2 11 + + - 4 - 9 - 1 -6 + + + ? - 7 + 8 = 6 = = = = 12 22 9 = Which n…" at bounding box center [784, 207] width 1078 height 291
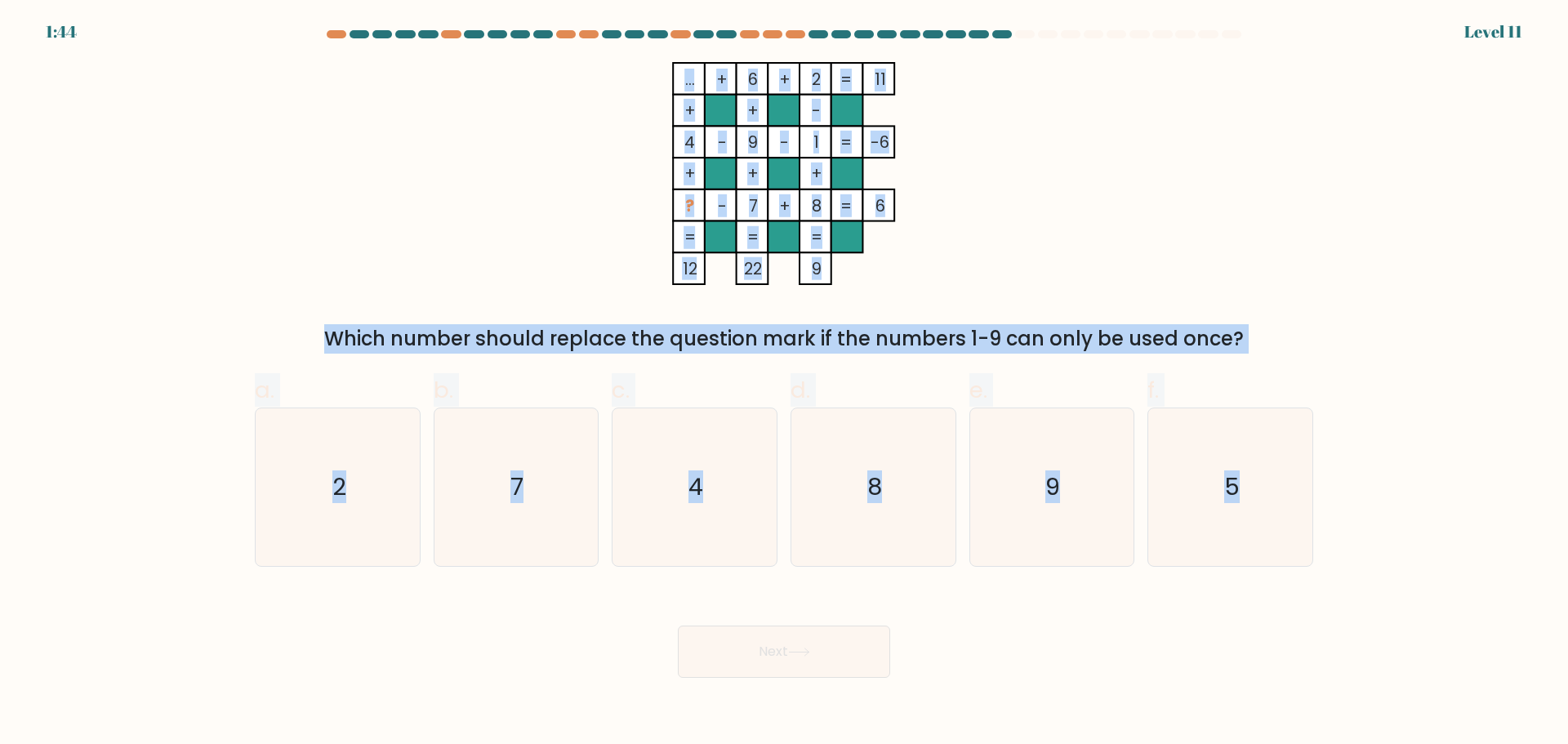
drag, startPoint x: 650, startPoint y: 68, endPoint x: 1111, endPoint y: 536, distance: 656.9
click at [1223, 605] on form at bounding box center [784, 354] width 1568 height 648
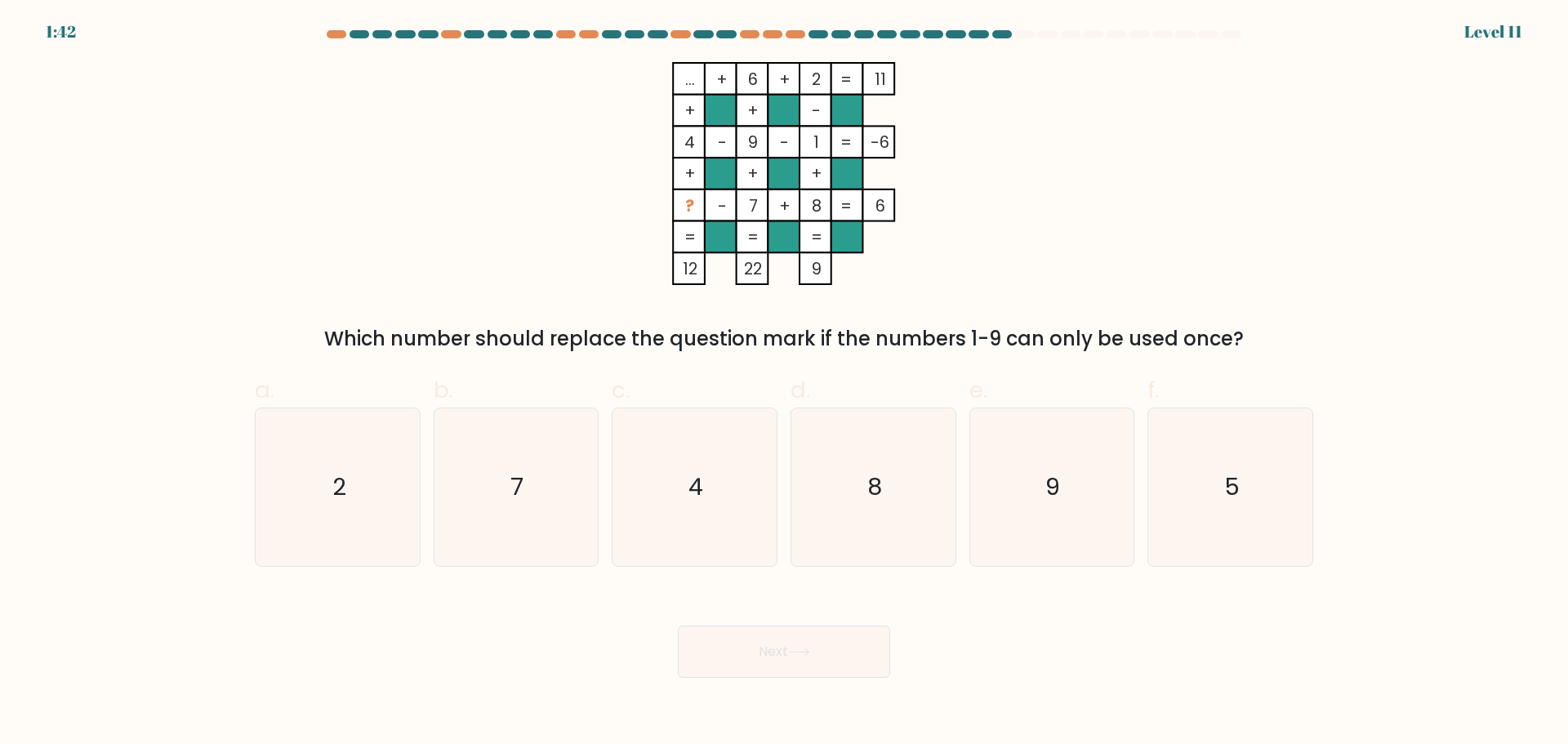
drag, startPoint x: 828, startPoint y: 176, endPoint x: 1421, endPoint y: 362, distance: 621.5
click at [1421, 362] on form at bounding box center [784, 354] width 1568 height 648
drag, startPoint x: 647, startPoint y: 65, endPoint x: 1150, endPoint y: 331, distance: 569.0
click at [1270, 346] on div "... + 6 + 2 11 + + - 4 - 9 - 1 -6 + + + ? - 7 + 8 = 6 = = = = 12 22 9 = Which n…" at bounding box center [784, 207] width 1078 height 291
drag, startPoint x: 809, startPoint y: 178, endPoint x: 620, endPoint y: 214, distance: 192.4
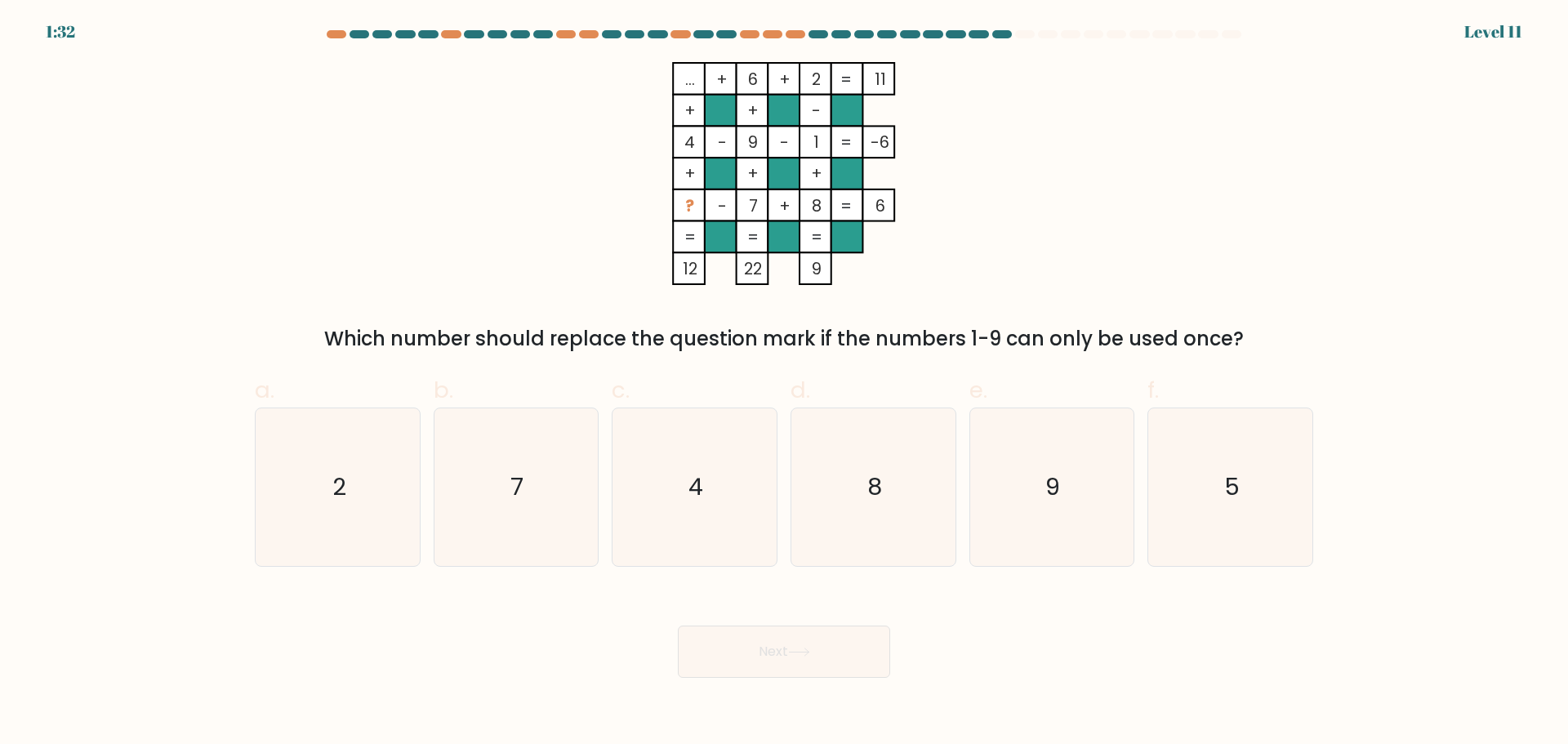
click at [620, 214] on icon "... + 6 + 2 11 + + - 4 - 9 - 1 -6 + + + ? - 7 + 8 = 6 = = = = 12 22 9 =" at bounding box center [784, 173] width 491 height 223
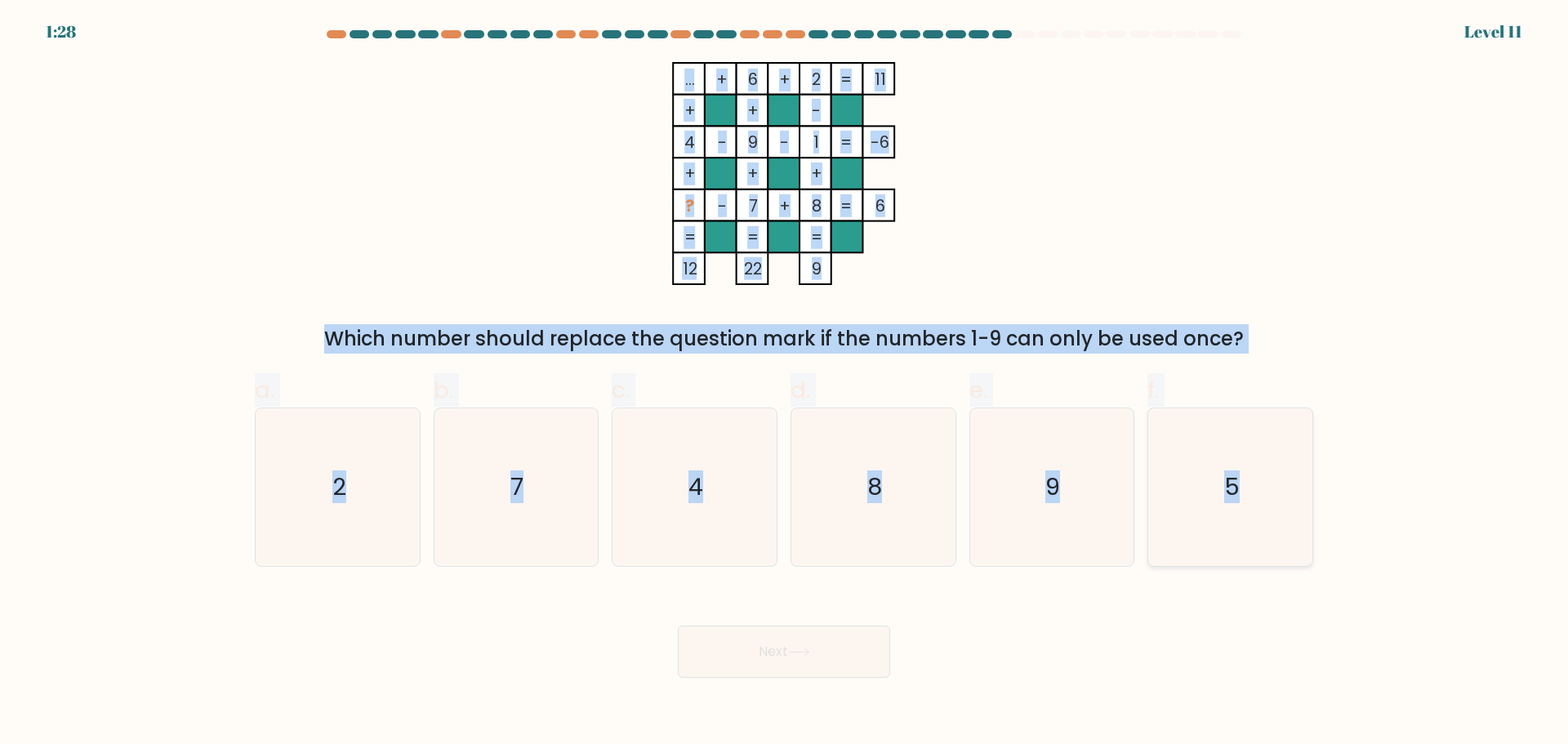
drag, startPoint x: 652, startPoint y: 54, endPoint x: 1282, endPoint y: 471, distance: 755.5
click at [1337, 487] on form at bounding box center [784, 354] width 1568 height 648
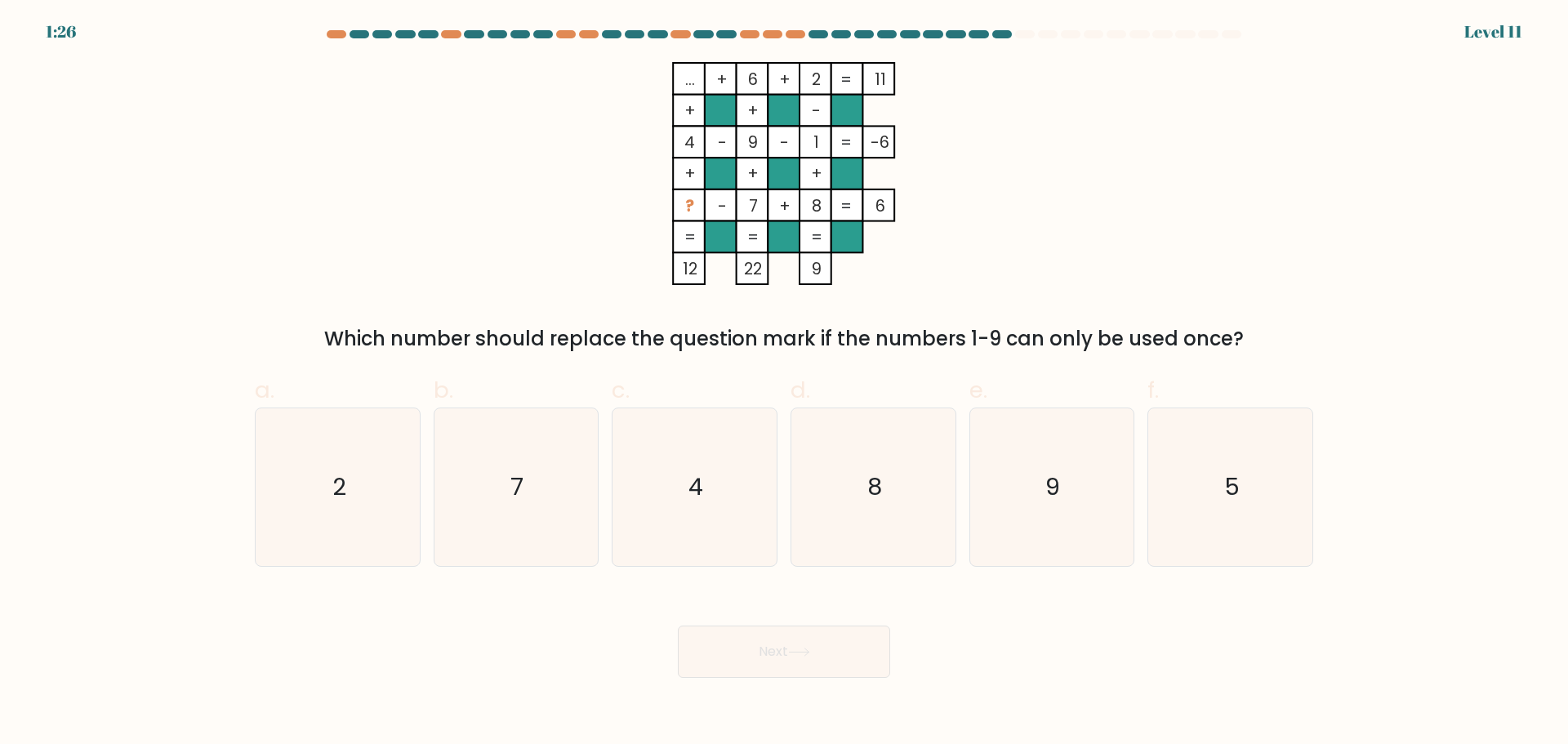
drag, startPoint x: 769, startPoint y: 209, endPoint x: 1090, endPoint y: 224, distance: 321.4
click at [1147, 216] on div "... + 6 + 2 11 + + - 4 - 9 - 1 -6 + + + ? - 7 + 8 = 6 = = = = 12 22 9 = Which n…" at bounding box center [784, 207] width 1078 height 291
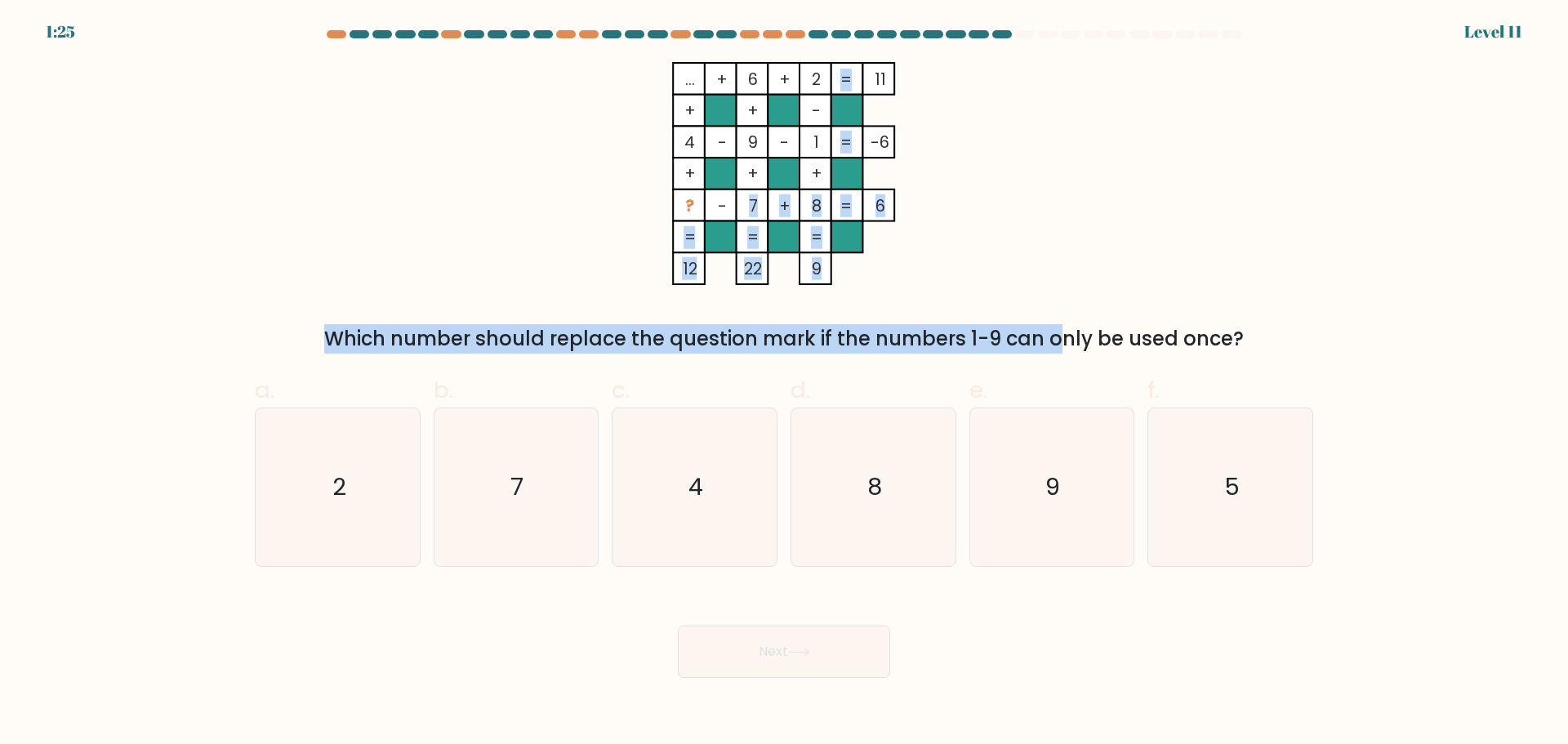
drag, startPoint x: 881, startPoint y: 295, endPoint x: 742, endPoint y: 242, distance: 148.8
click at [726, 220] on div "... + 6 + 2 11 + + - 4 - 9 - 1 -6 + + + ? - 7 + 8 = 6 = = = = 12 22 9 = Which n…" at bounding box center [784, 207] width 1078 height 291
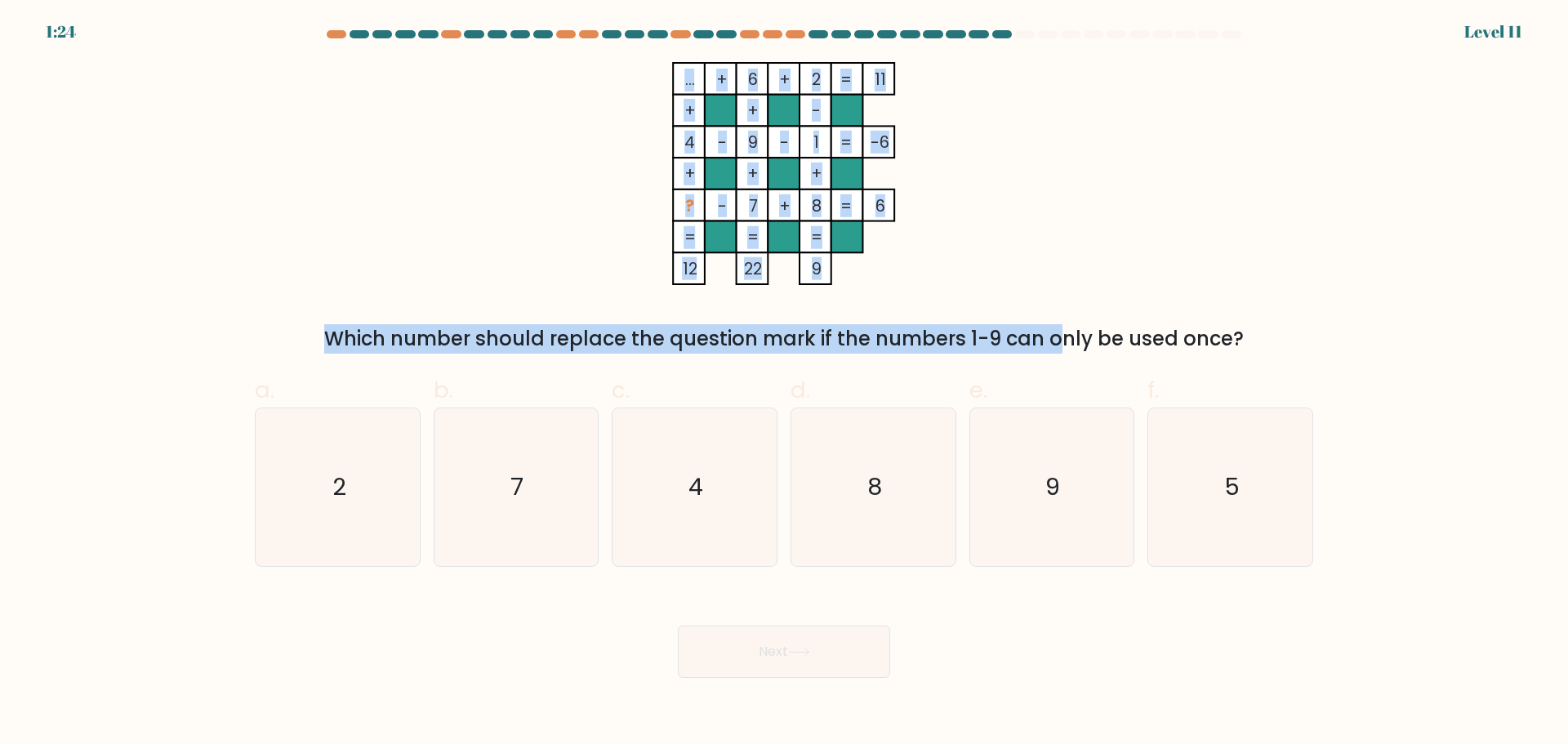
click at [857, 271] on icon "... + 6 + 2 11 + + - 4 - 9 - 1 -6 + + + ? - 7 + 8 = 6 = = = = 12 22 9 =" at bounding box center [784, 173] width 491 height 223
drag, startPoint x: 843, startPoint y: 263, endPoint x: 709, endPoint y: 170, distance: 163.1
click at [709, 170] on icon "... + 6 + 2 11 + + - 4 - 9 - 1 -6 + + + ? - 7 + 8 = 6 = = = = 12 22 9 =" at bounding box center [784, 173] width 491 height 223
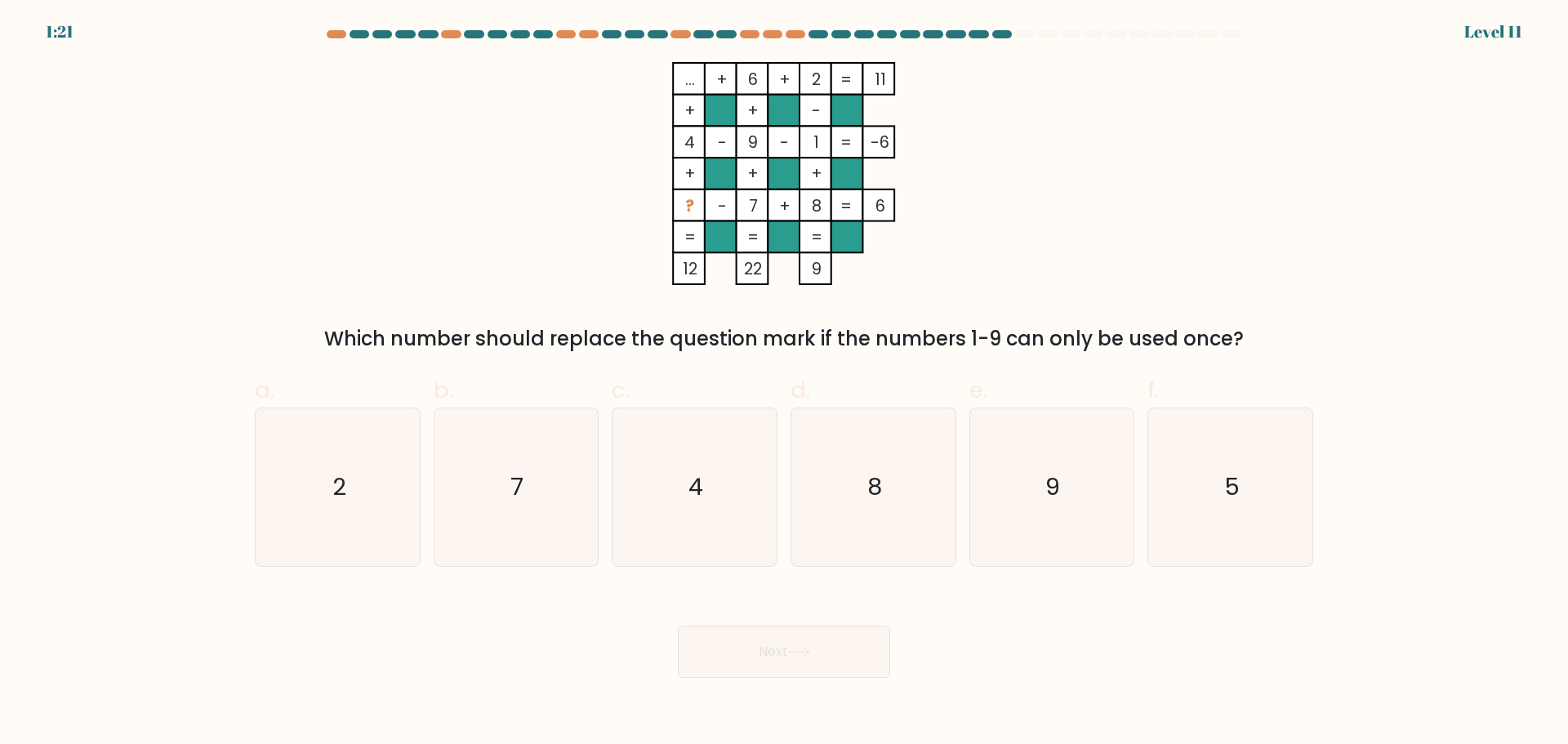
drag, startPoint x: 707, startPoint y: 170, endPoint x: 1215, endPoint y: 197, distance: 508.7
click at [1220, 196] on div "... + 6 + 2 11 + + - 4 - 9 - 1 -6 + + + ? - 7 + 8 = 6 = = = = 12 22 9 = Which n…" at bounding box center [784, 207] width 1078 height 291
click at [894, 499] on icon "8" at bounding box center [874, 487] width 157 height 157
click at [785, 383] on input "d. 8" at bounding box center [784, 378] width 1 height 11
radio input "true"
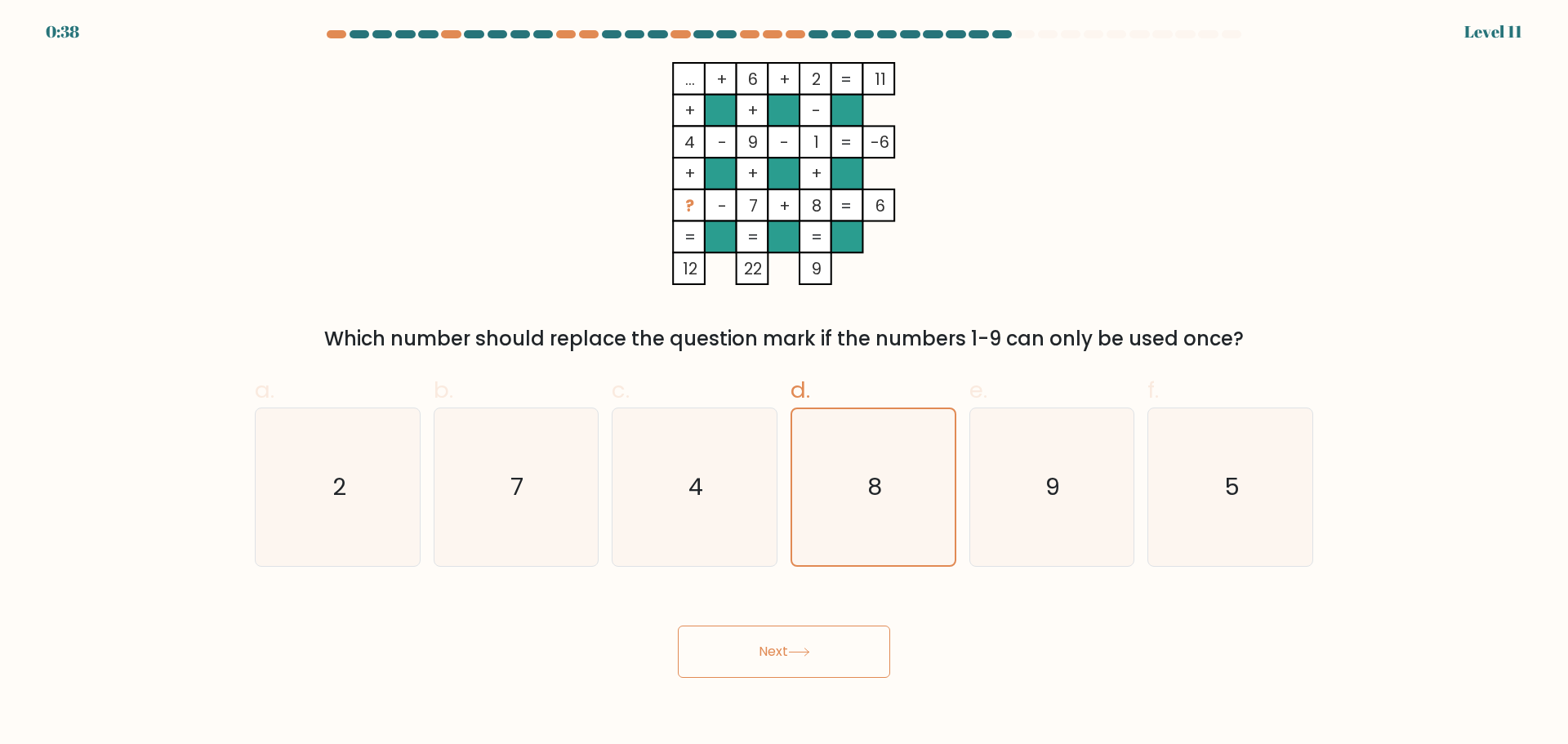
click at [819, 645] on button "Next" at bounding box center [784, 651] width 213 height 53
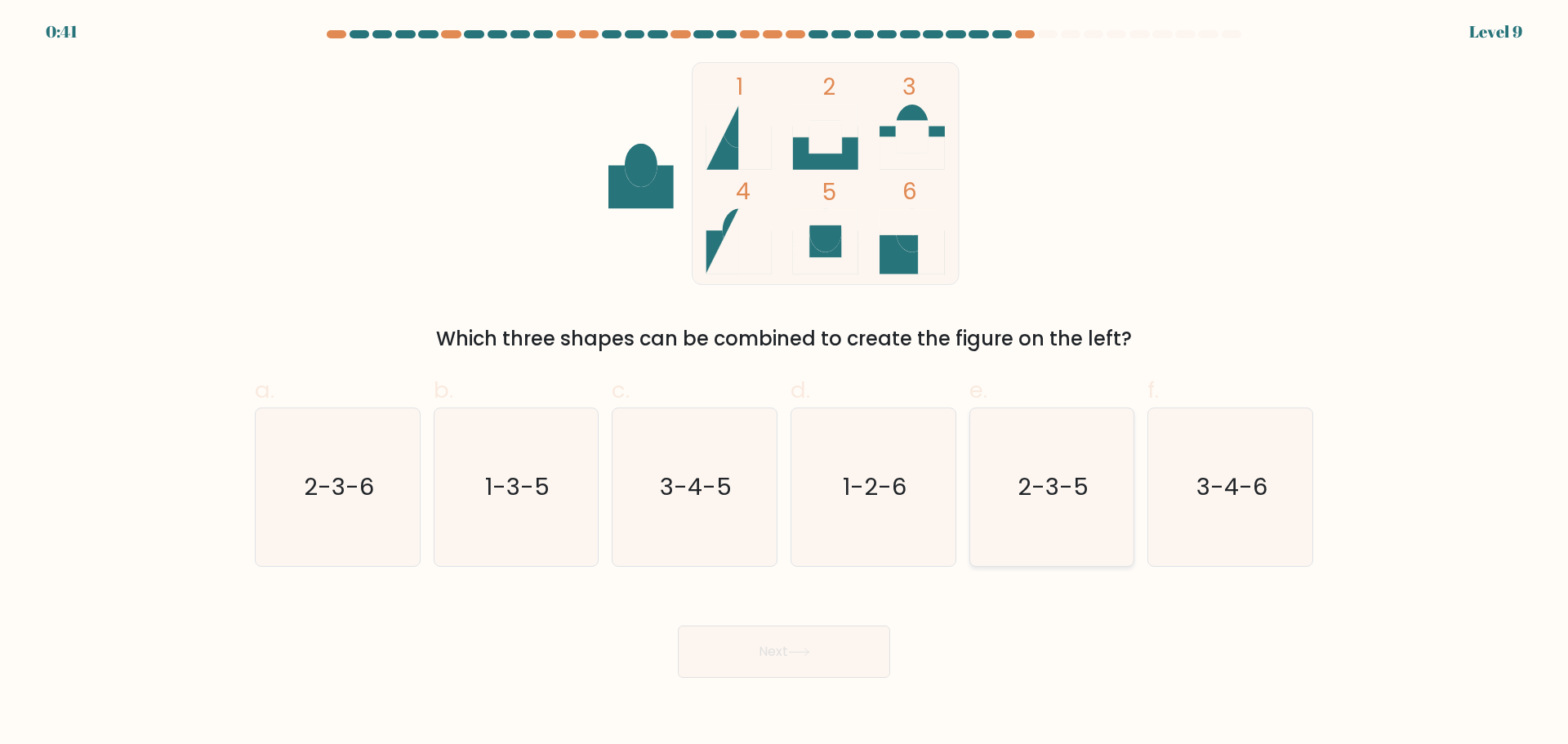
click at [1094, 511] on icon "2-3-5" at bounding box center [1052, 487] width 157 height 157
click at [785, 383] on input "e. 2-3-5" at bounding box center [784, 378] width 1 height 11
radio input "true"
click at [790, 657] on button "Next" at bounding box center [784, 651] width 213 height 53
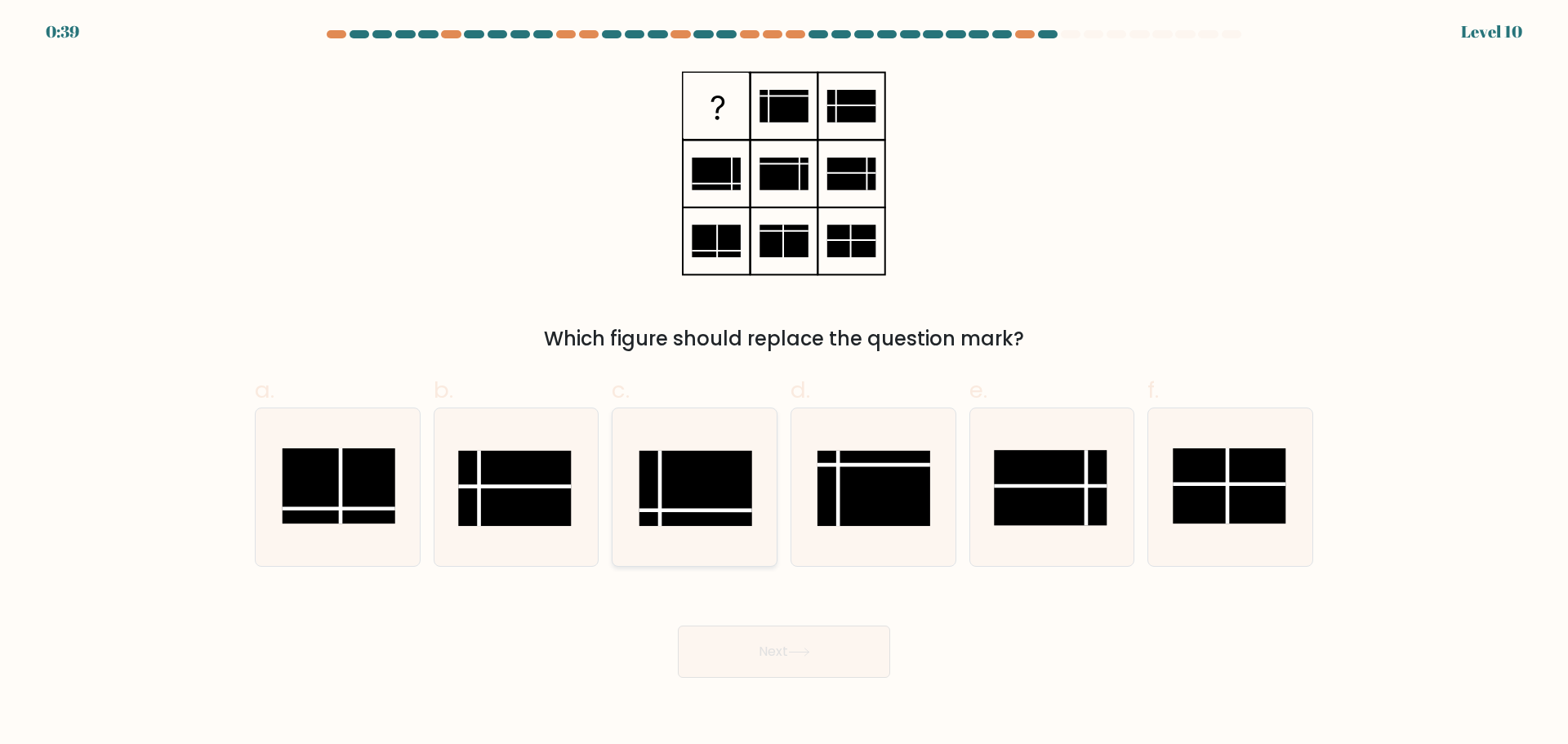
click at [669, 496] on rect at bounding box center [696, 488] width 113 height 75
click at [784, 383] on input "c." at bounding box center [784, 378] width 1 height 11
radio input "true"
click at [812, 642] on button "Next" at bounding box center [784, 651] width 213 height 53
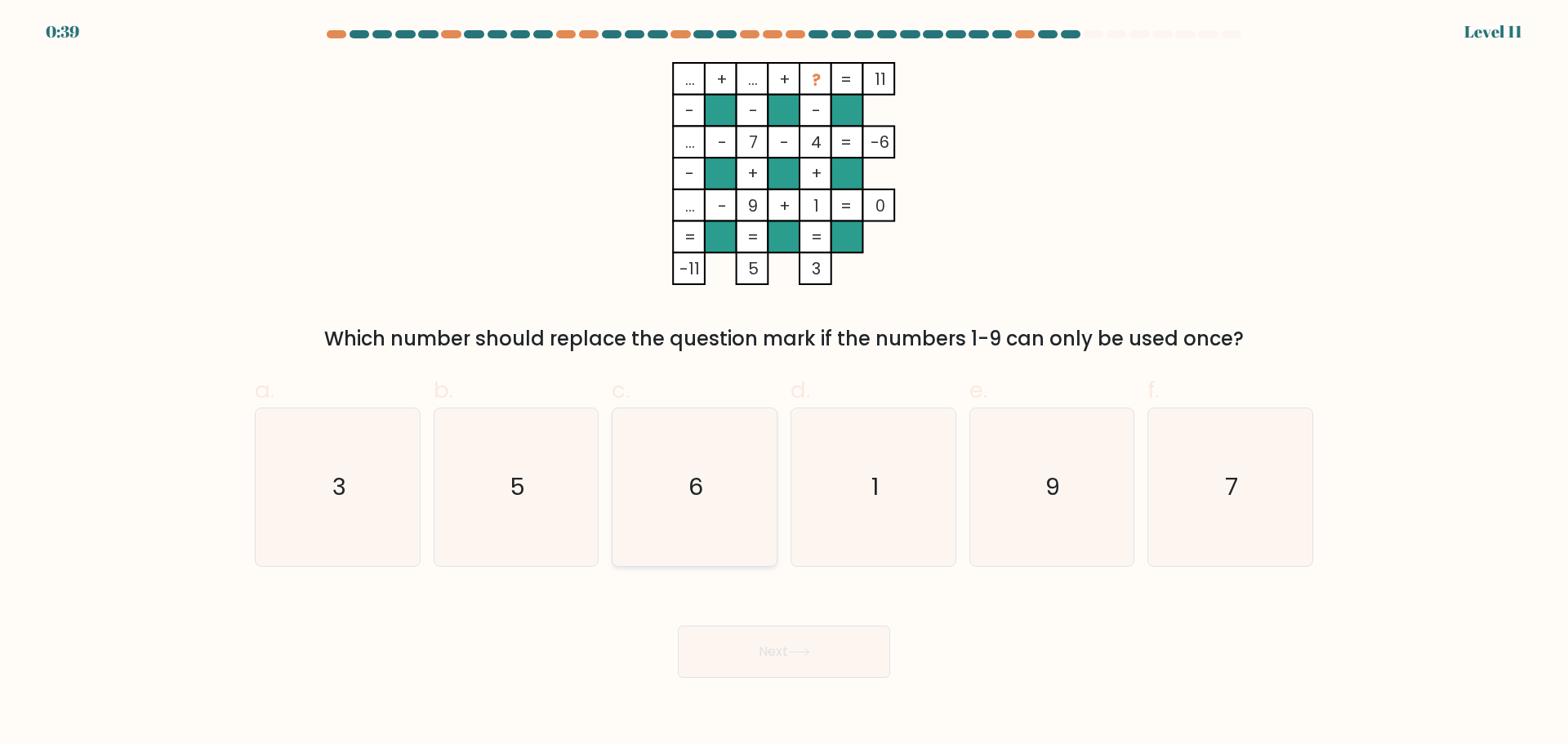
click at [692, 502] on text "6" at bounding box center [697, 487] width 14 height 33
click at [784, 383] on input "c. 6" at bounding box center [784, 378] width 1 height 11
radio input "true"
click at [785, 663] on button "Next" at bounding box center [784, 651] width 213 height 53
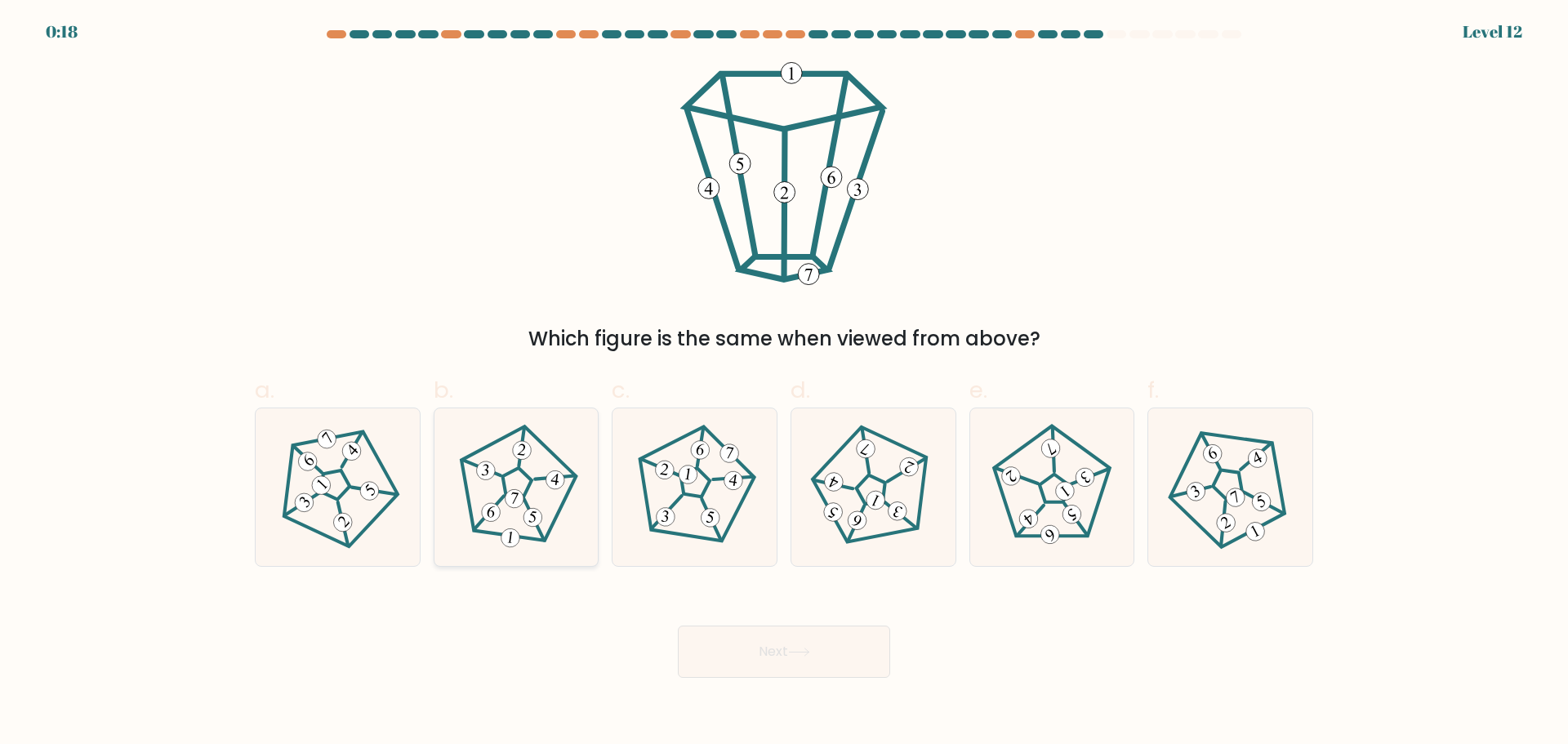
drag, startPoint x: 541, startPoint y: 509, endPoint x: 546, endPoint y: 528, distance: 19.6
click at [543, 509] on icon at bounding box center [516, 486] width 126 height 126
click at [784, 383] on input "b." at bounding box center [784, 378] width 1 height 11
radio input "true"
click at [717, 640] on button "Next" at bounding box center [784, 651] width 213 height 53
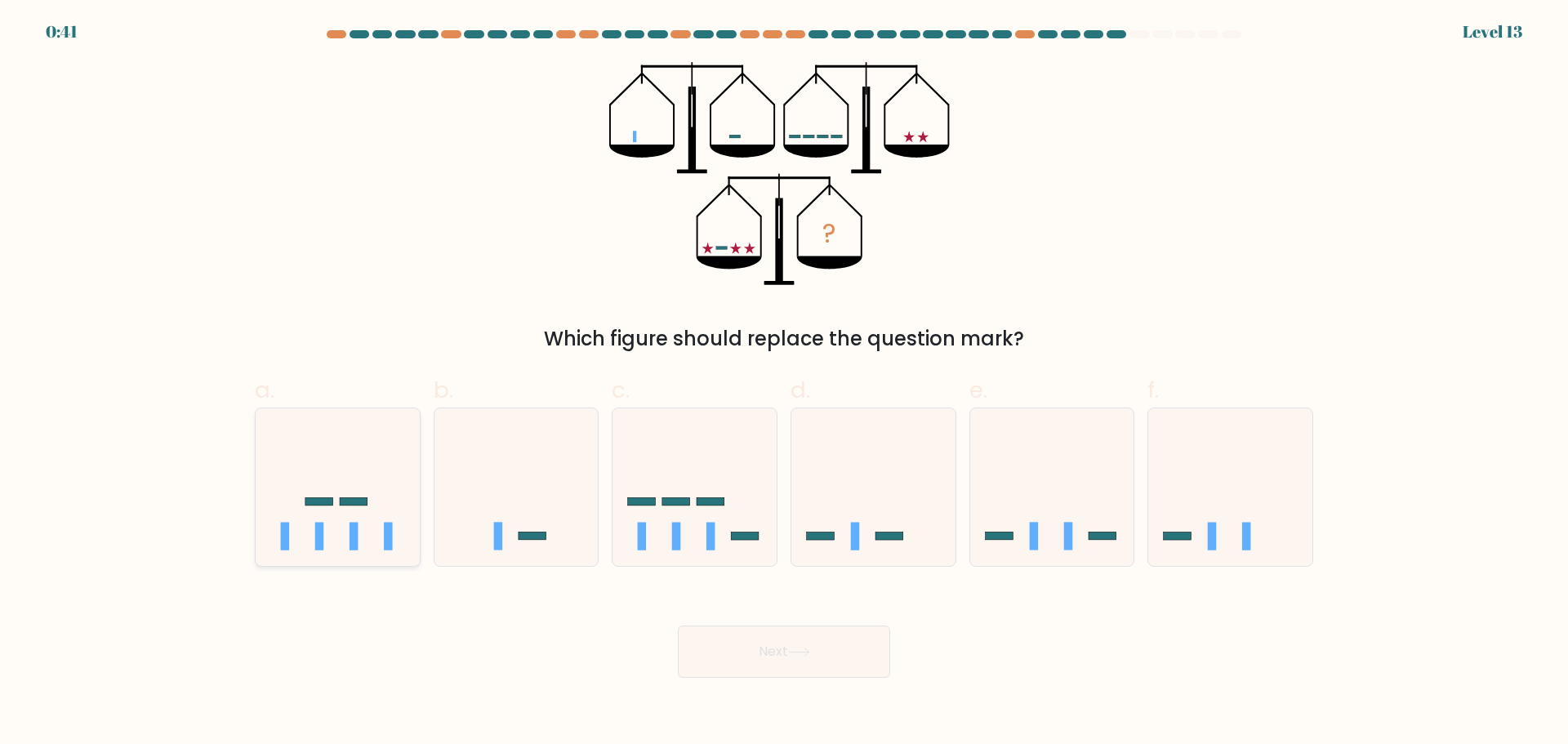
click at [349, 494] on icon at bounding box center [338, 487] width 164 height 136
click at [784, 383] on input "a." at bounding box center [784, 378] width 1 height 11
radio input "true"
click at [823, 654] on button "Next" at bounding box center [784, 651] width 213 height 53
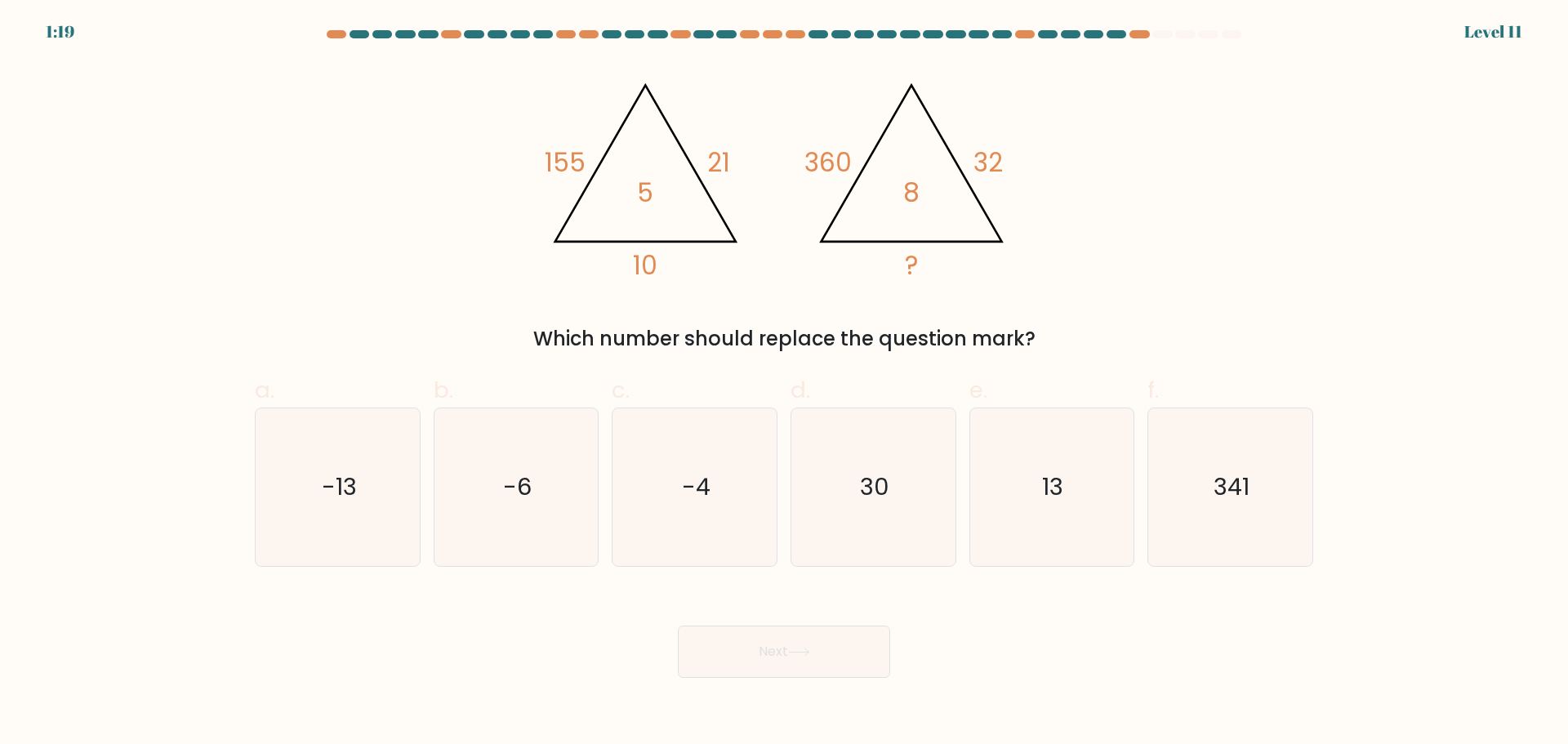
drag, startPoint x: 566, startPoint y: 57, endPoint x: 932, endPoint y: 261, distance: 419.0
click at [1038, 299] on form at bounding box center [784, 354] width 1568 height 648
copy div "5 21 10 5 @import url('https://fonts.googleapis.com/css?family=Abril+Fatface:40…"
click at [508, 161] on div "@import url('https://fonts.googleapis.com/css?family=Abril+Fatface:400,100,100i…" at bounding box center [784, 207] width 1078 height 291
drag, startPoint x: 525, startPoint y: 143, endPoint x: 1068, endPoint y: 339, distance: 577.3
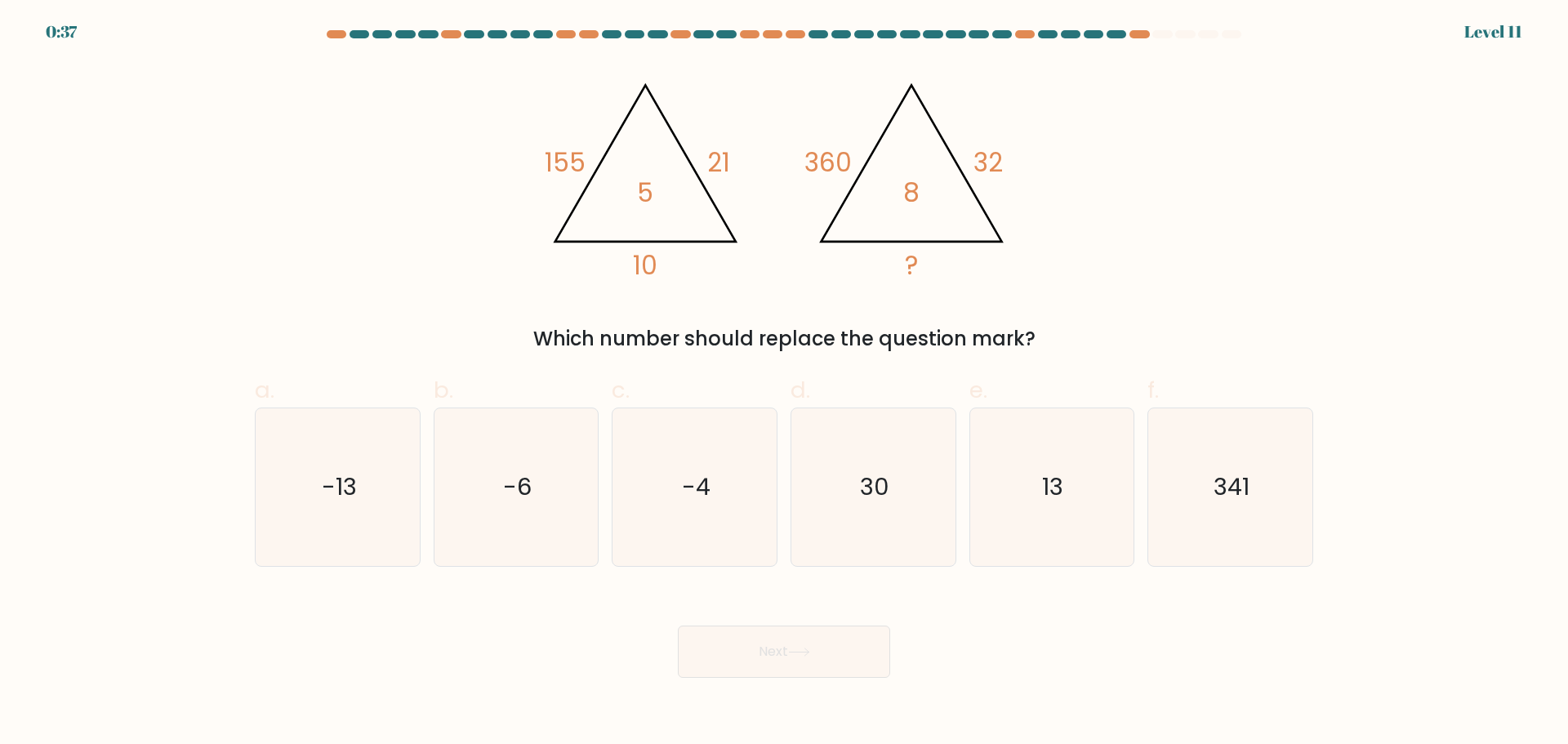
click at [1083, 347] on div "@import url('https://fonts.googleapis.com/css?family=Abril+Fatface:400,100,100i…" at bounding box center [784, 207] width 1078 height 291
copy div "155 21 10 5 @import url('https://fonts.googleapis.com/css?family=Abril+Fatface:…"
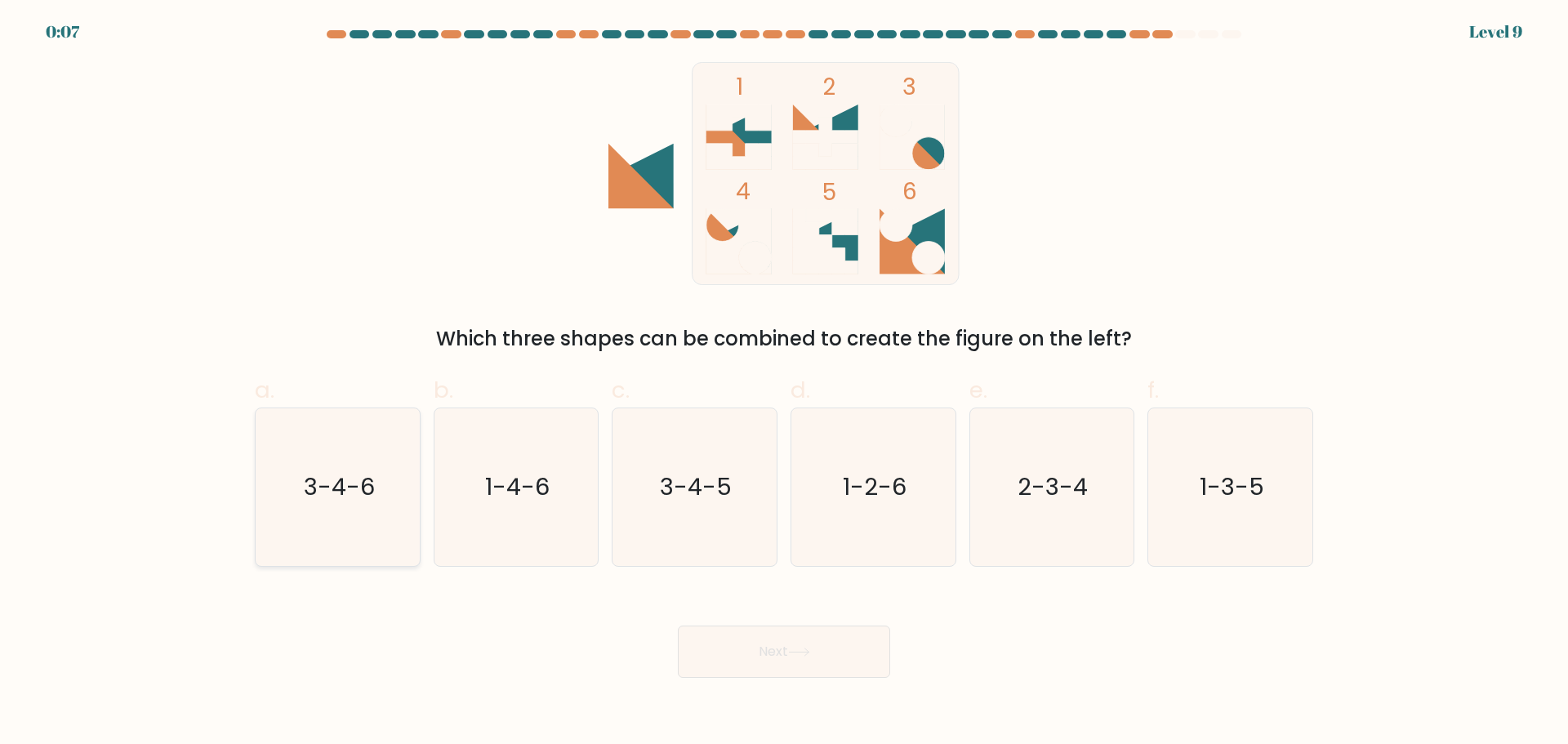
click at [338, 490] on text "3-4-6" at bounding box center [340, 487] width 71 height 33
click at [784, 383] on input "a. 3-4-6" at bounding box center [784, 378] width 1 height 11
radio input "true"
click at [775, 664] on button "Next" at bounding box center [784, 651] width 213 height 53
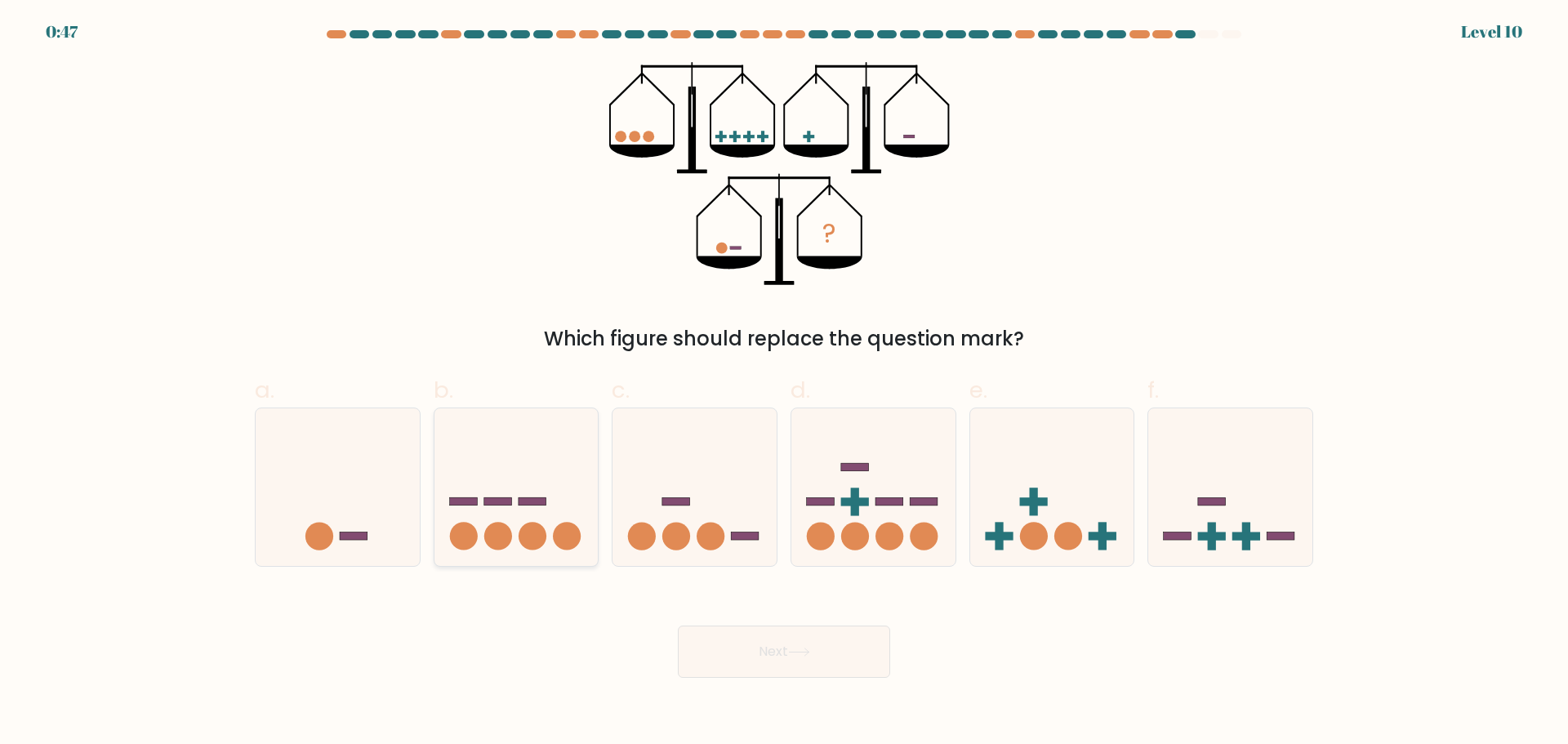
click at [537, 518] on icon at bounding box center [516, 487] width 164 height 136
click at [784, 383] on input "b." at bounding box center [784, 378] width 1 height 11
radio input "true"
drag, startPoint x: 311, startPoint y: 524, endPoint x: 382, endPoint y: 538, distance: 72.4
click at [319, 522] on icon at bounding box center [338, 487] width 164 height 136
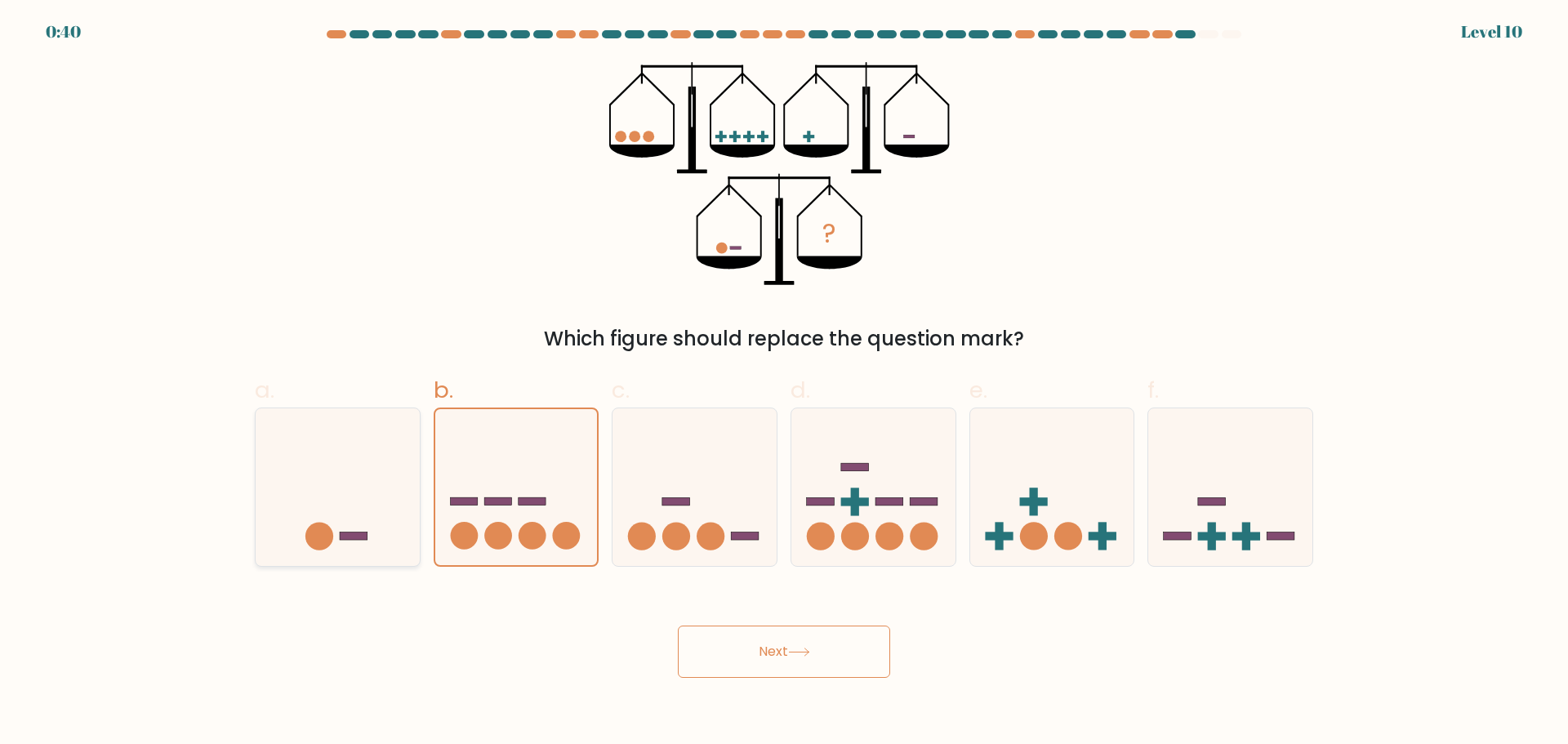
click at [784, 383] on input "a." at bounding box center [784, 378] width 1 height 11
radio input "true"
click at [720, 648] on button "Next" at bounding box center [784, 651] width 213 height 53
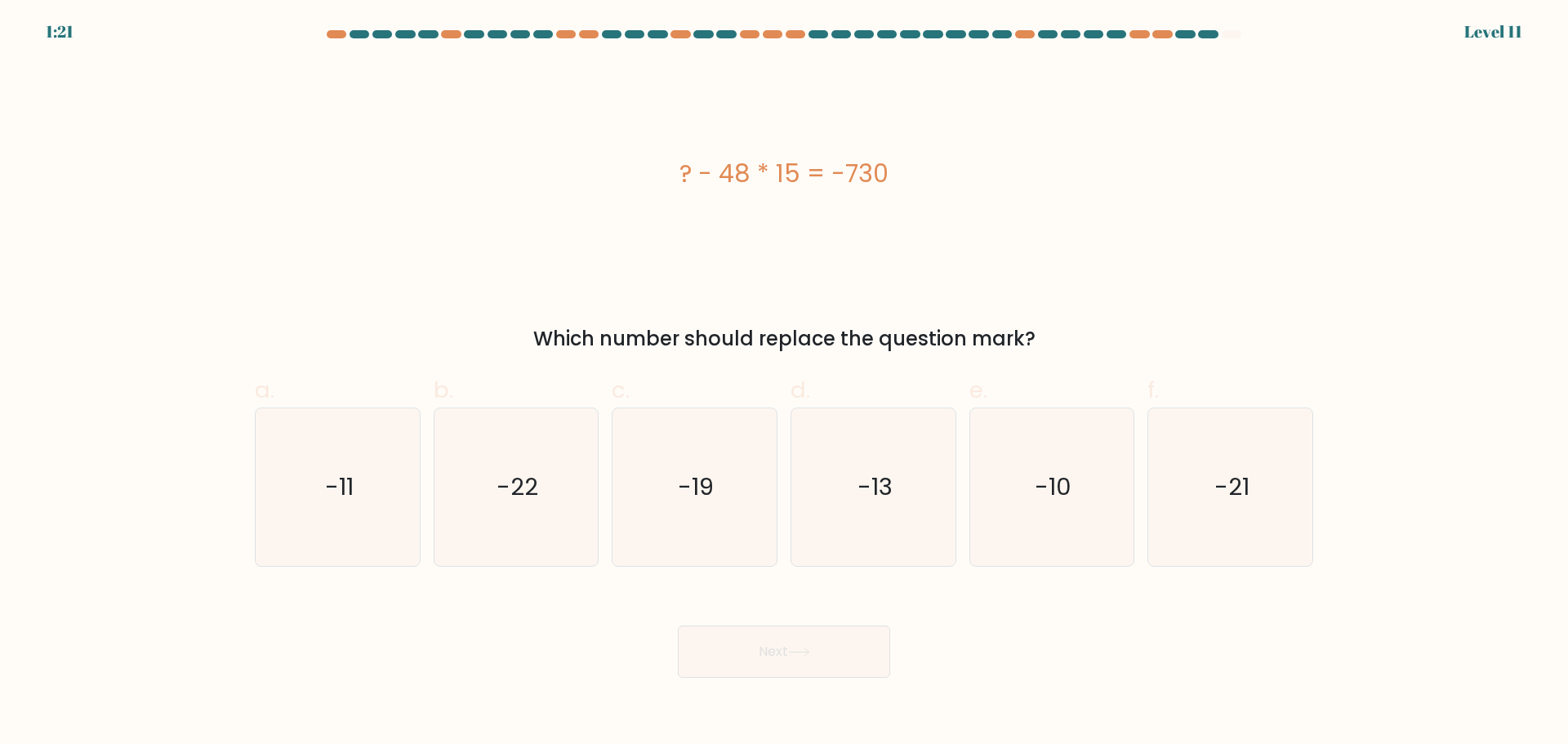
drag, startPoint x: 650, startPoint y: 150, endPoint x: 953, endPoint y: 171, distance: 303.7
click at [953, 171] on div "? - 48 * 15 = -730" at bounding box center [784, 173] width 1059 height 223
copy div "? - 48 * 15 = -730"
drag, startPoint x: 1047, startPoint y: 481, endPoint x: 881, endPoint y: 583, distance: 194.8
click at [1046, 482] on text "-10" at bounding box center [1052, 487] width 37 height 33
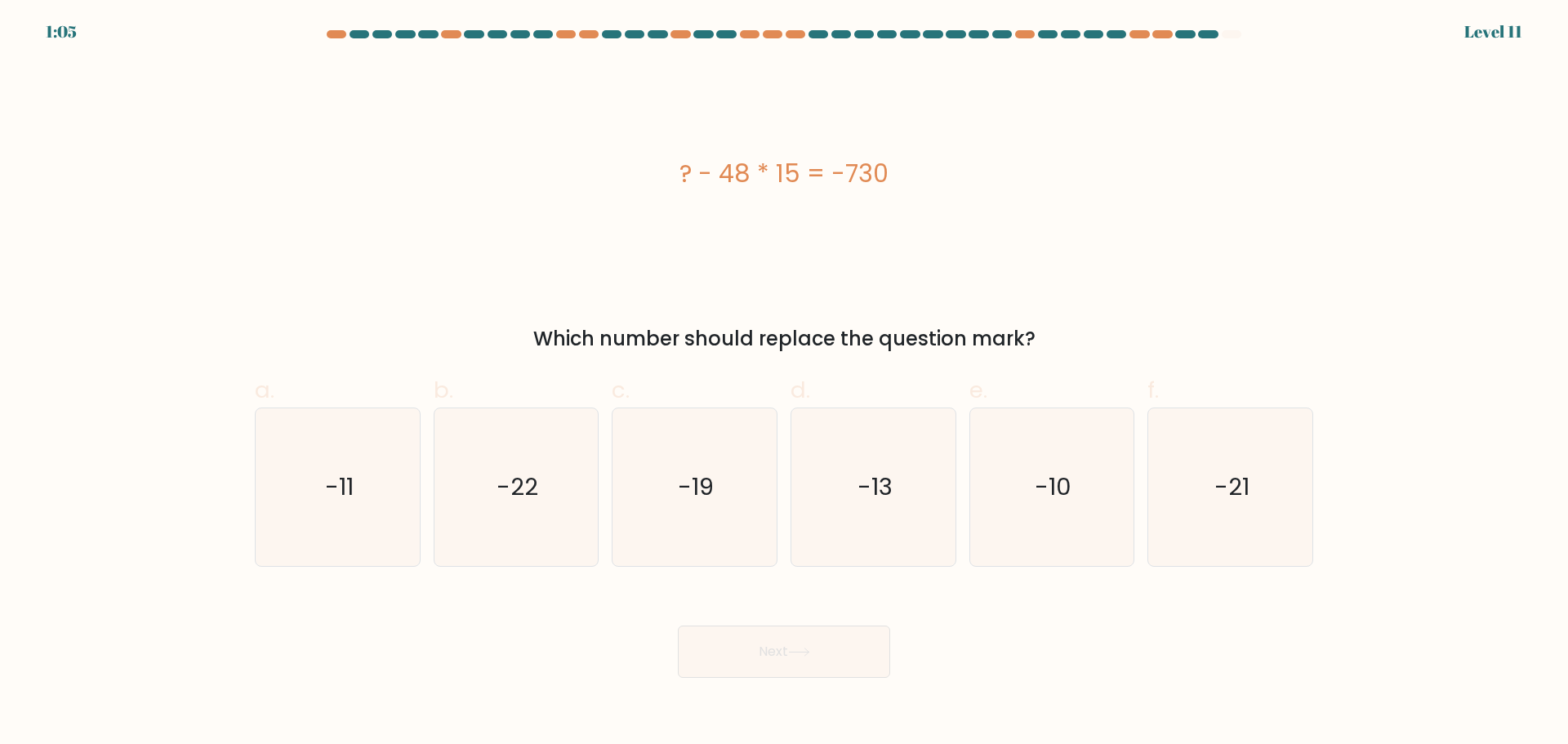
click at [785, 383] on input "e. -10" at bounding box center [784, 378] width 1 height 11
radio input "true"
click at [746, 652] on button "Next" at bounding box center [784, 651] width 213 height 53
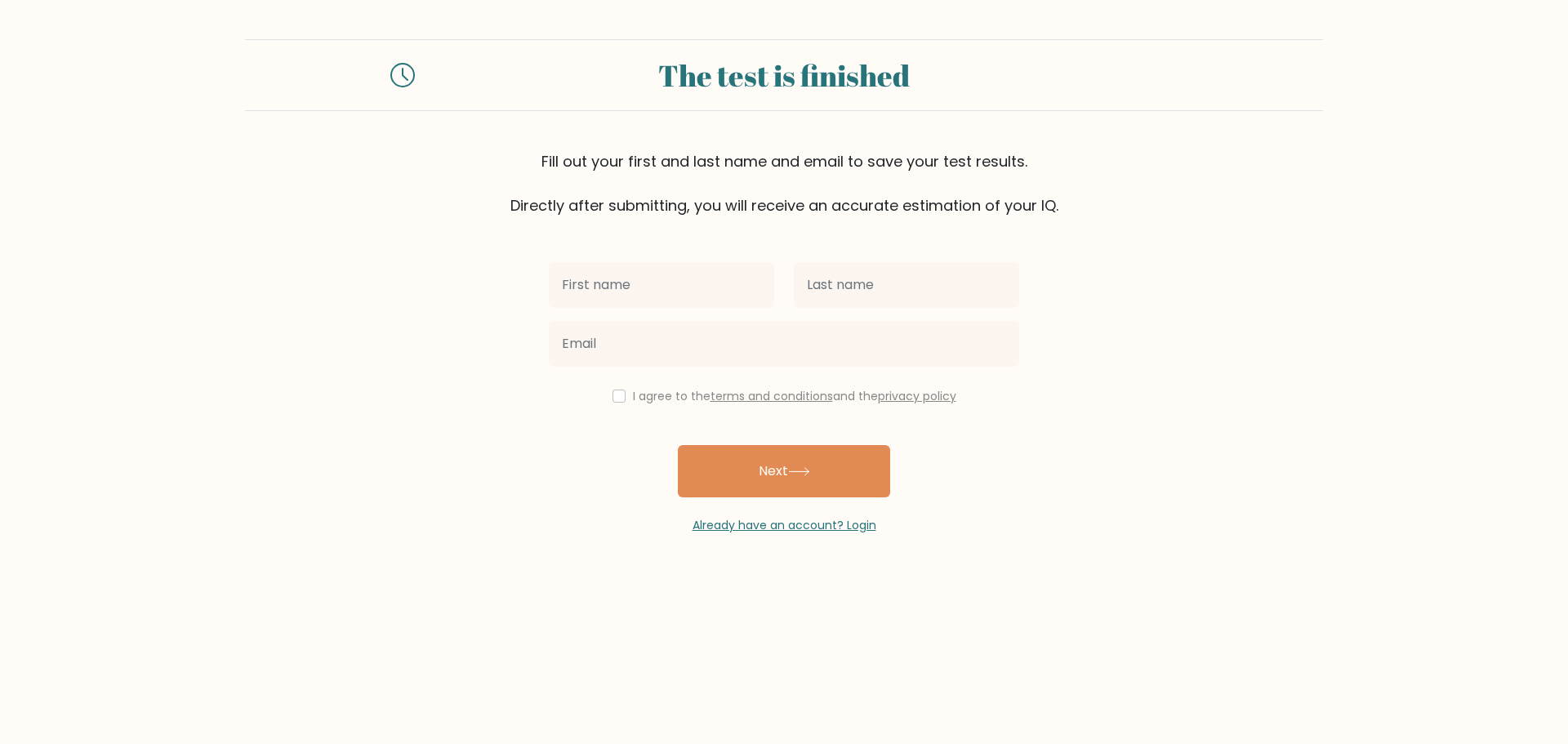
click at [644, 285] on input "text" at bounding box center [661, 284] width 225 height 46
type input "Joy"
click at [848, 286] on input "text" at bounding box center [907, 284] width 225 height 46
type input "Gulay"
drag, startPoint x: 613, startPoint y: 393, endPoint x: 632, endPoint y: 396, distance: 19.2
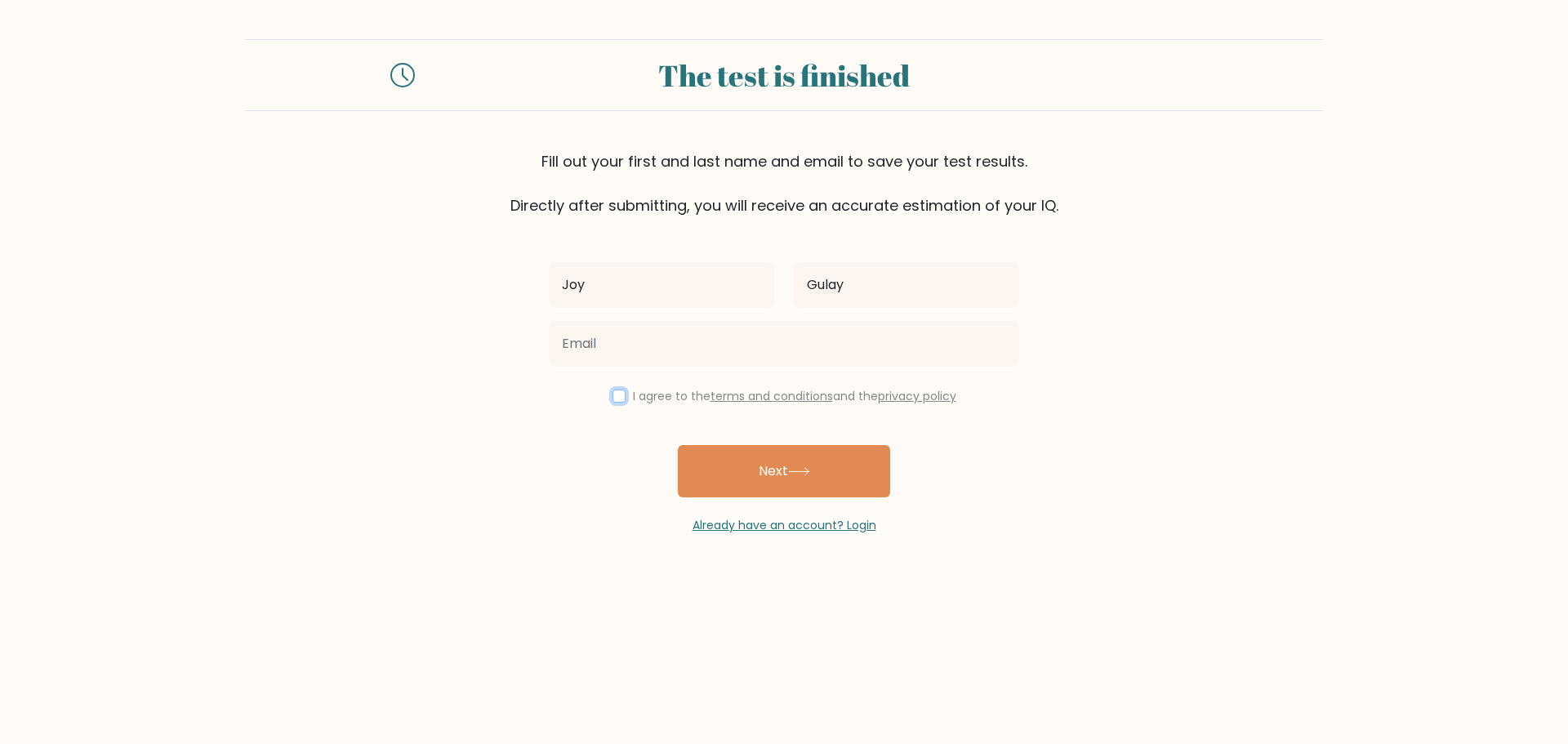
click at [618, 394] on input "checkbox" at bounding box center [619, 396] width 13 height 13
checkbox input "true"
click at [777, 464] on button "Next" at bounding box center [784, 471] width 213 height 53
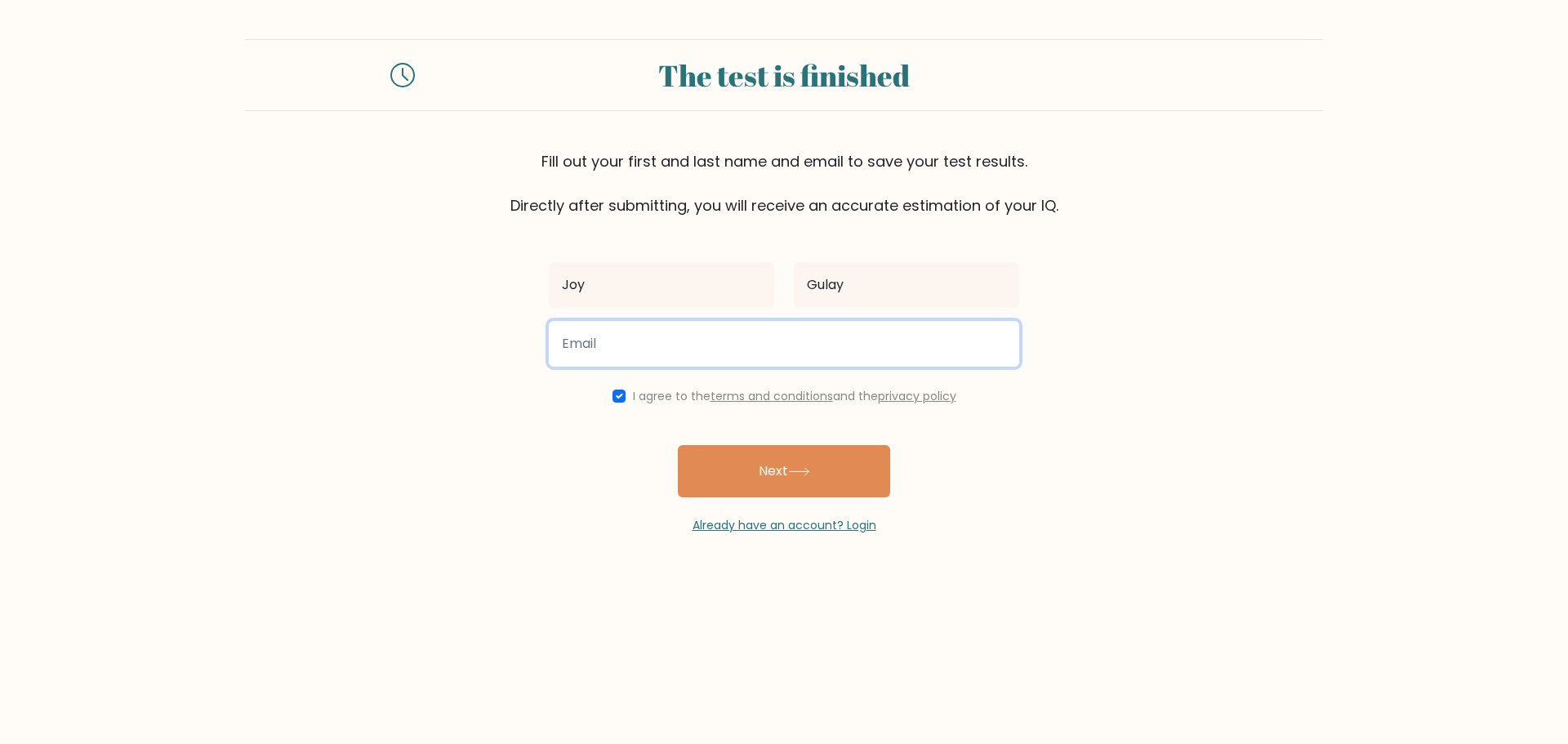
click at [648, 339] on input "email" at bounding box center [784, 343] width 471 height 46
type input "[EMAIL_ADDRESS][DOMAIN_NAME]"
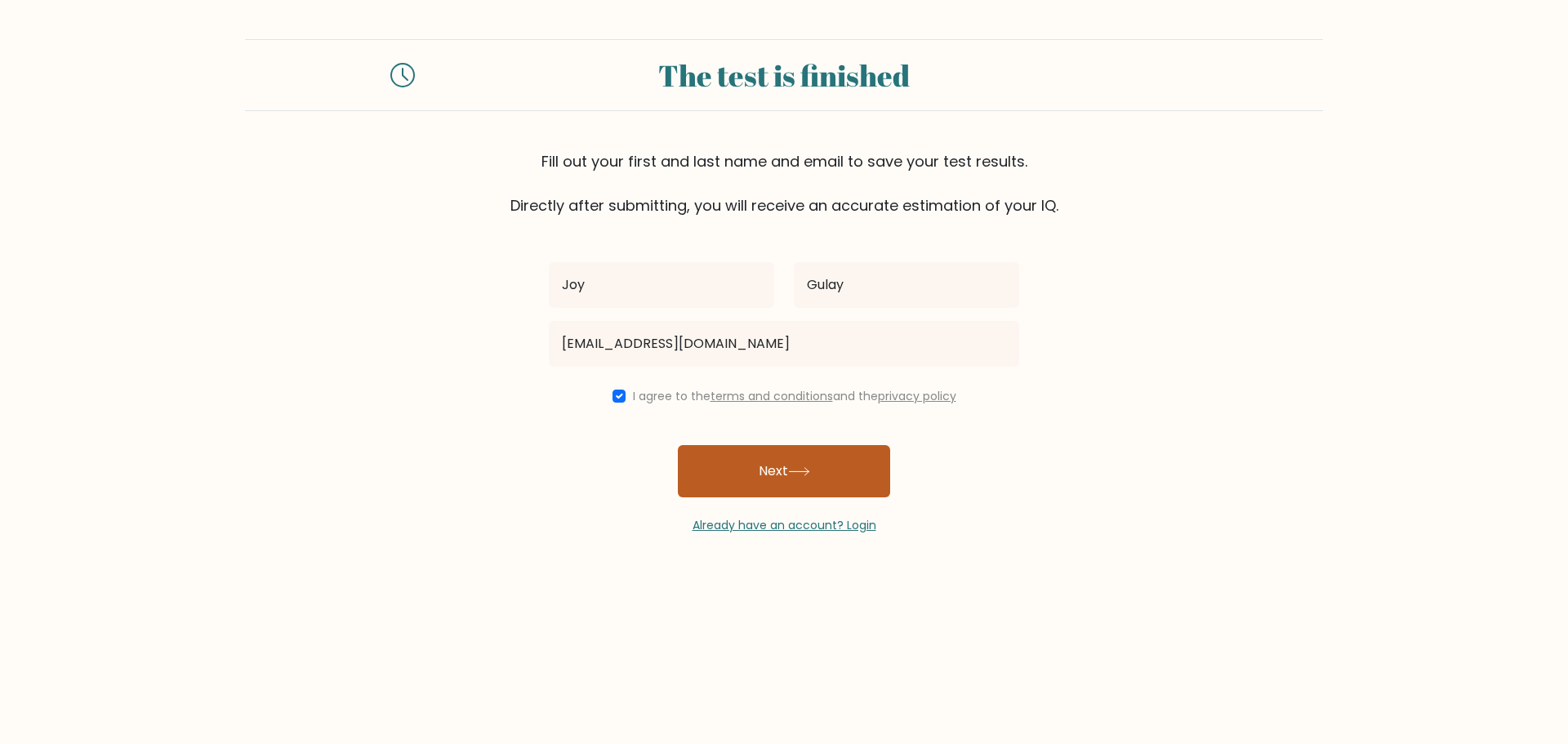
click at [815, 463] on button "Next" at bounding box center [784, 471] width 213 height 53
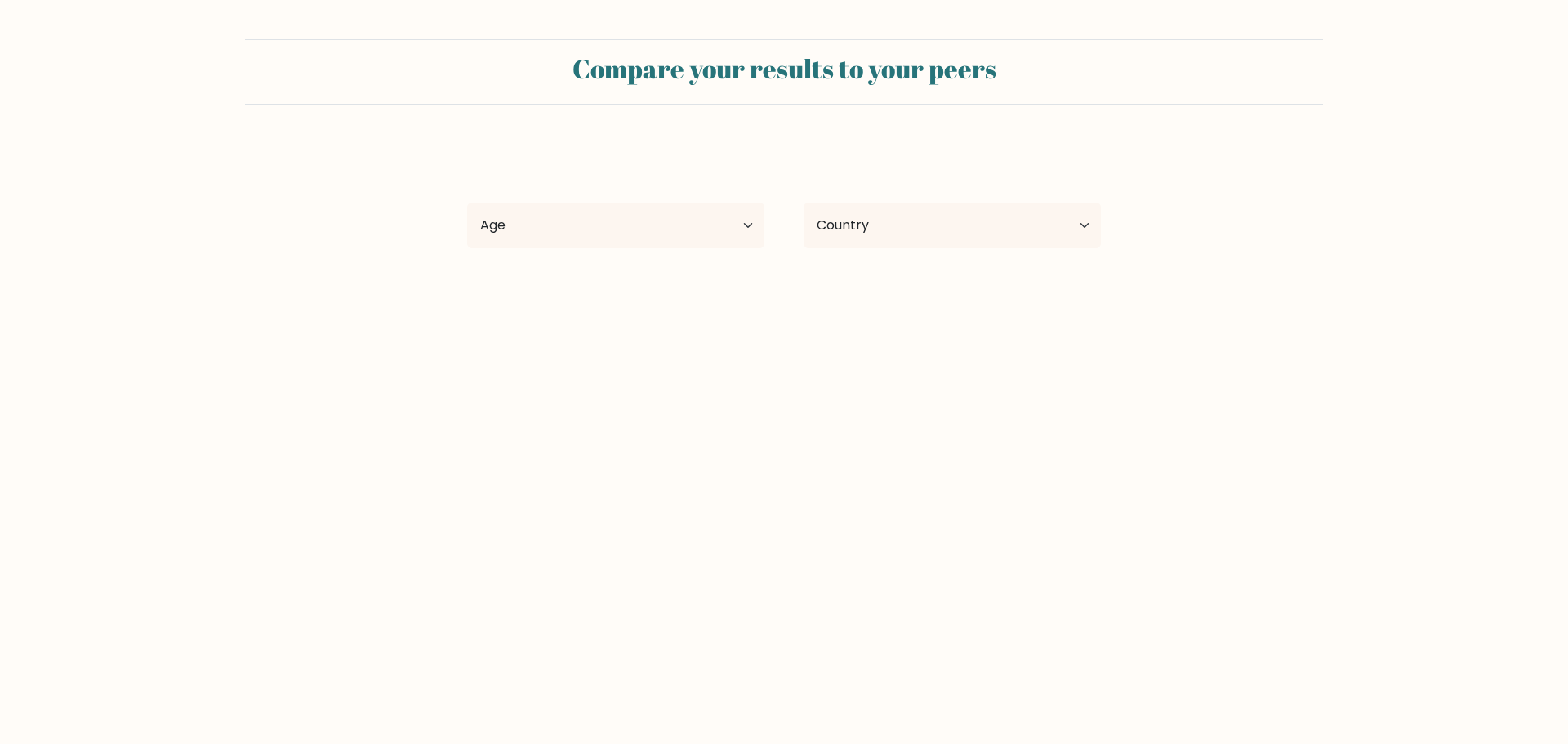
select select "PH"
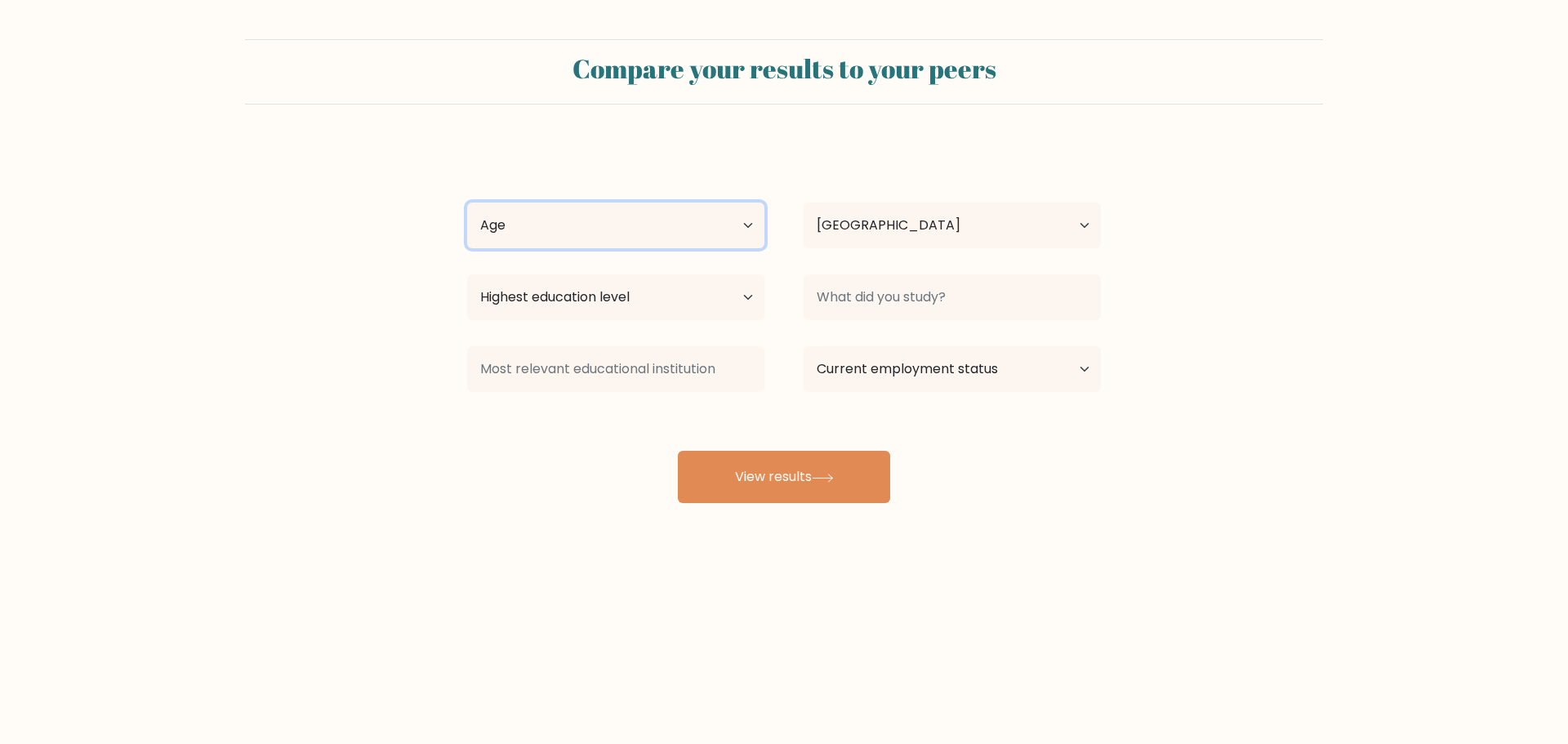
click at [747, 227] on select "Age Under [DEMOGRAPHIC_DATA] [DEMOGRAPHIC_DATA] [DEMOGRAPHIC_DATA] [DEMOGRAPHIC…" at bounding box center [616, 225] width 298 height 46
select select "55_64"
click at [467, 203] on select "Age Under 18 years old 18-24 years old 25-34 years old 35-44 years old 45-54 ye…" at bounding box center [616, 225] width 298 height 46
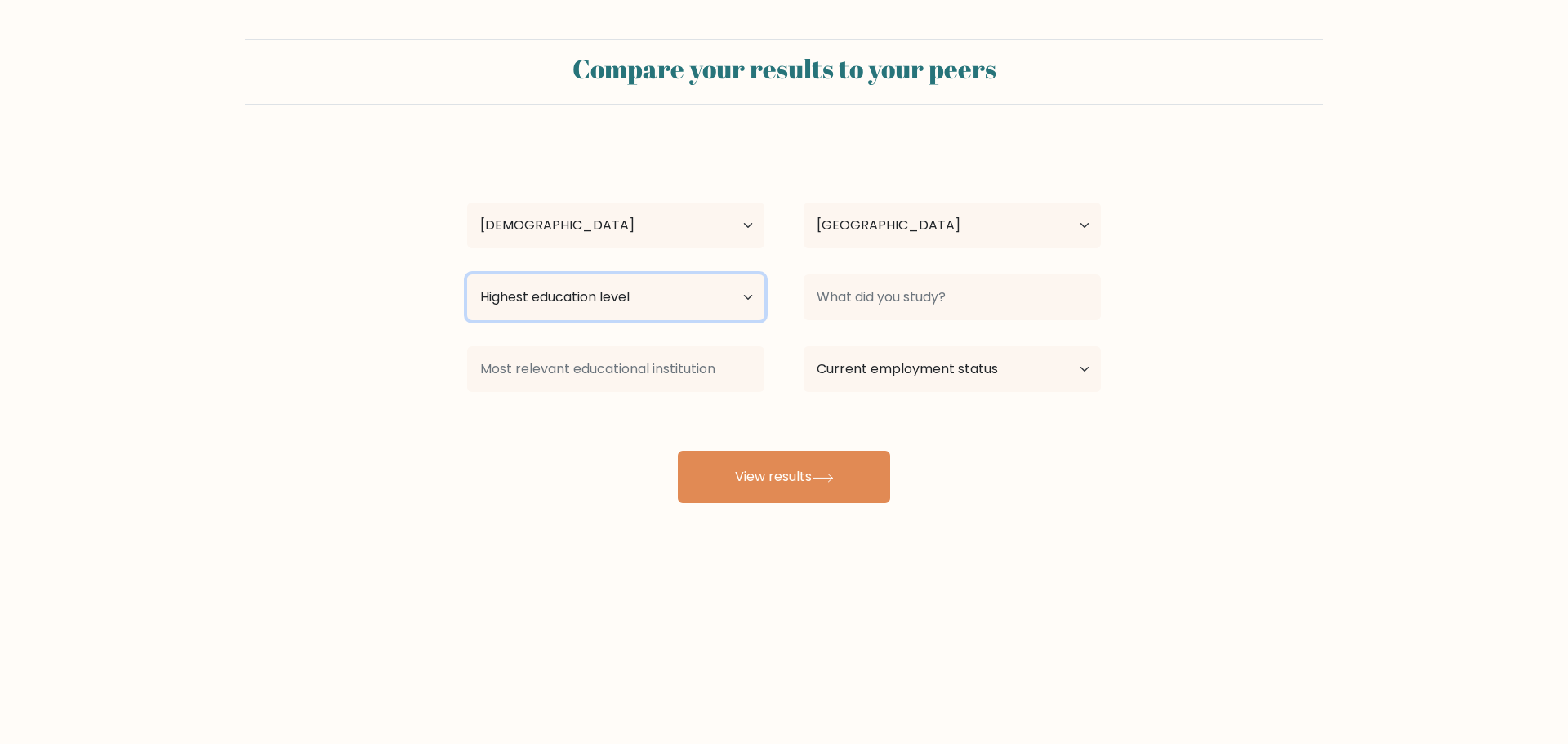
click at [738, 297] on select "Highest education level No schooling Primary Lower Secondary Upper Secondary Oc…" at bounding box center [616, 297] width 298 height 46
select select "bachelors_degree"
click at [467, 274] on select "Highest education level No schooling Primary Lower Secondary Upper Secondary Oc…" at bounding box center [616, 297] width 298 height 46
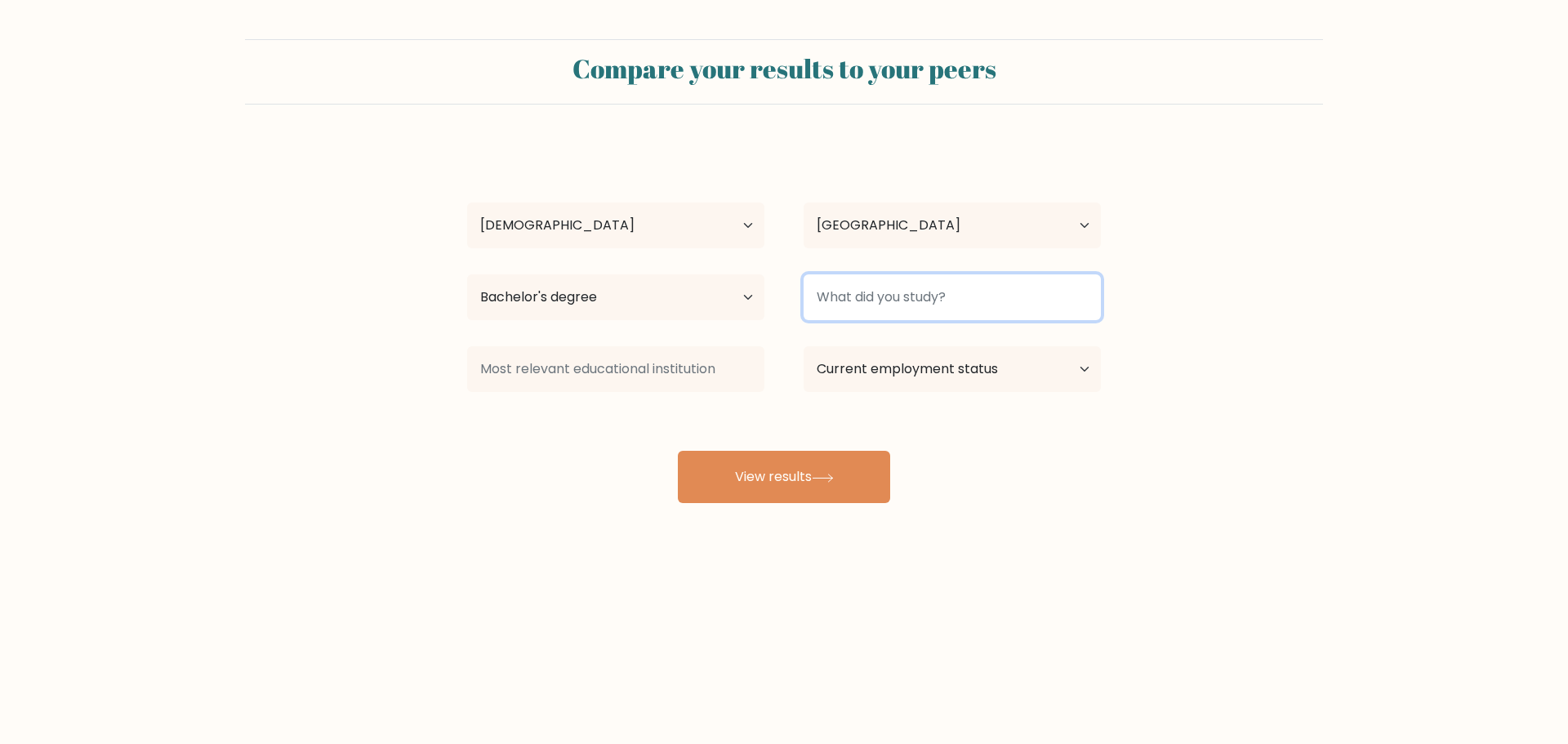
click at [1026, 300] on input at bounding box center [952, 297] width 298 height 46
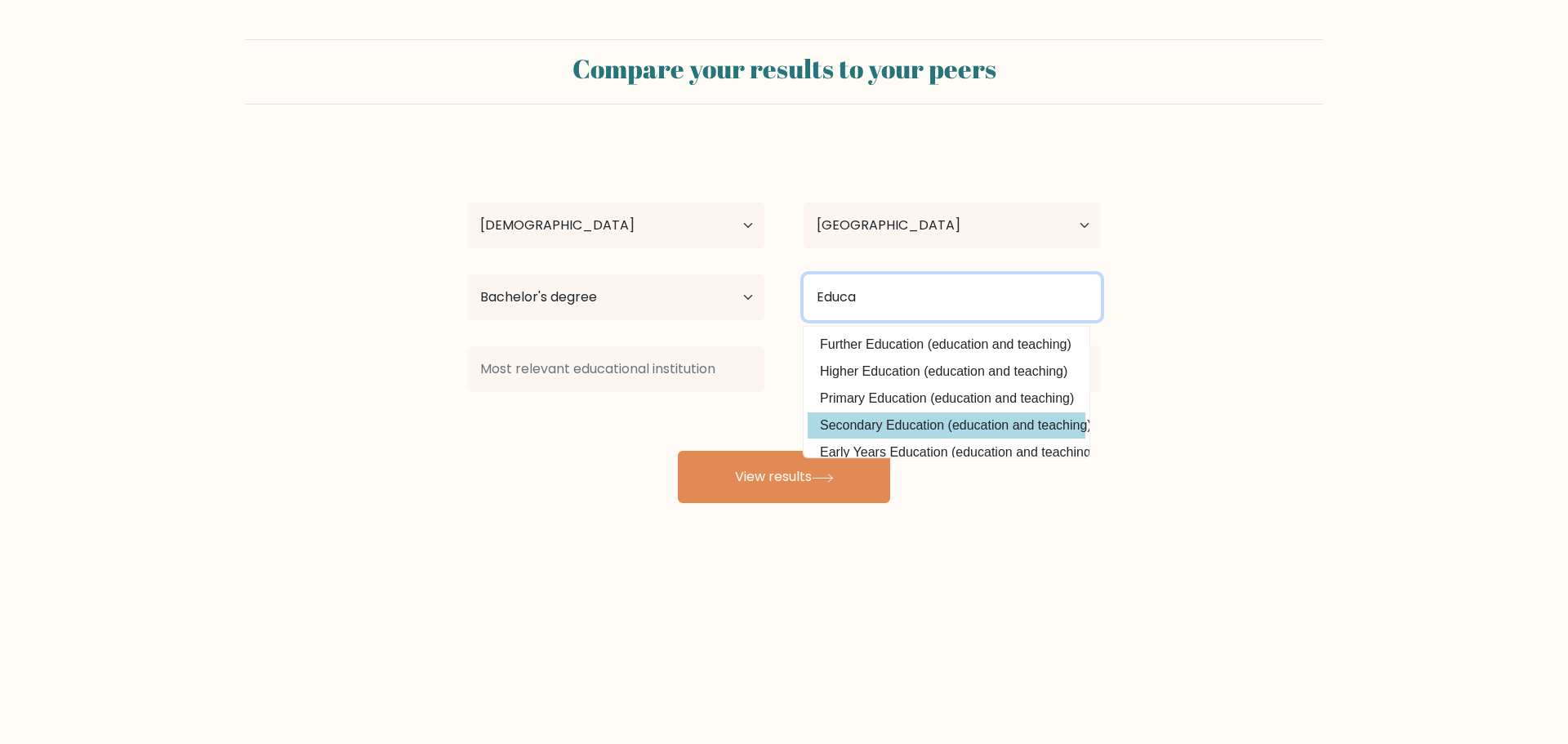
scroll to position [81, 0]
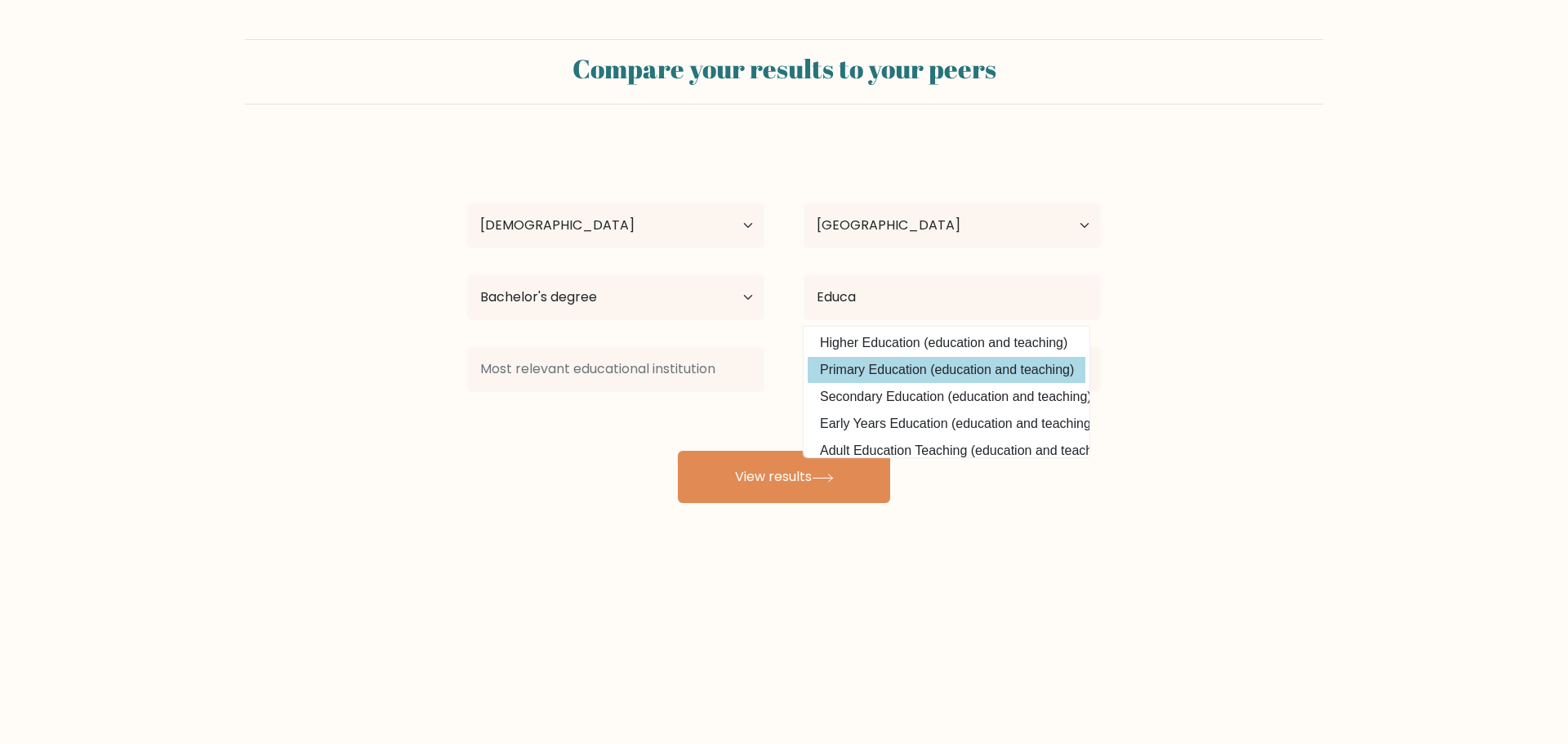
click at [870, 369] on div "Joy Gulay Age Under 18 years old 18-24 years old 25-34 years old 35-44 years ol…" at bounding box center [784, 323] width 653 height 359
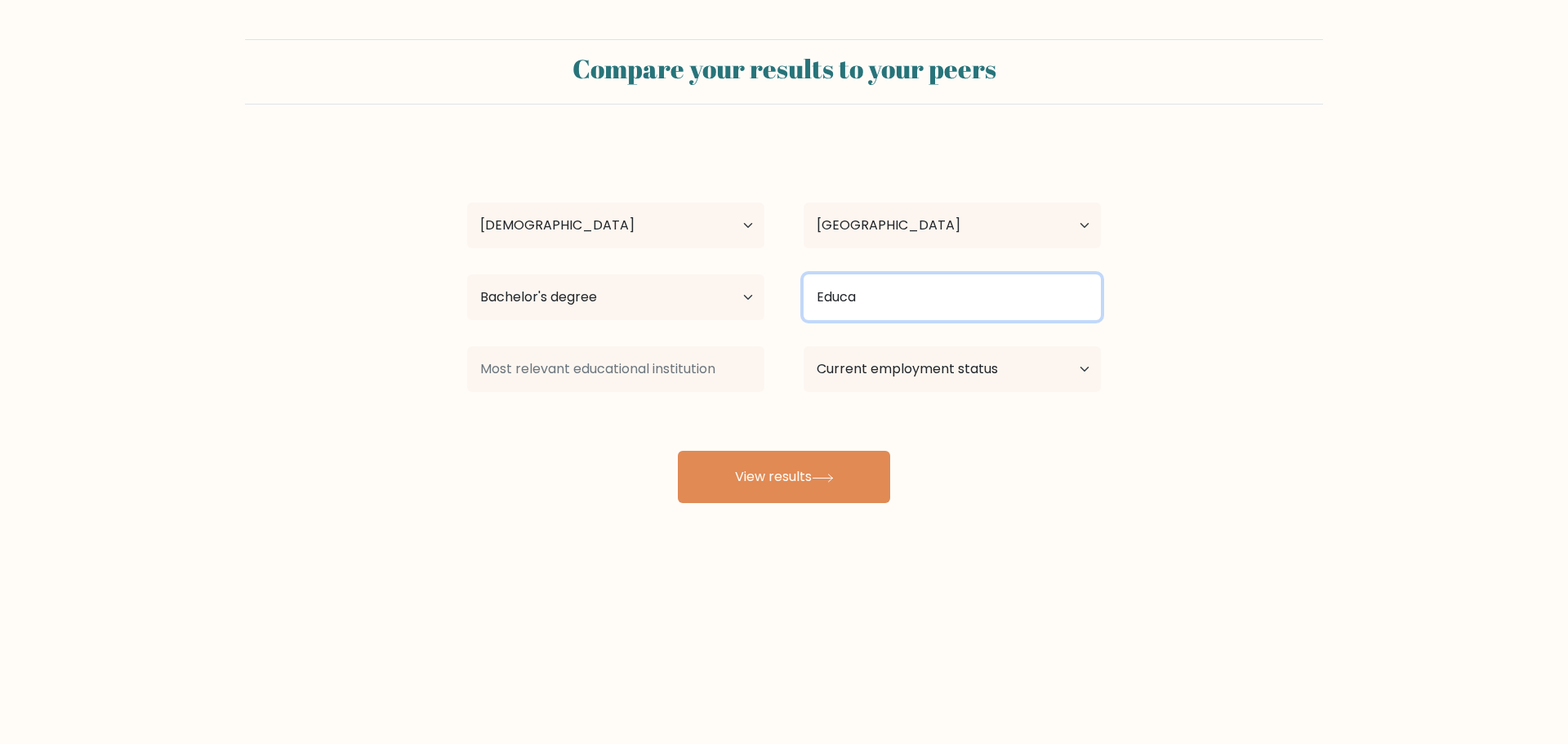
click at [897, 298] on input "Educa" at bounding box center [952, 297] width 298 height 46
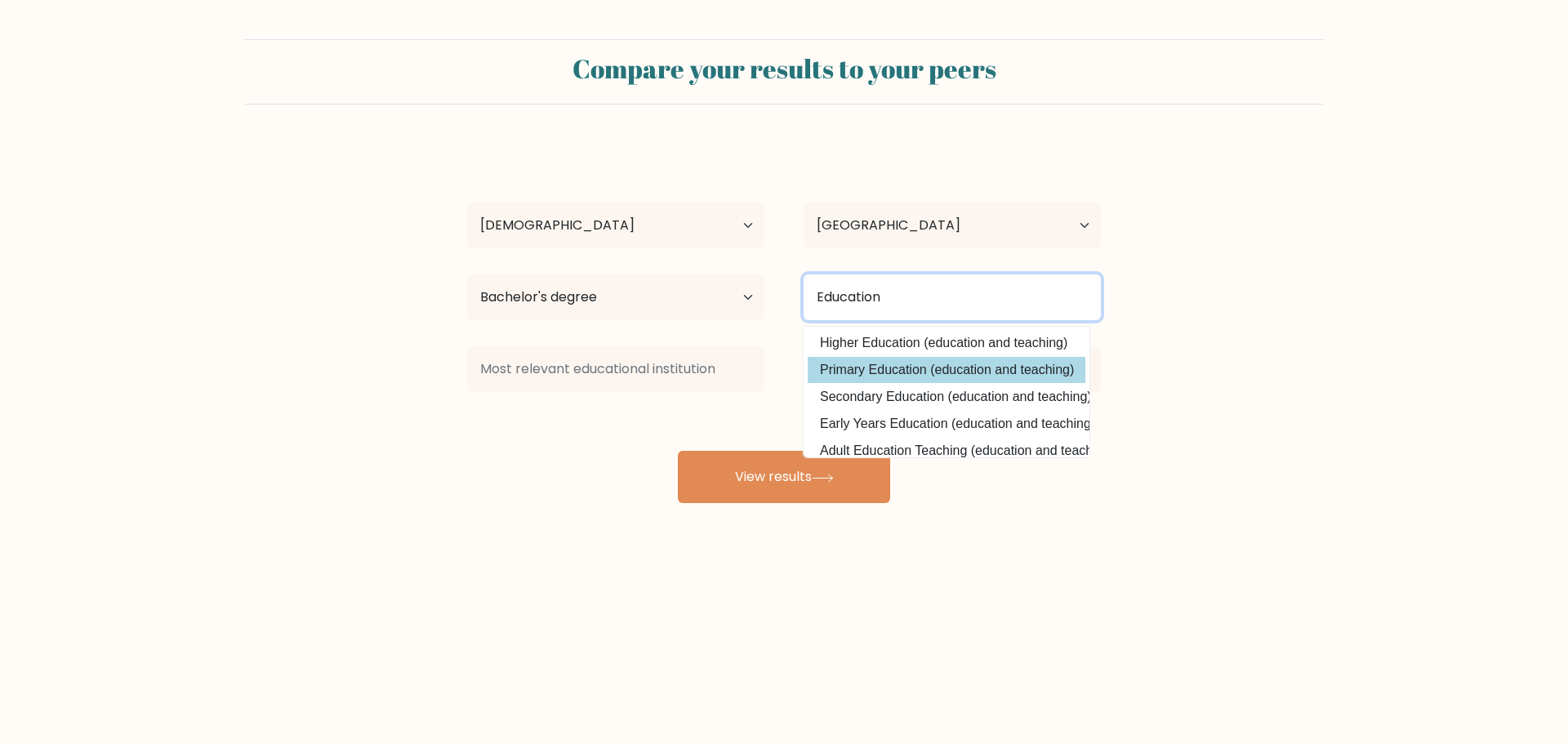
type input "Education"
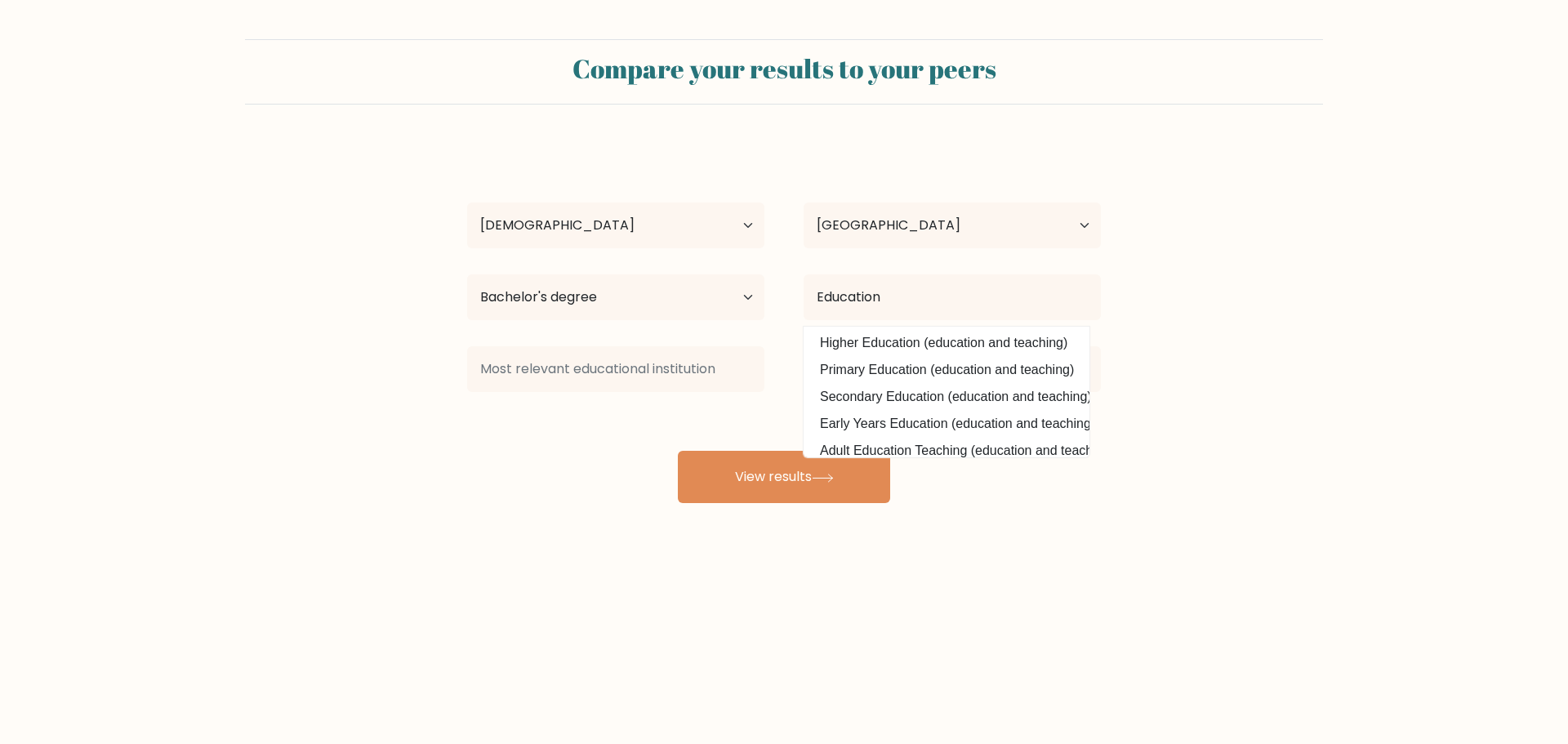
click at [859, 364] on div "Joy Gulay Age Under 18 years old 18-24 years old 25-34 years old 35-44 years ol…" at bounding box center [784, 323] width 653 height 359
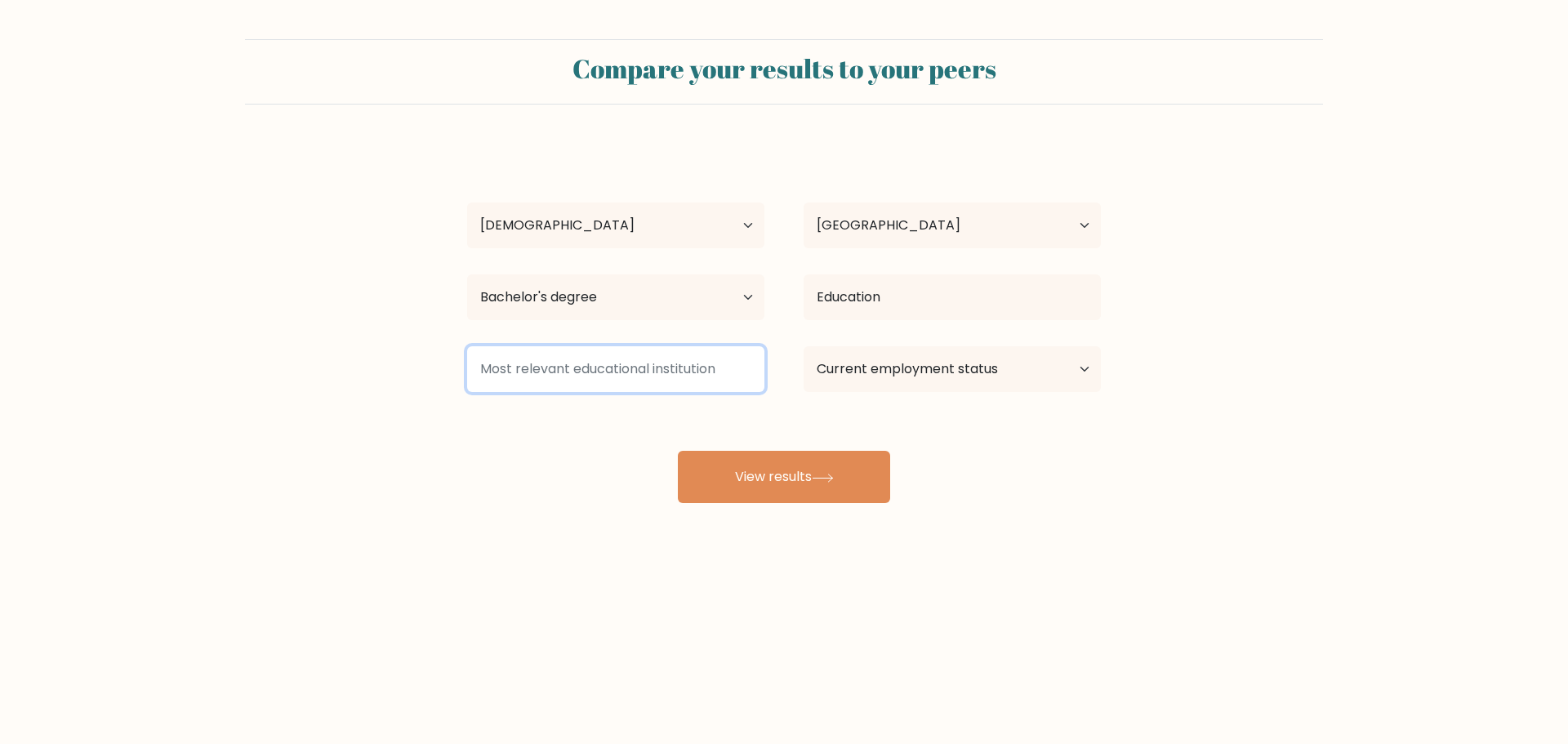
click at [731, 372] on input at bounding box center [616, 369] width 298 height 46
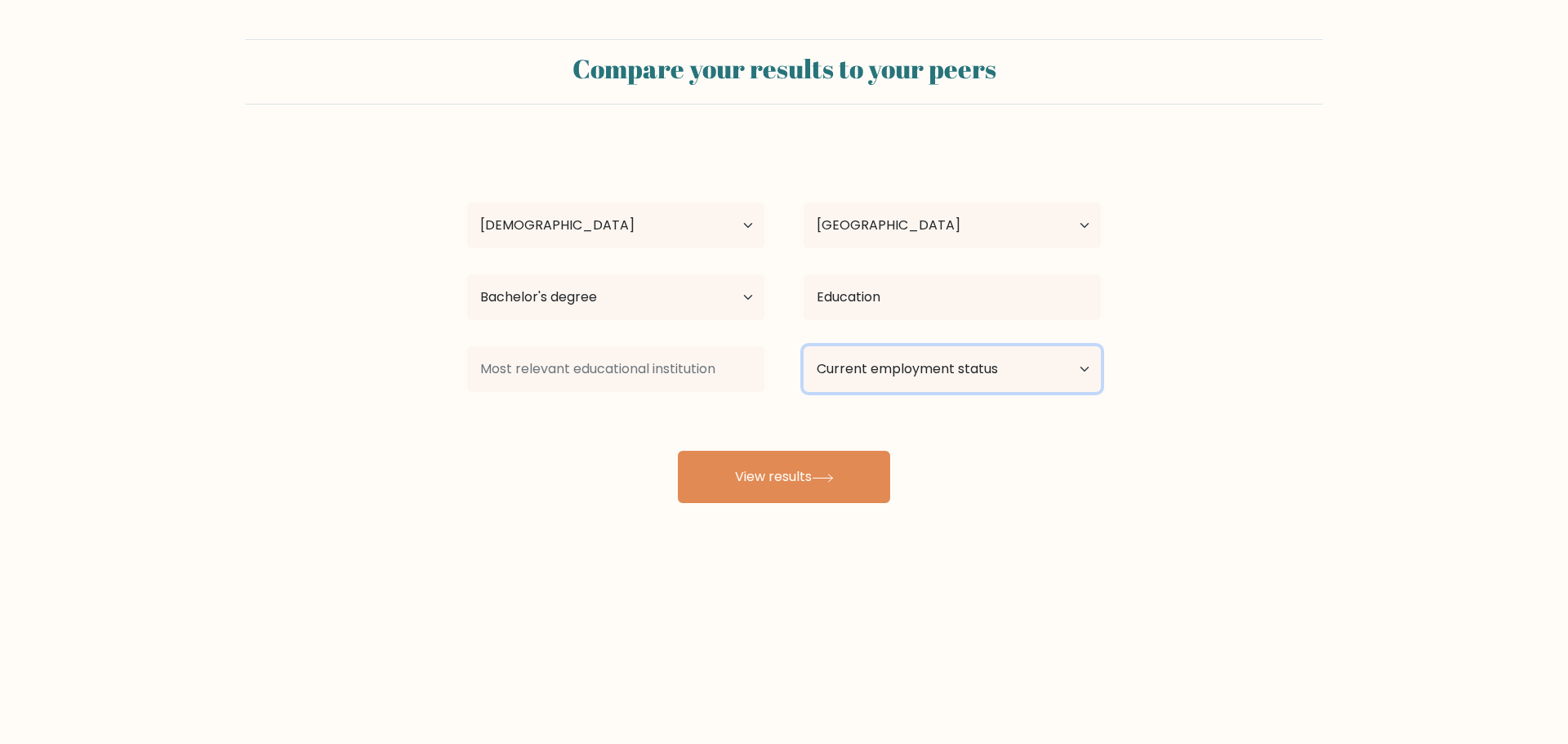
click at [1092, 367] on select "Current employment status Employed Student Retired Other / prefer not to answer" at bounding box center [952, 369] width 298 height 46
select select "other"
click at [804, 347] on select "Current employment status Employed Student Retired Other / prefer not to answer" at bounding box center [952, 369] width 298 height 46
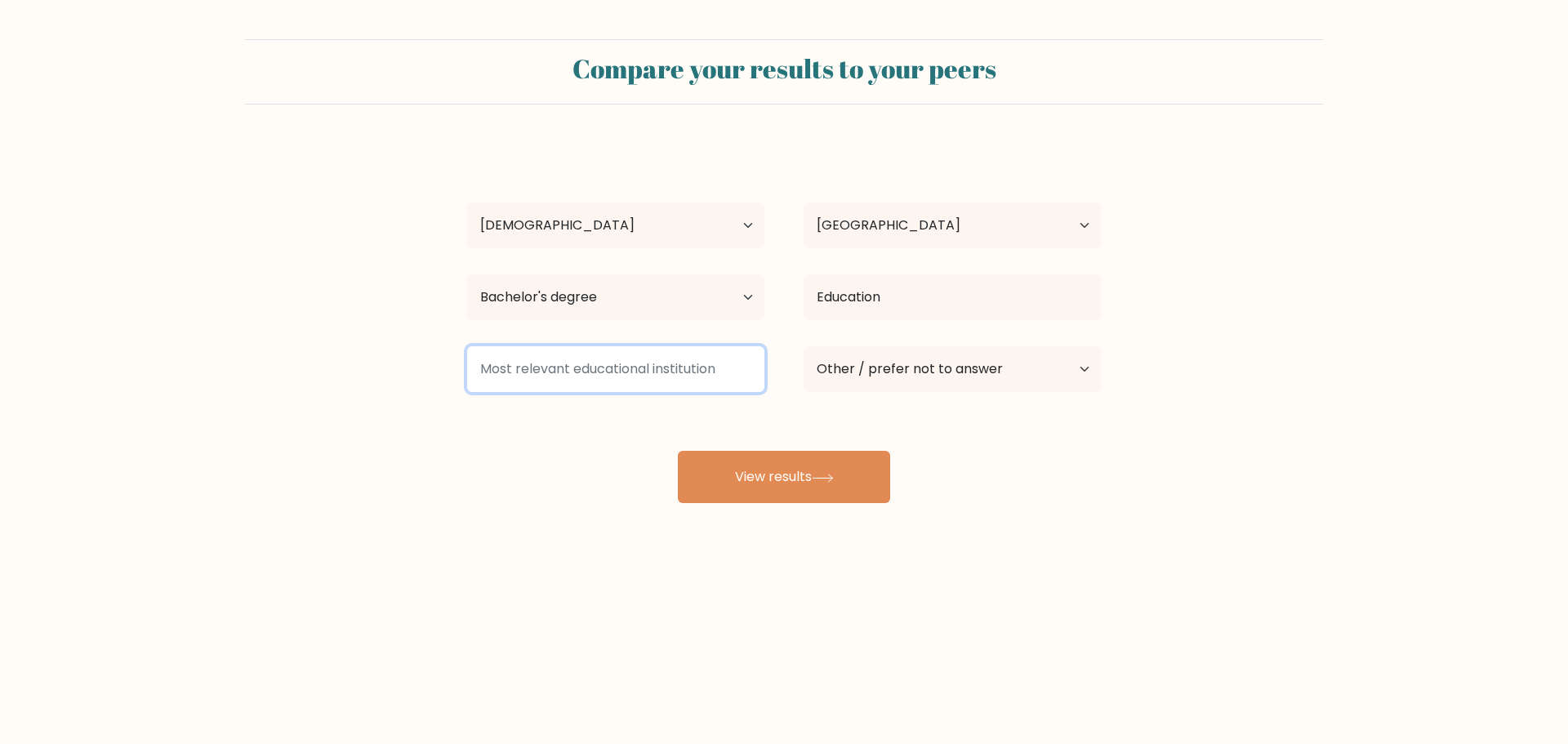
click at [558, 374] on input at bounding box center [616, 369] width 298 height 46
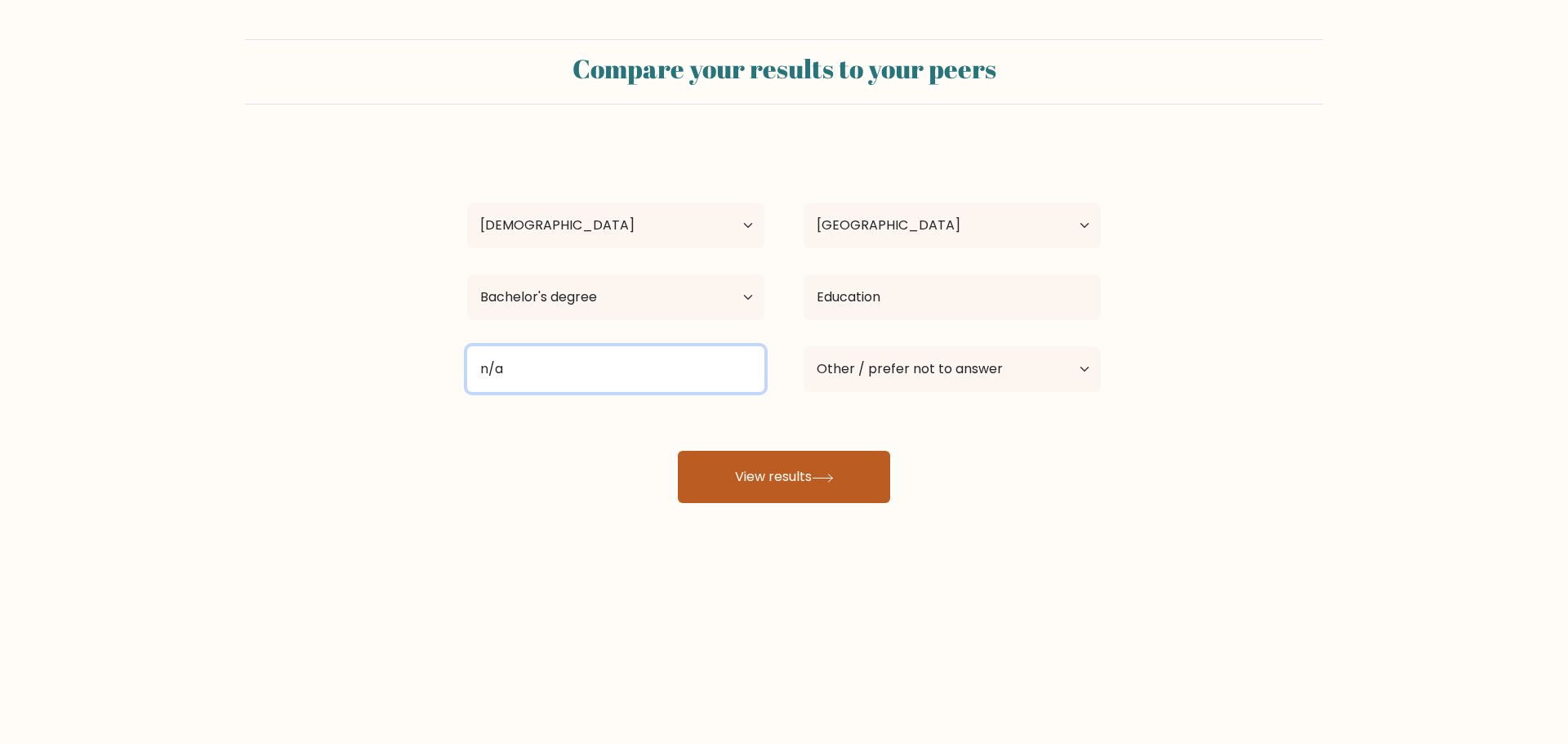
type input "n/a"
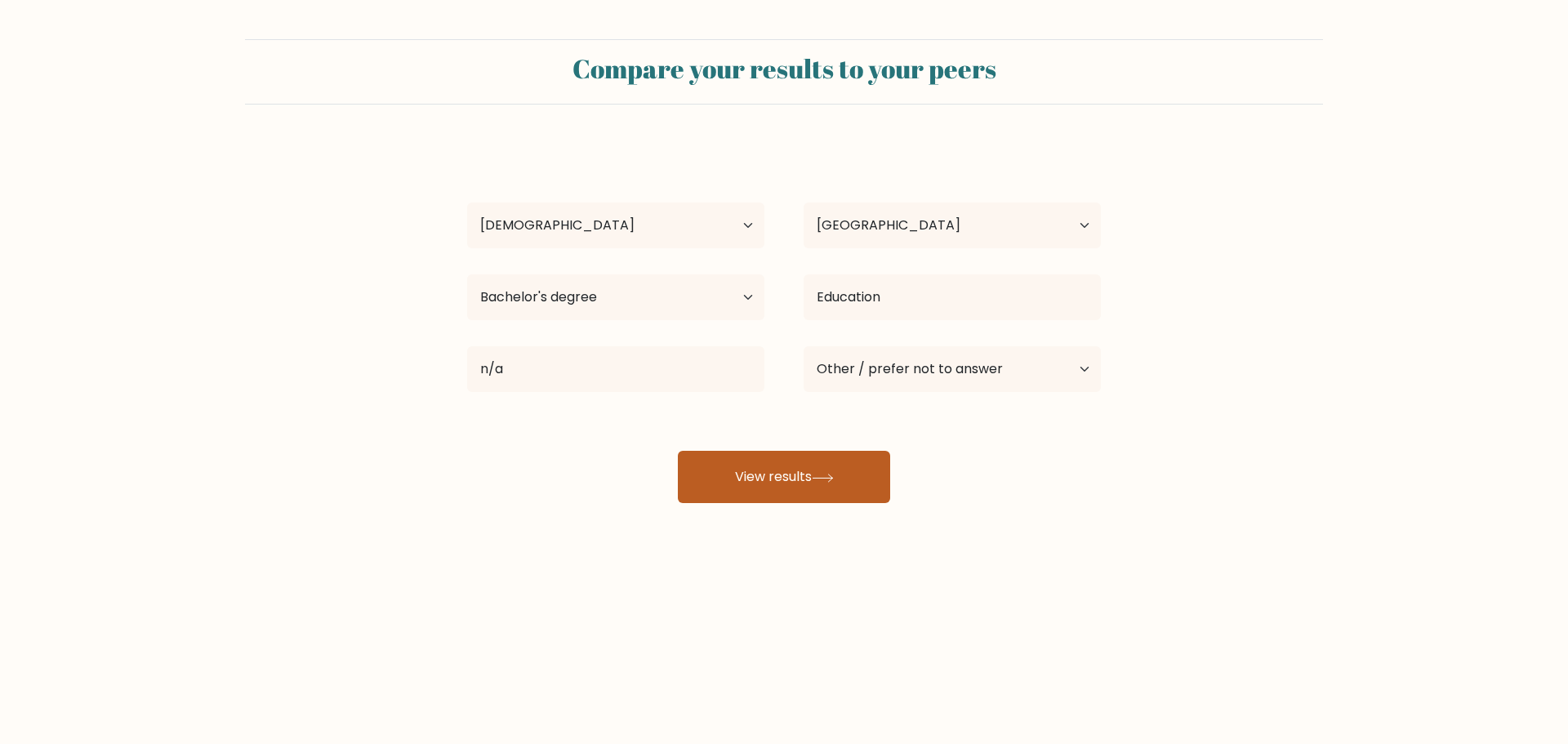
click at [788, 471] on button "View results" at bounding box center [784, 477] width 213 height 53
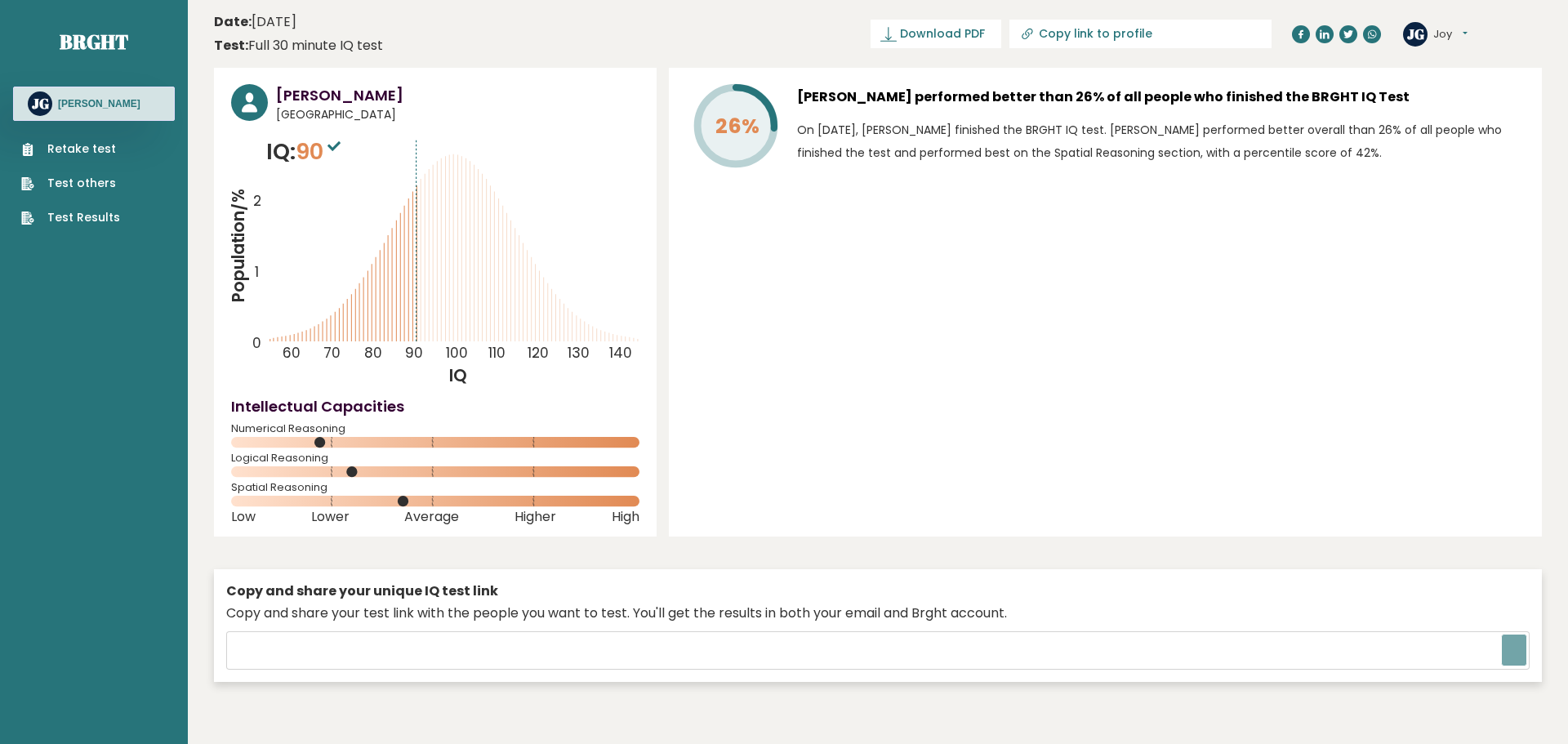
type input "[URL][DOMAIN_NAME]"
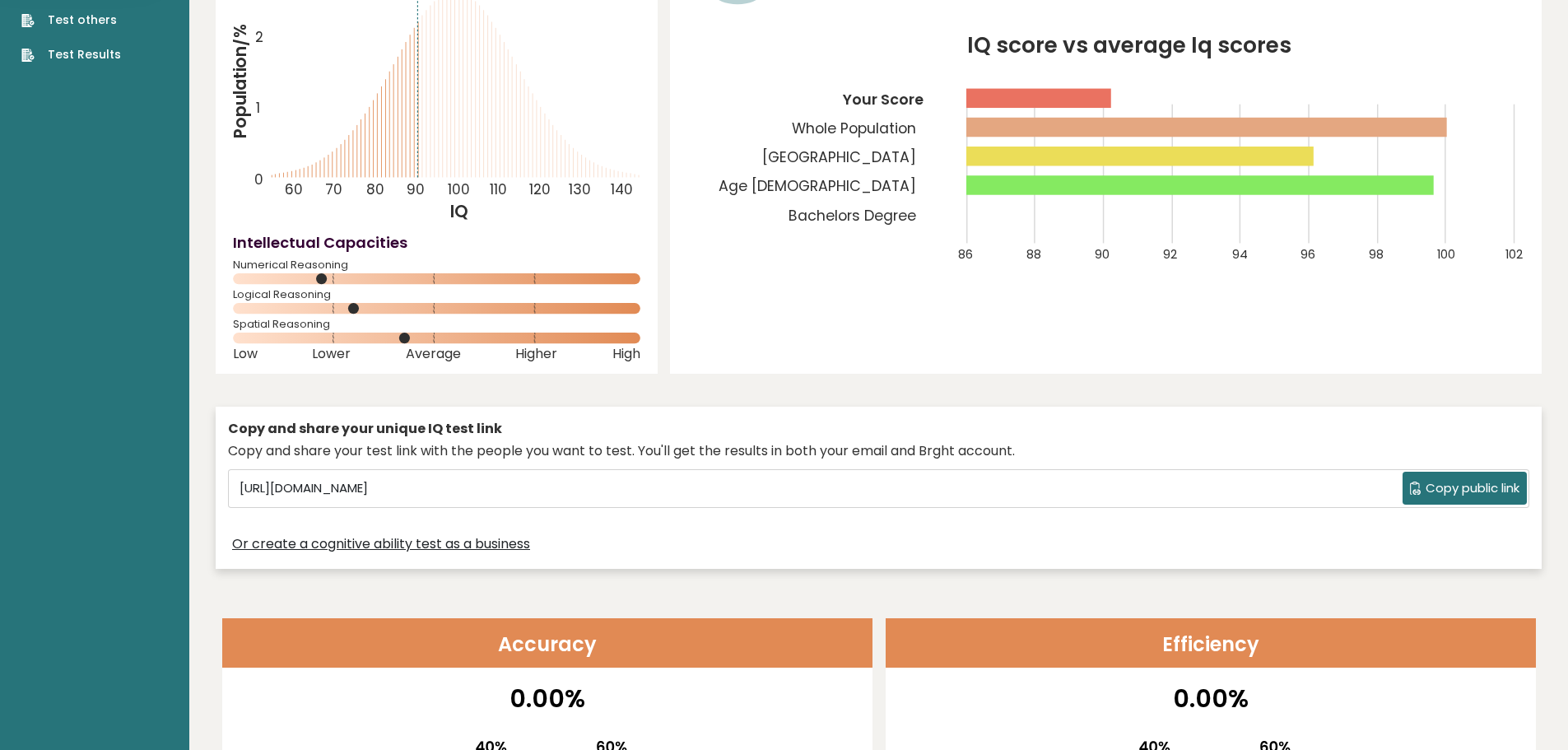
scroll to position [820, 0]
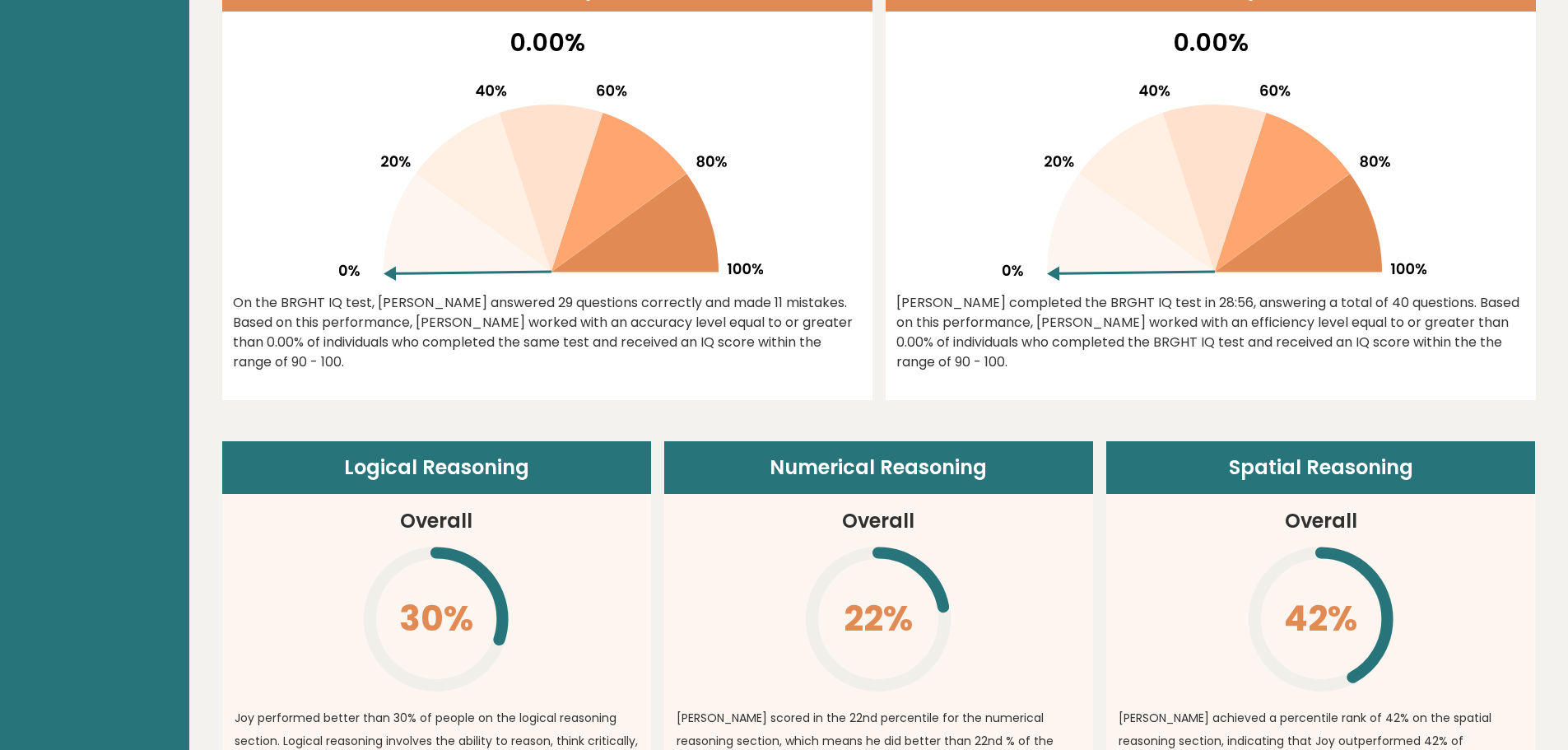
click at [1032, 53] on p "0.00%" at bounding box center [1211, 42] width 628 height 37
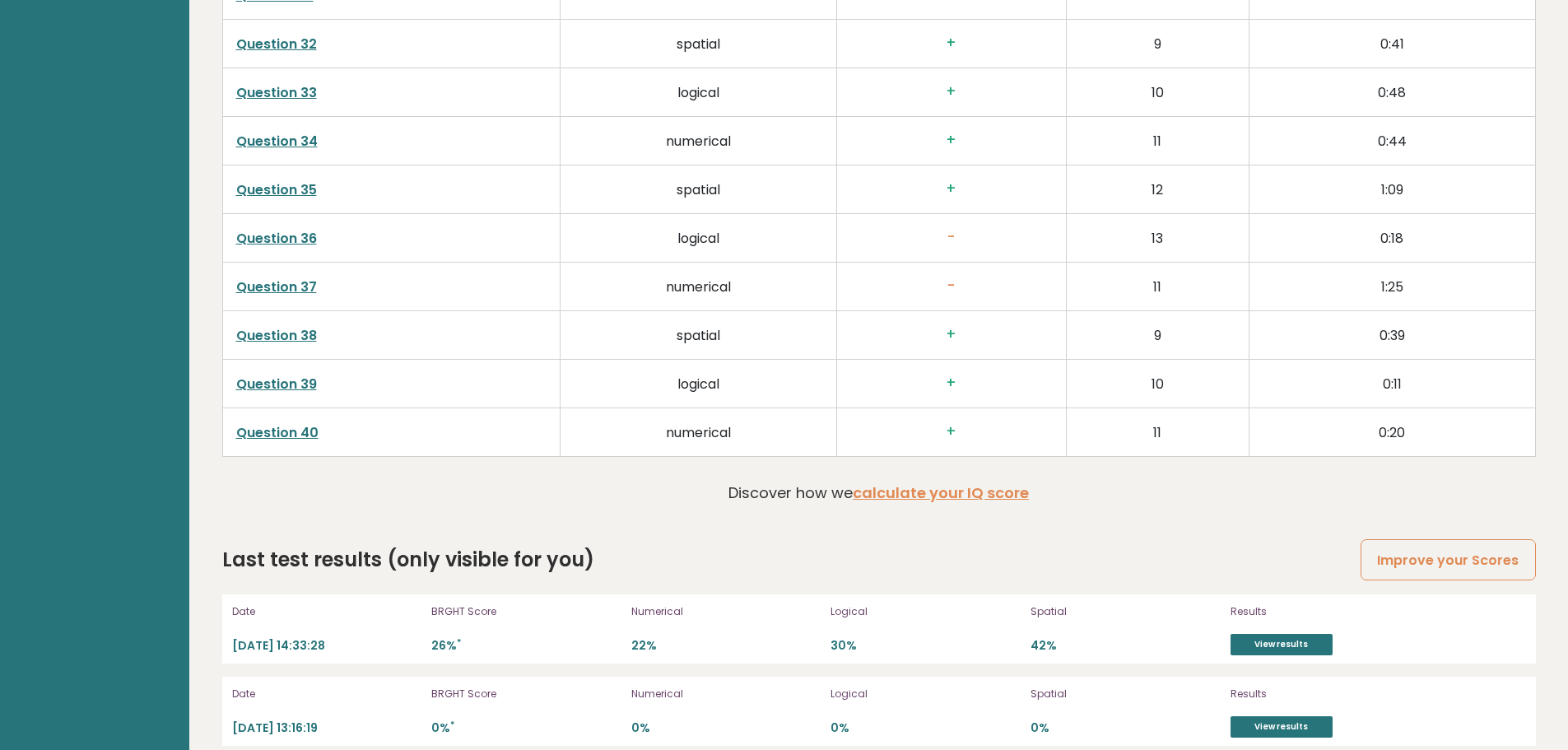
scroll to position [4270, 0]
click at [1274, 633] on link "View results" at bounding box center [1281, 644] width 102 height 22
click at [1280, 715] on link "View results" at bounding box center [1281, 726] width 102 height 22
click at [1288, 633] on link "View results" at bounding box center [1281, 644] width 102 height 22
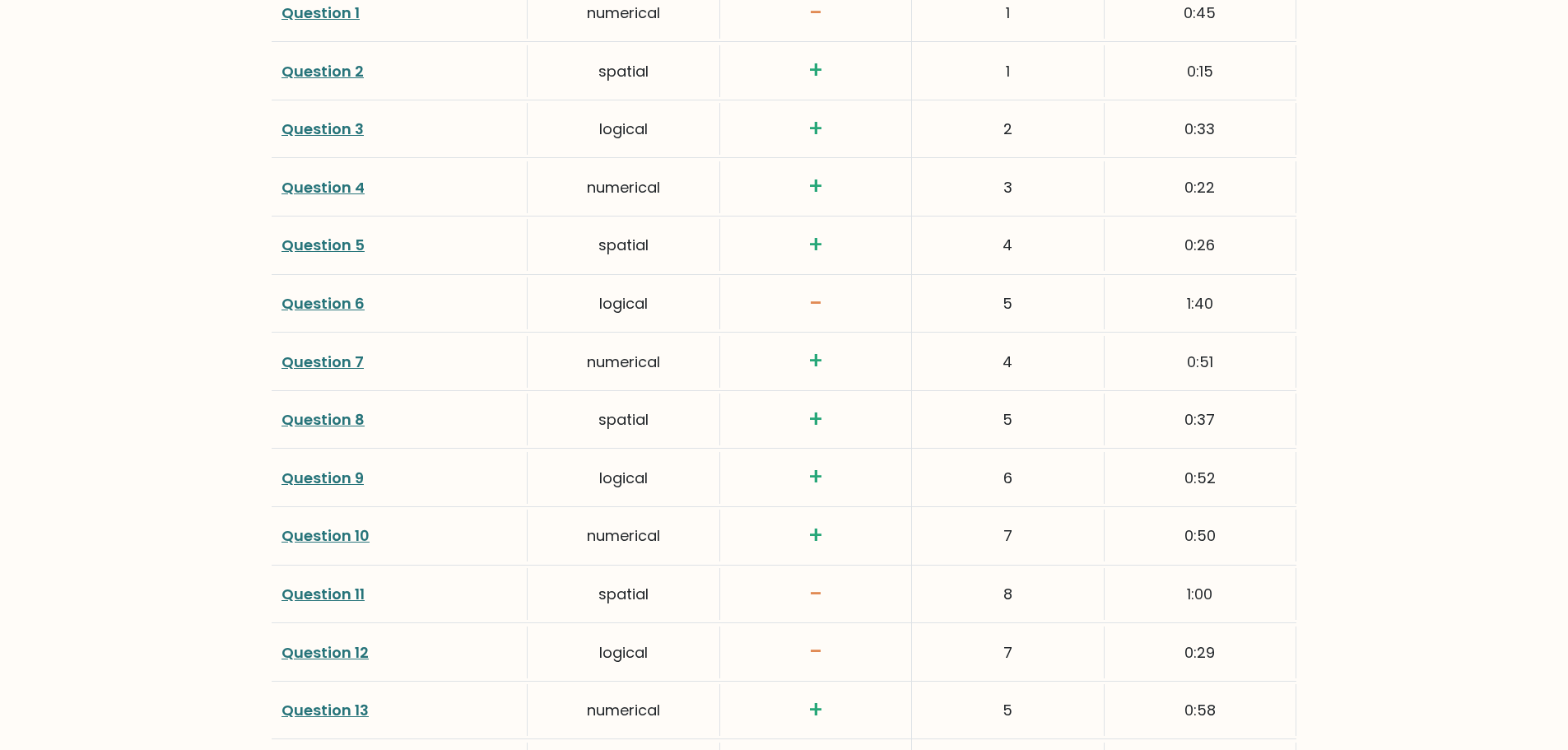
scroll to position [2240, 0]
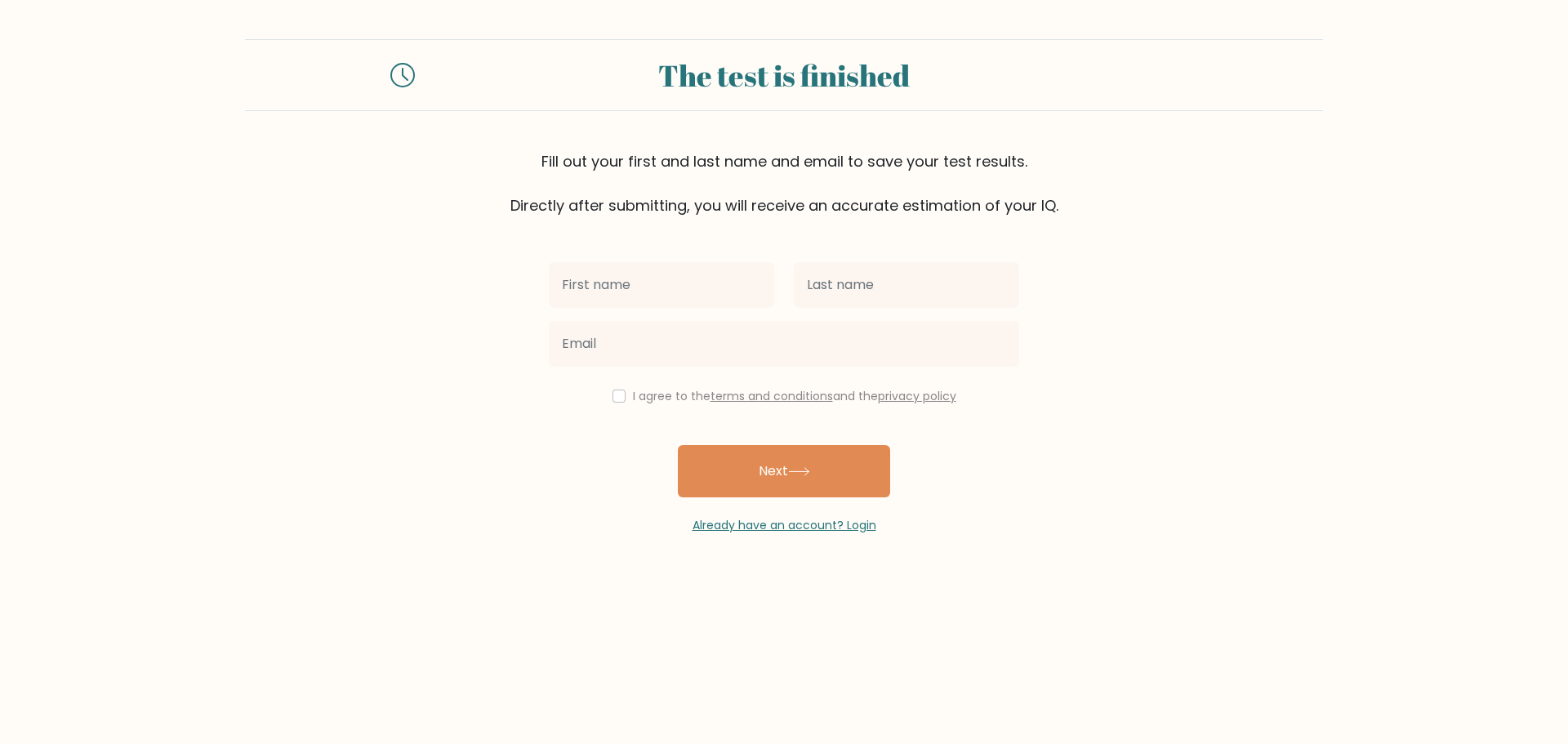
drag, startPoint x: 1532, startPoint y: 487, endPoint x: 1534, endPoint y: 475, distance: 12.2
click at [1534, 481] on form "The test is finished Fill out your first and last name and email to save your t…" at bounding box center [784, 287] width 1568 height 495
